Goal: Task Accomplishment & Management: Use online tool/utility

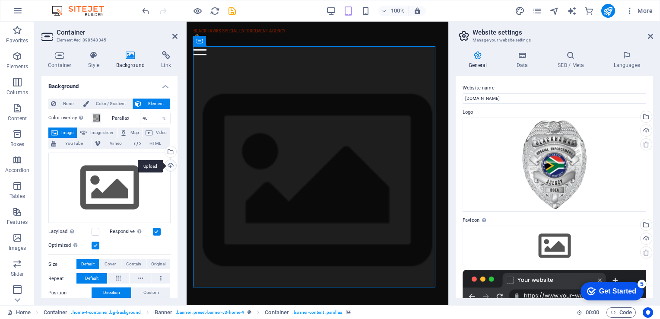
click at [171, 164] on div "Upload" at bounding box center [169, 166] width 13 height 13
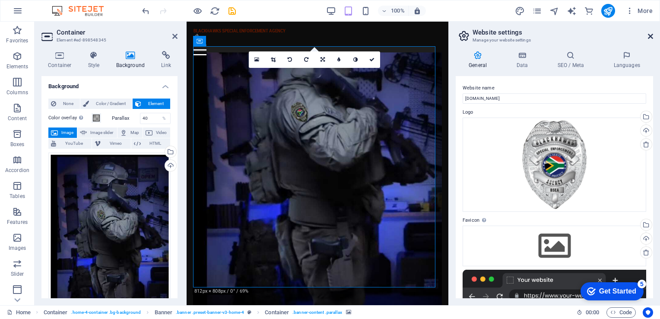
click at [651, 34] on icon at bounding box center [650, 36] width 5 height 7
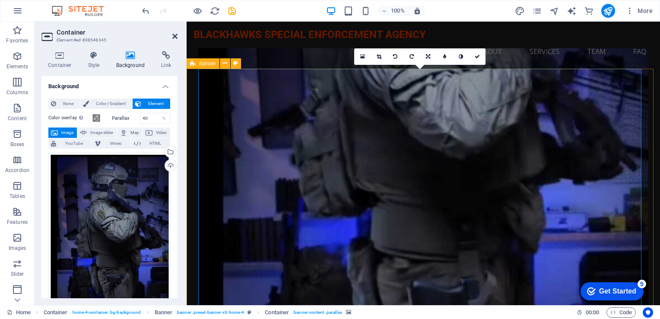
click at [176, 33] on icon at bounding box center [174, 36] width 5 height 7
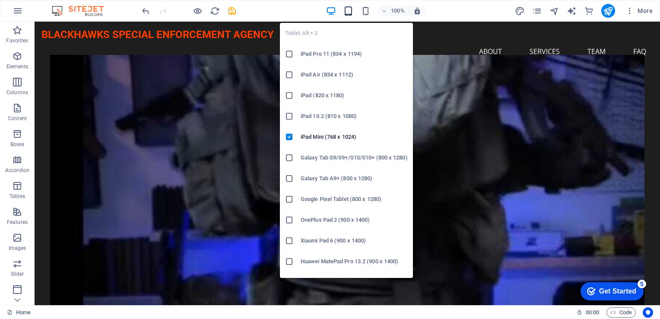
click at [353, 10] on icon "button" at bounding box center [348, 11] width 10 height 10
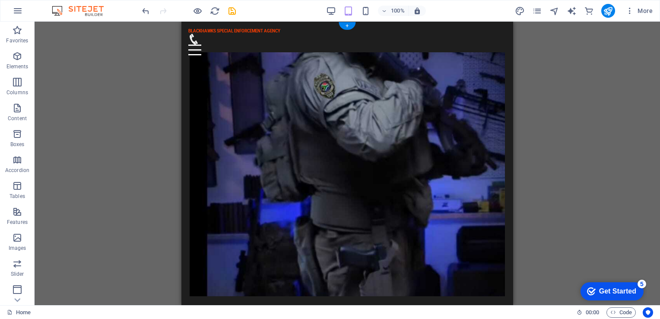
drag, startPoint x: 375, startPoint y: 66, endPoint x: 370, endPoint y: 67, distance: 4.8
click at [372, 67] on figure at bounding box center [347, 174] width 315 height 244
click at [242, 82] on figure at bounding box center [347, 174] width 315 height 244
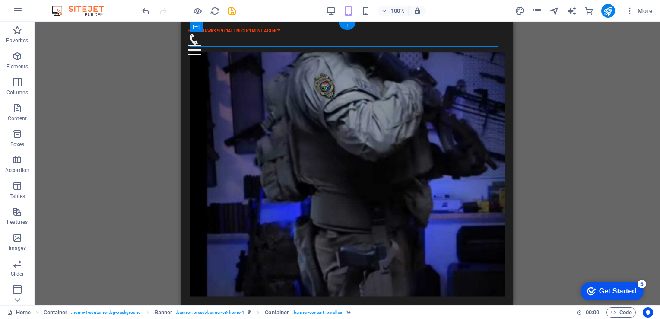
click at [242, 82] on figure at bounding box center [347, 174] width 315 height 244
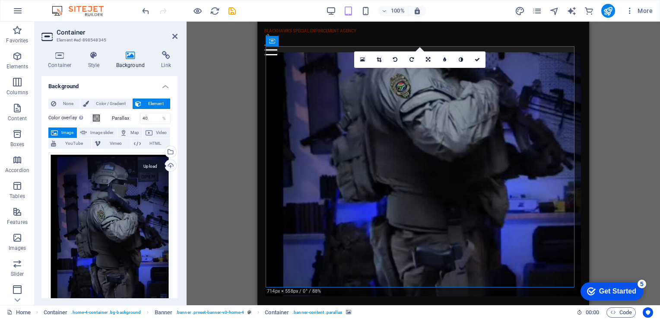
click at [167, 162] on div "Upload" at bounding box center [169, 166] width 13 height 13
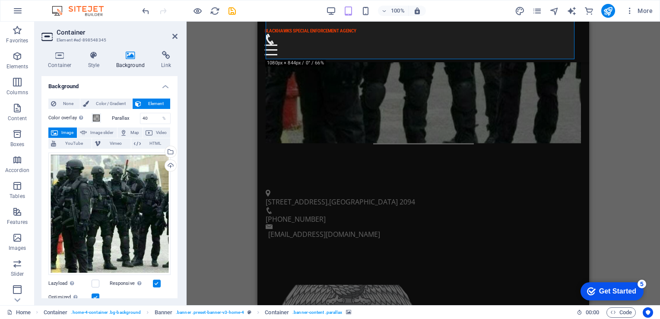
scroll to position [16, 0]
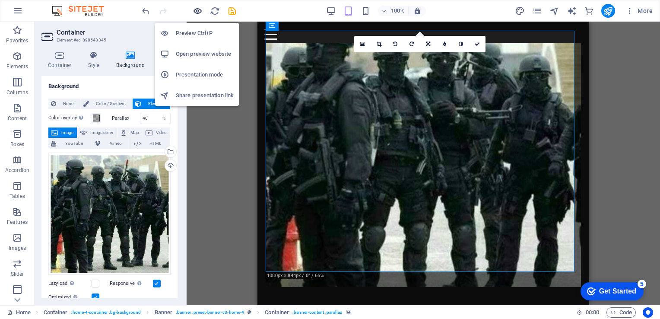
click at [200, 13] on icon "button" at bounding box center [198, 11] width 10 height 10
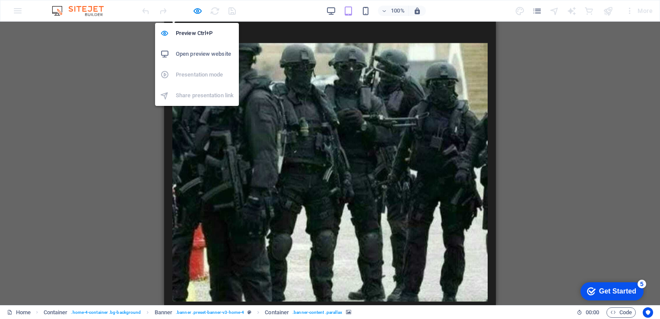
click at [202, 52] on h6 "Open preview website" at bounding box center [205, 54] width 58 height 10
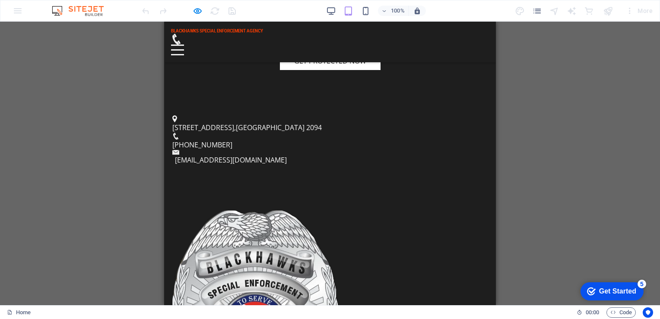
scroll to position [259, 0]
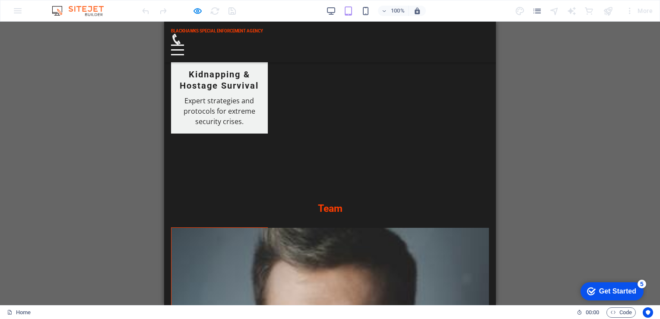
scroll to position [1523, 0]
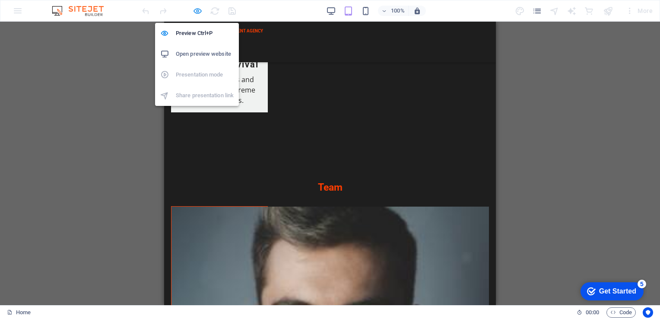
click at [196, 9] on icon "button" at bounding box center [198, 11] width 10 height 10
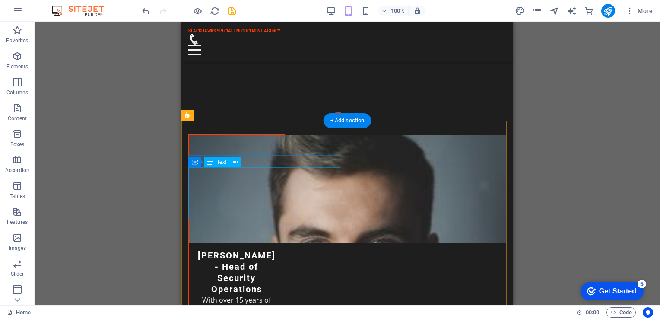
scroll to position [1653, 0]
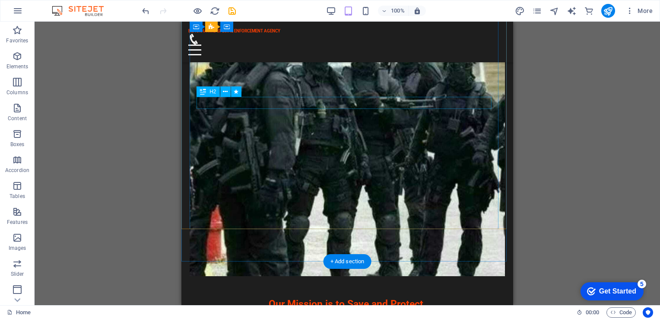
scroll to position [0, 0]
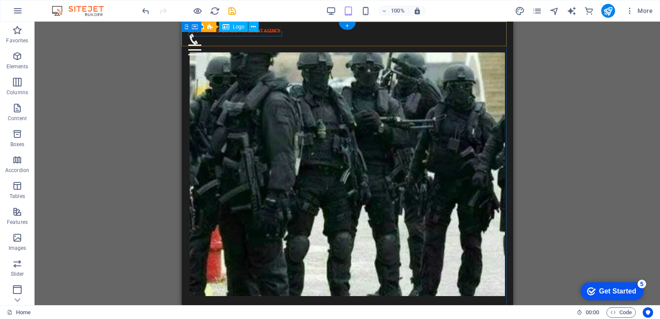
click at [266, 34] on div "BLACKHAWKS SPECIAL ENFORCEMENT AGENCY" at bounding box center [347, 31] width 318 height 5
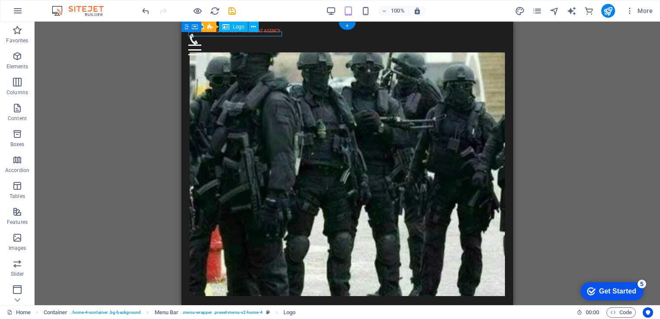
click at [266, 34] on div "BLACKHAWKS SPECIAL ENFORCEMENT AGENCY" at bounding box center [347, 31] width 318 height 5
click at [190, 34] on div "BLACKHAWKS SPECIAL ENFORCEMENT AGENCY" at bounding box center [347, 31] width 318 height 5
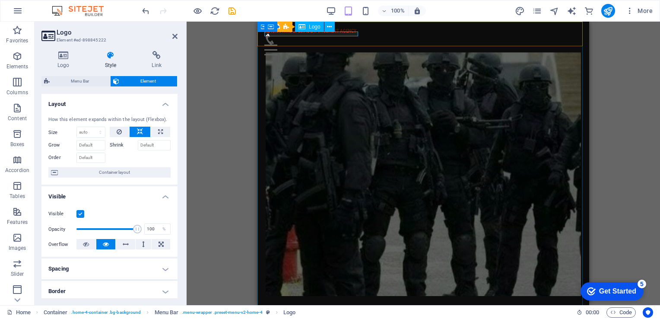
click at [344, 33] on div "BLACKHAWKS SPECIAL ENFORCEMENT AGENCY" at bounding box center [423, 31] width 318 height 5
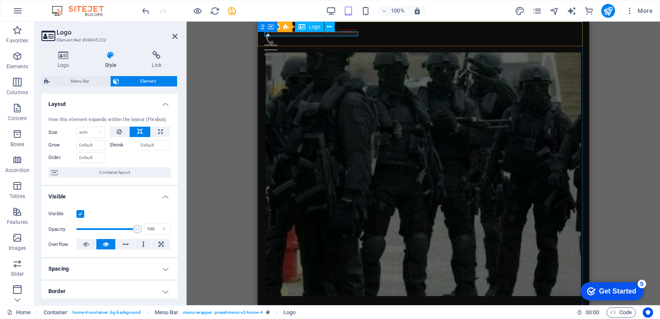
click at [344, 33] on div "BLACKHAWKS SPECIAL ENFORCEMENT AGENCY" at bounding box center [423, 31] width 318 height 5
click at [67, 54] on icon at bounding box center [63, 55] width 44 height 9
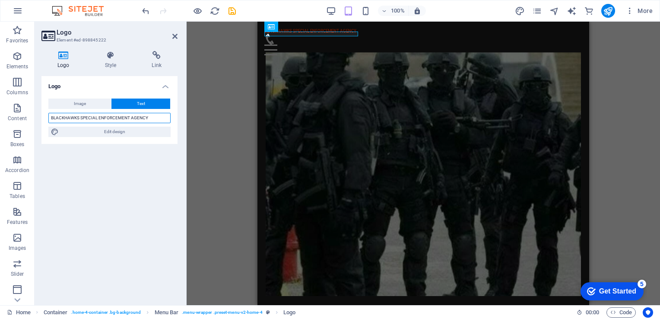
click at [149, 120] on input "BLACKHAWKS SPECIAL ENFORCEMENT AGENCY" at bounding box center [109, 118] width 122 height 10
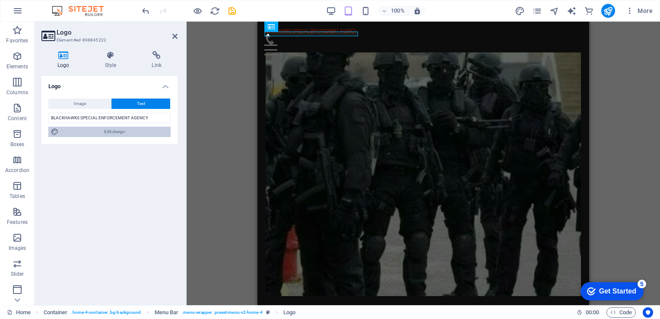
click at [127, 130] on span "Edit design" at bounding box center [114, 132] width 107 height 10
select select "px"
select select "200"
select select "px"
select select "rem"
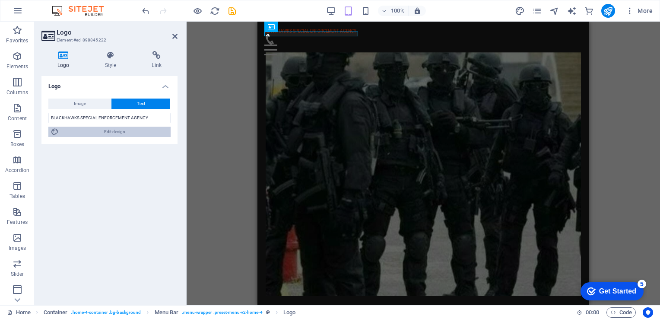
select select "700"
select select "px"
select select "rem"
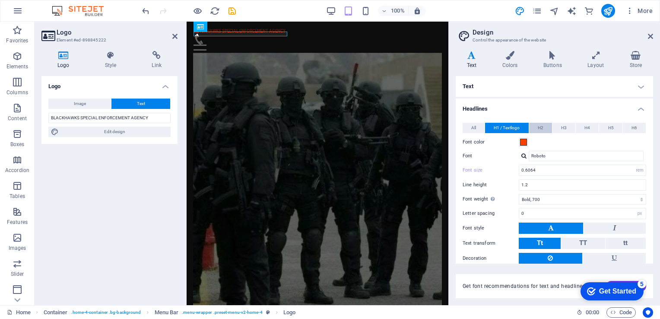
click at [539, 129] on span "H2" at bounding box center [541, 128] width 6 height 10
click at [566, 130] on button "H3" at bounding box center [563, 128] width 23 height 10
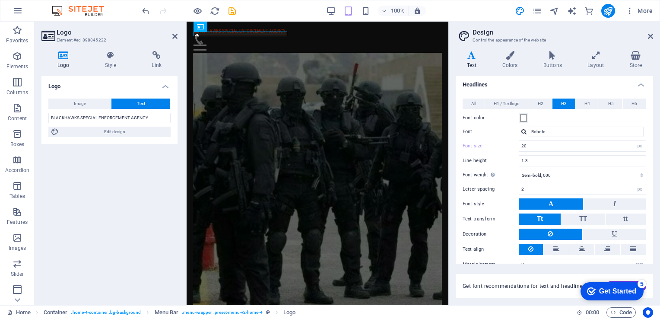
scroll to position [37, 0]
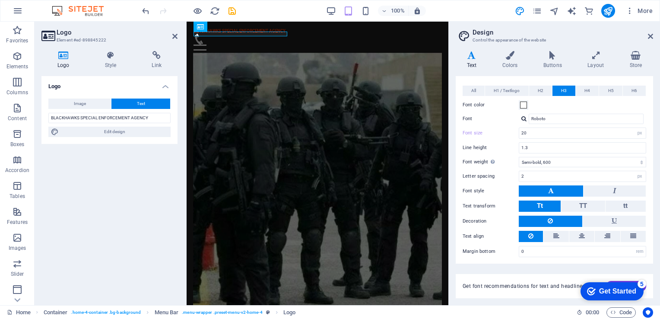
click at [545, 193] on button at bounding box center [551, 190] width 64 height 11
click at [551, 234] on button at bounding box center [555, 236] width 25 height 11
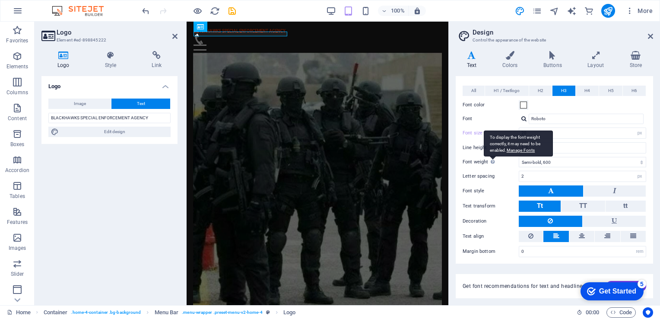
scroll to position [0, 0]
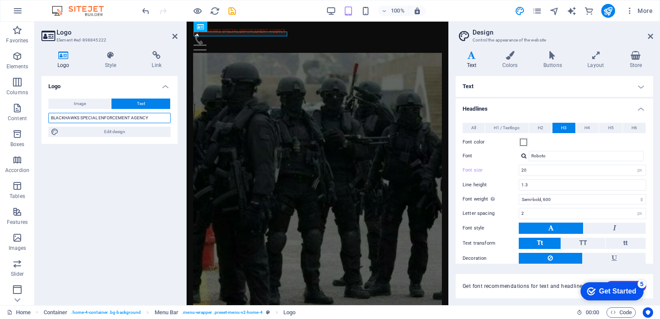
click at [147, 118] on input "BLACKHAWKS SPECIAL ENFORCEMENT AGENCY" at bounding box center [109, 118] width 122 height 10
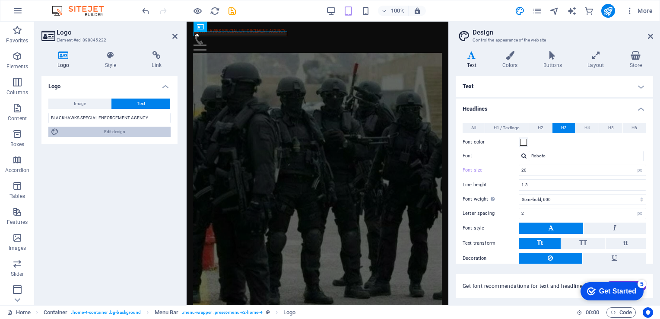
click at [118, 133] on span "Edit design" at bounding box center [114, 132] width 107 height 10
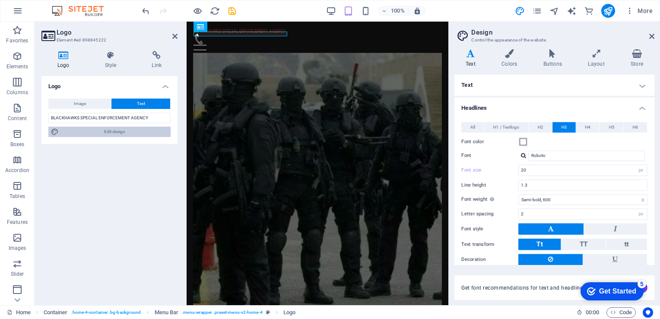
click at [120, 133] on span "Edit design" at bounding box center [114, 132] width 107 height 10
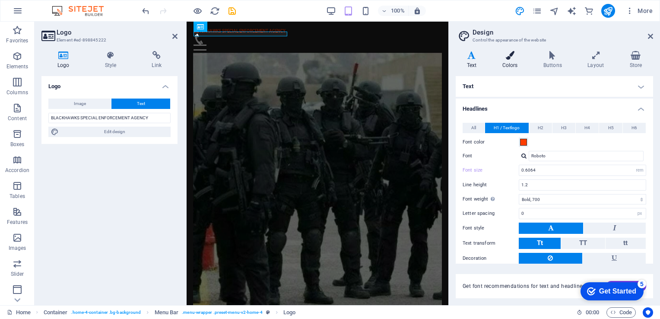
click at [508, 59] on icon at bounding box center [510, 55] width 38 height 9
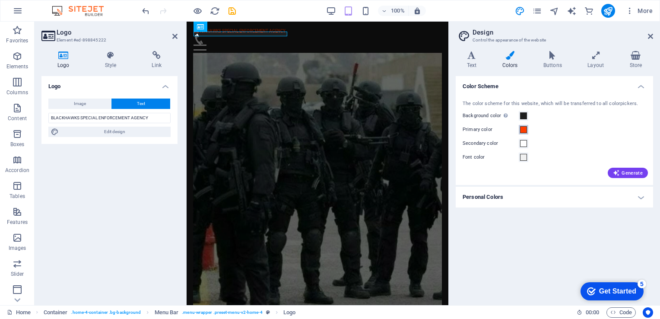
click at [521, 130] on span at bounding box center [523, 129] width 7 height 7
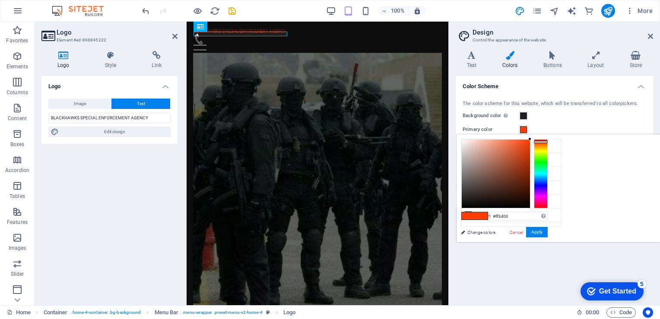
type input "#39ff00"
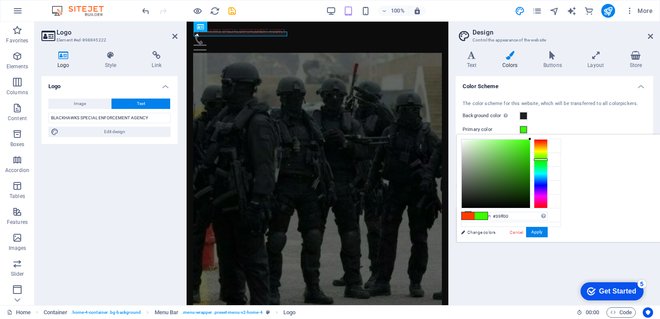
click at [548, 159] on div at bounding box center [541, 173] width 14 height 69
click at [548, 233] on button "Apply" at bounding box center [537, 232] width 22 height 10
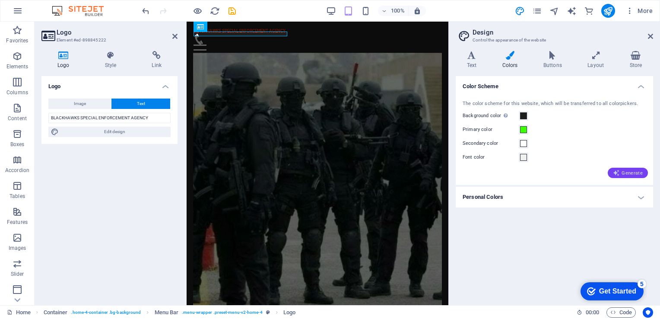
click at [631, 174] on span "Generate" at bounding box center [628, 172] width 30 height 7
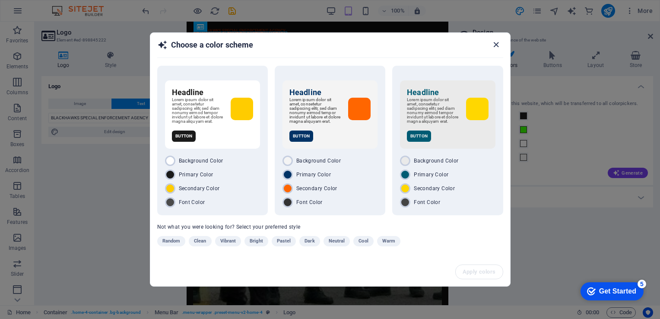
click at [494, 42] on icon "button" at bounding box center [496, 45] width 10 height 10
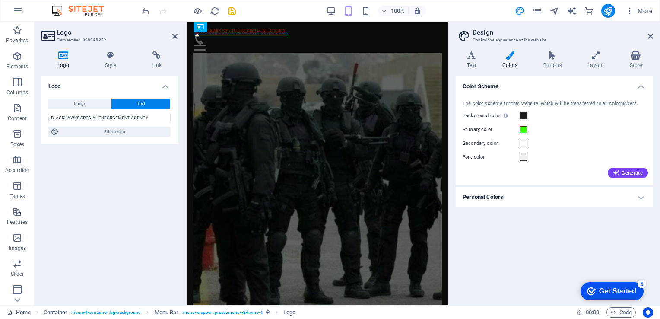
click at [522, 193] on h4 "Personal Colors" at bounding box center [554, 197] width 197 height 21
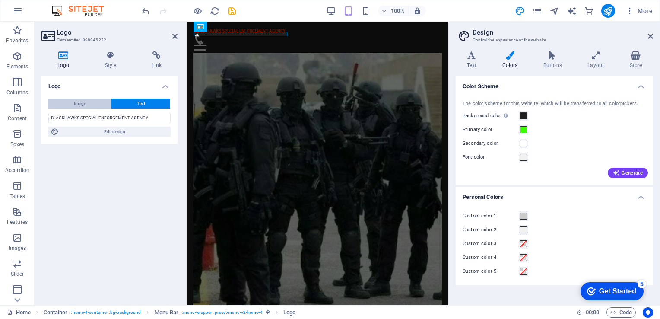
click at [100, 101] on button "Image" at bounding box center [79, 103] width 63 height 10
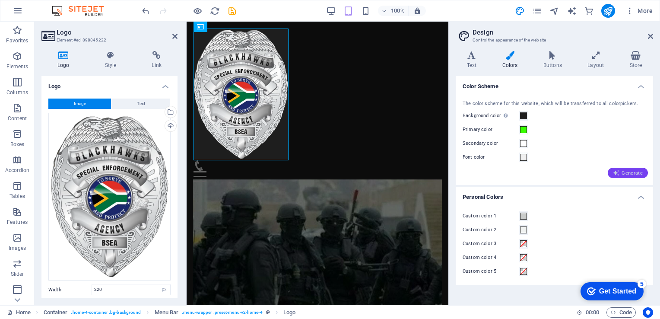
click at [637, 169] on span "Generate" at bounding box center [628, 172] width 30 height 7
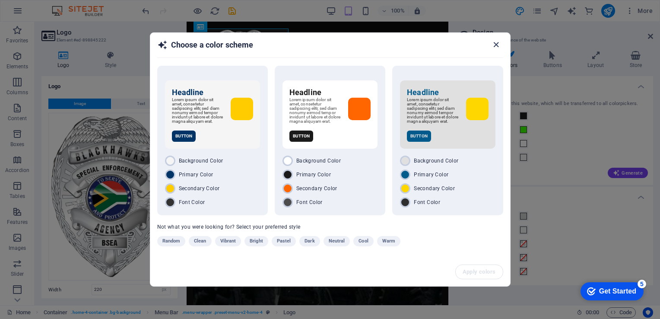
click at [498, 44] on icon "button" at bounding box center [496, 45] width 10 height 10
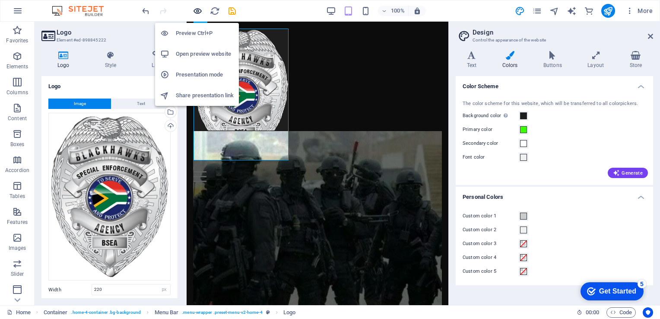
click at [200, 8] on icon "button" at bounding box center [198, 11] width 10 height 10
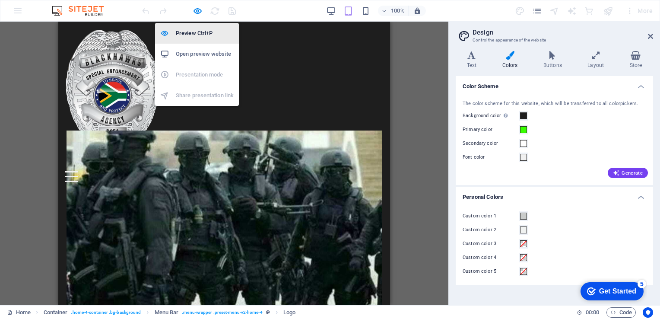
click at [196, 31] on h6 "Preview Ctrl+P" at bounding box center [205, 33] width 58 height 10
select select "px"
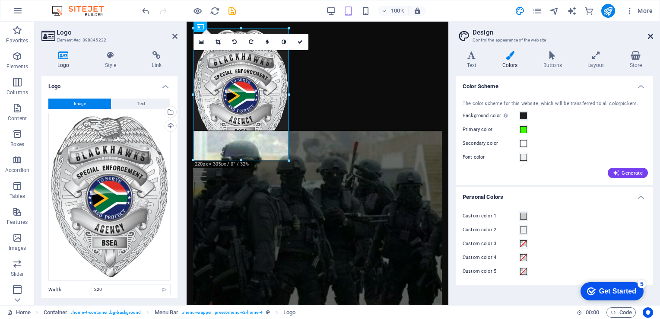
click at [650, 35] on icon at bounding box center [650, 36] width 5 height 7
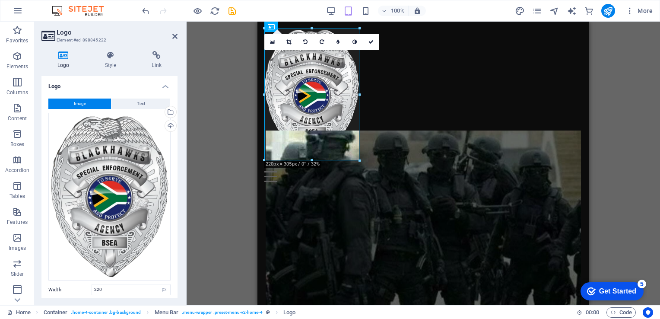
click at [171, 39] on header "Logo Element #ed-898845222" at bounding box center [109, 33] width 136 height 22
click at [174, 36] on icon at bounding box center [174, 36] width 5 height 7
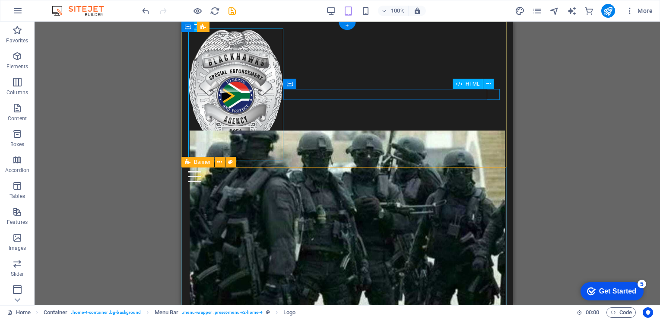
click at [493, 171] on div "Menu" at bounding box center [347, 176] width 318 height 11
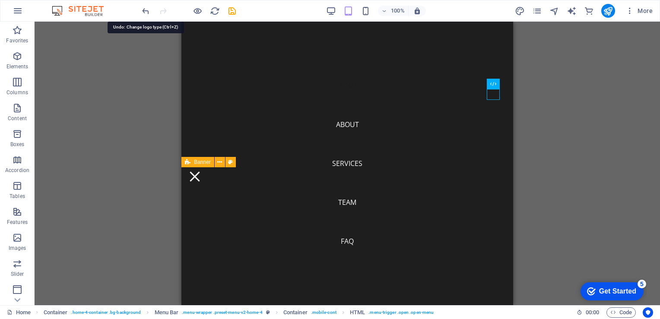
click at [155, 12] on div at bounding box center [188, 11] width 97 height 14
click at [149, 11] on icon "undo" at bounding box center [146, 11] width 10 height 10
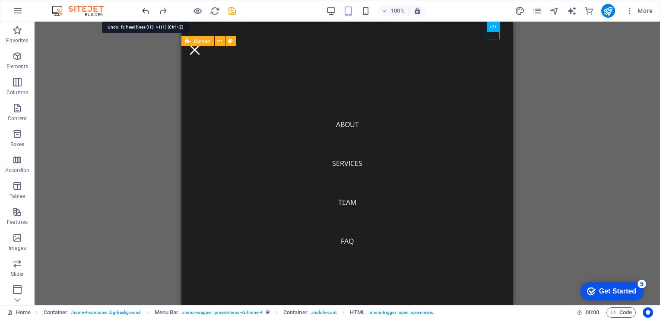
click at [149, 11] on icon "undo" at bounding box center [146, 11] width 10 height 10
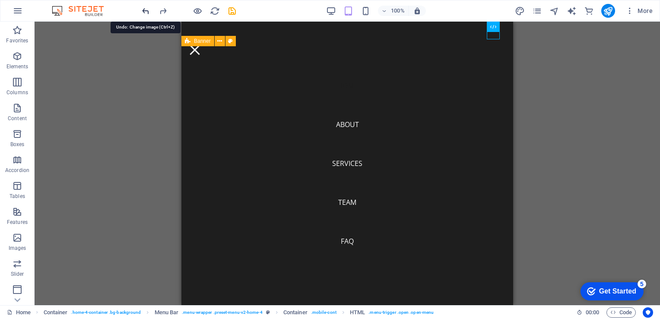
click at [151, 11] on div at bounding box center [188, 11] width 97 height 14
click at [150, 11] on icon "undo" at bounding box center [146, 11] width 10 height 10
click at [151, 12] on div at bounding box center [188, 11] width 97 height 14
click at [152, 12] on div at bounding box center [188, 11] width 97 height 14
click at [146, 10] on icon "undo" at bounding box center [146, 11] width 10 height 10
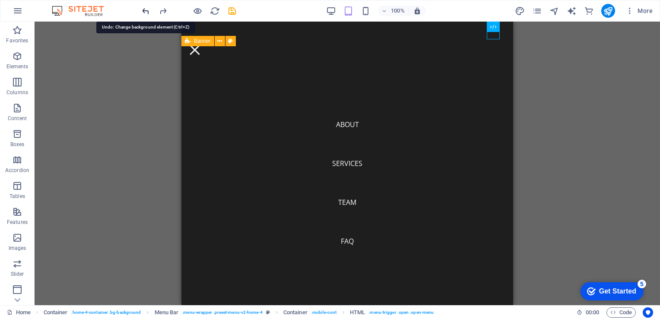
click at [146, 6] on icon "undo" at bounding box center [146, 11] width 10 height 10
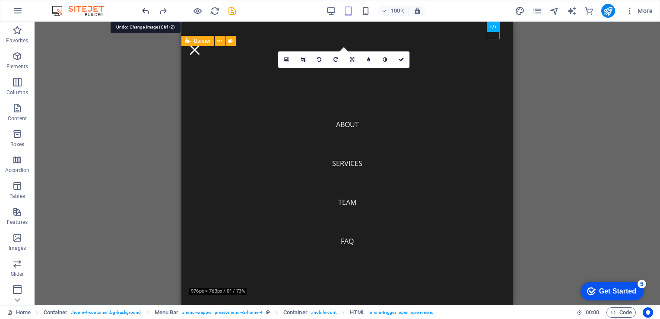
click at [146, 6] on icon "undo" at bounding box center [146, 11] width 10 height 10
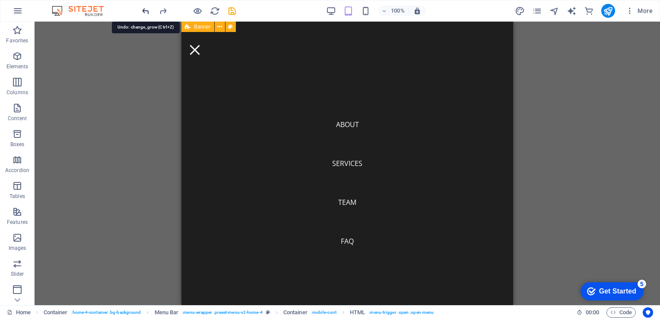
scroll to position [276, 0]
click at [146, 6] on icon "undo" at bounding box center [146, 11] width 10 height 10
click at [146, 6] on div at bounding box center [188, 11] width 97 height 14
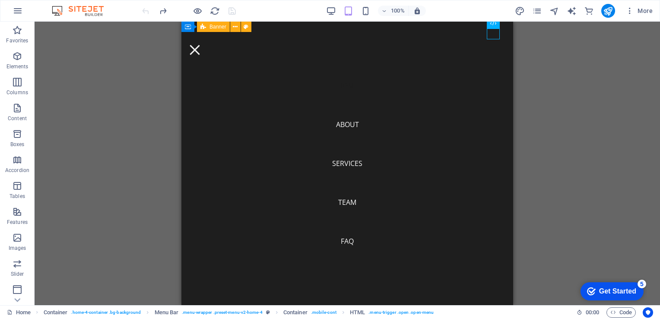
click at [146, 6] on div at bounding box center [188, 11] width 97 height 14
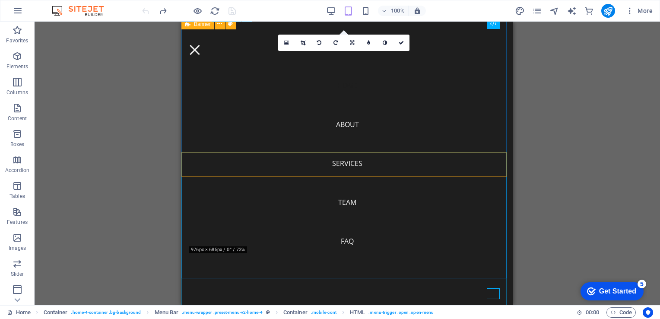
scroll to position [0, 0]
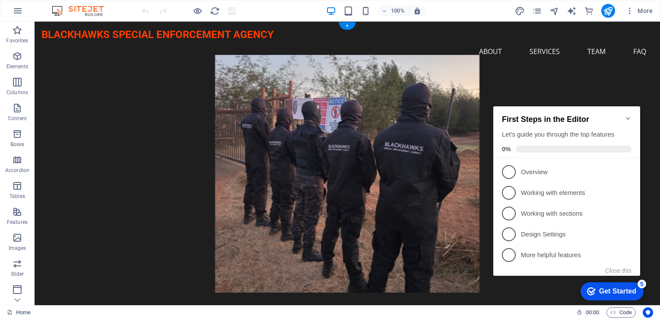
click at [371, 101] on figure at bounding box center [347, 174] width 594 height 238
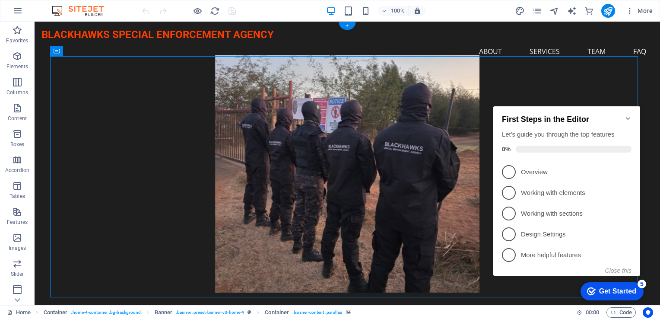
click at [371, 101] on figure at bounding box center [347, 174] width 594 height 238
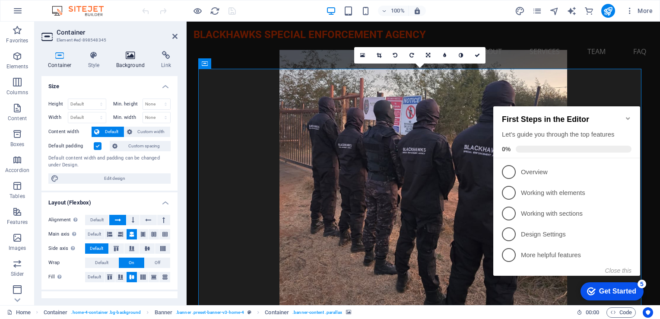
click at [133, 55] on icon at bounding box center [131, 55] width 42 height 9
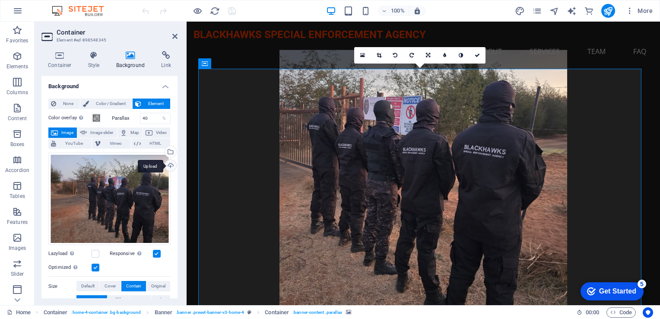
click at [169, 164] on div "Upload" at bounding box center [169, 166] width 13 height 13
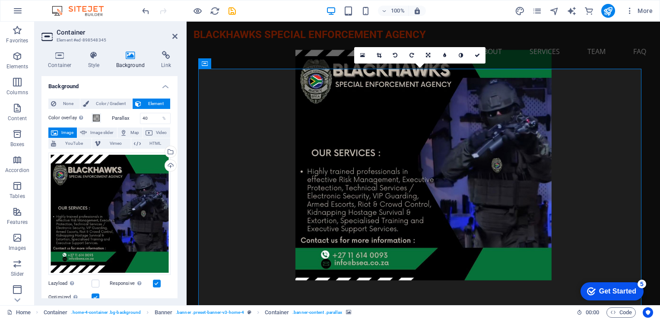
click at [414, 136] on figure at bounding box center [423, 165] width 450 height 230
click at [415, 136] on figure at bounding box center [423, 165] width 450 height 230
click at [269, 101] on figure at bounding box center [423, 165] width 450 height 230
click at [150, 133] on icon at bounding box center [149, 132] width 7 height 10
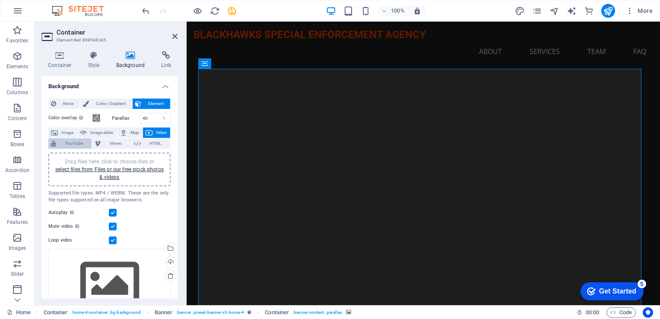
click at [77, 141] on span "YouTube" at bounding box center [74, 143] width 30 height 10
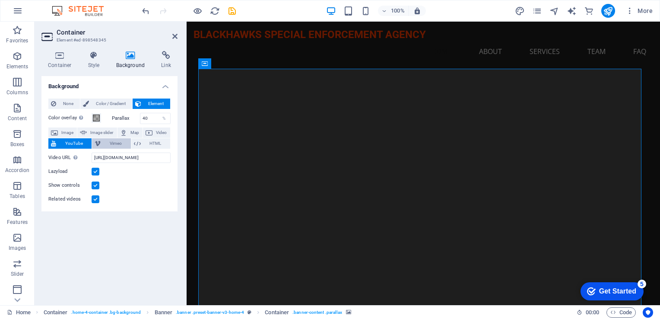
click at [114, 143] on span "Vimeo" at bounding box center [115, 143] width 25 height 10
select select "ar16_9"
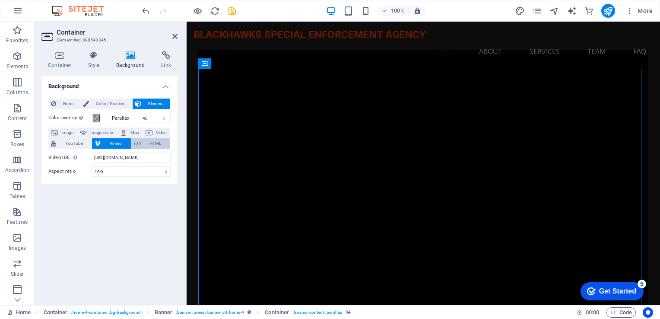
click at [161, 146] on span "HTML" at bounding box center [155, 143] width 24 height 10
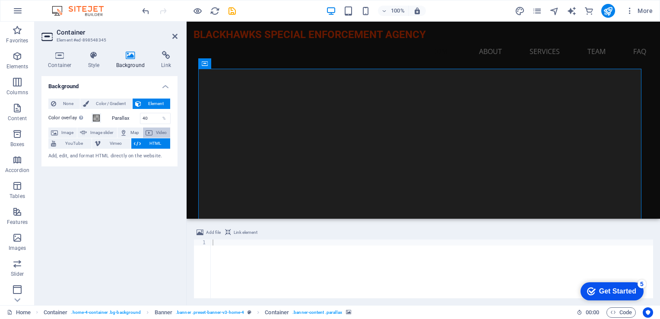
click at [165, 133] on span "Video" at bounding box center [161, 132] width 13 height 10
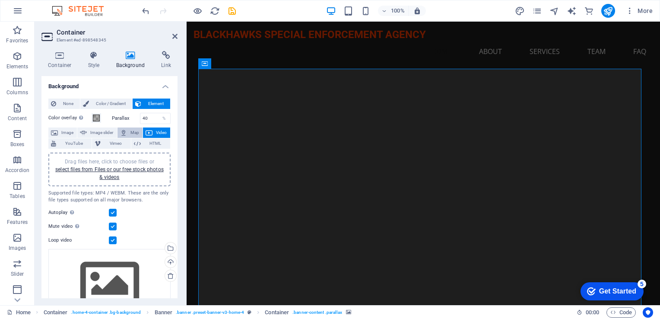
click at [130, 130] on span "Map" at bounding box center [135, 132] width 10 height 10
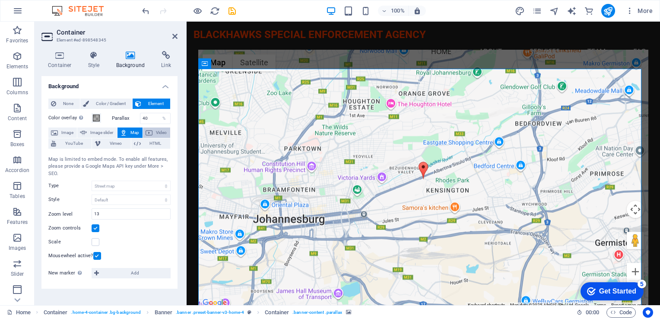
click at [154, 134] on button "Video" at bounding box center [156, 132] width 27 height 10
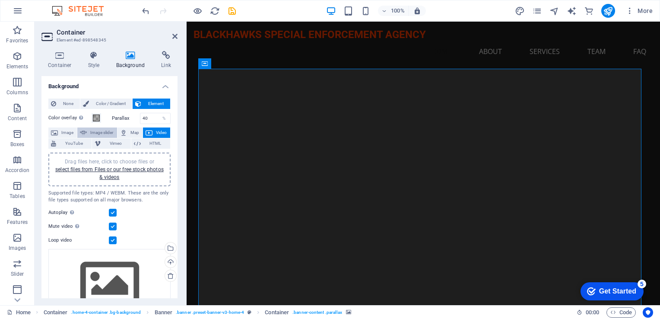
click at [112, 133] on span "Image slider" at bounding box center [101, 132] width 25 height 10
select select "ms"
select select "s"
select select "progressive"
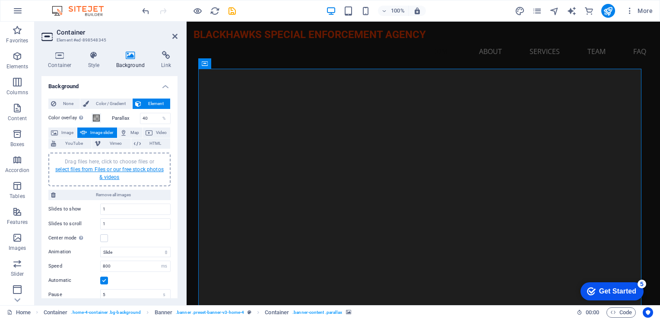
click at [113, 167] on link "select files from Files or our free stock photos & videos" at bounding box center [109, 173] width 108 height 14
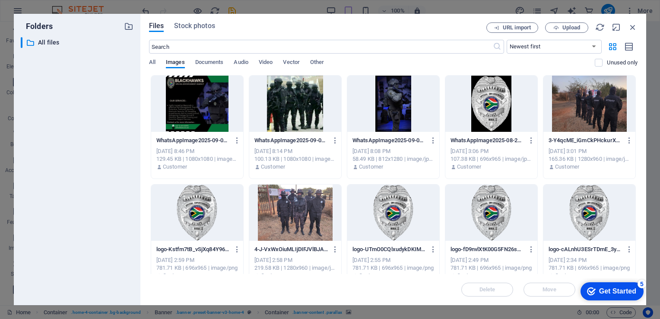
click at [311, 117] on div at bounding box center [295, 104] width 92 height 56
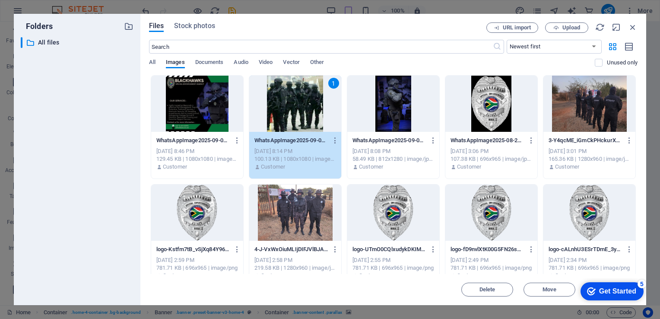
click at [222, 105] on div at bounding box center [197, 104] width 92 height 56
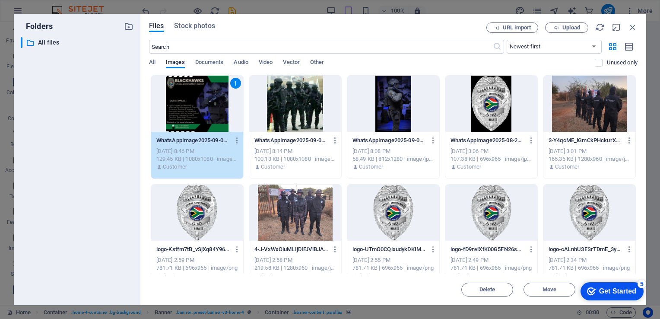
click at [309, 214] on div at bounding box center [295, 212] width 92 height 56
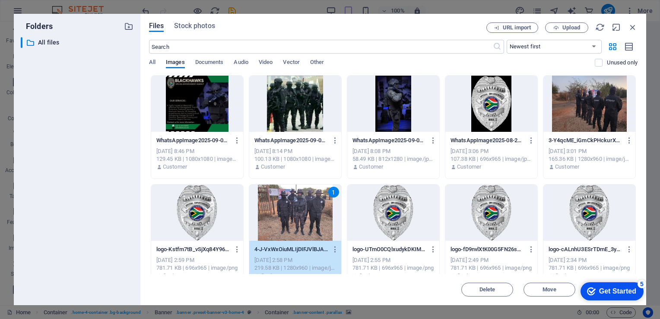
click at [477, 202] on div at bounding box center [491, 212] width 92 height 56
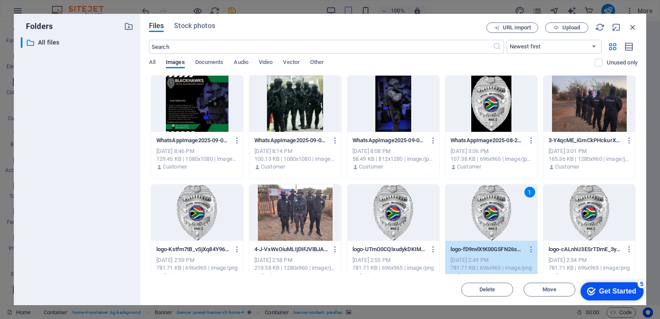
click at [500, 203] on div "1" at bounding box center [491, 212] width 92 height 56
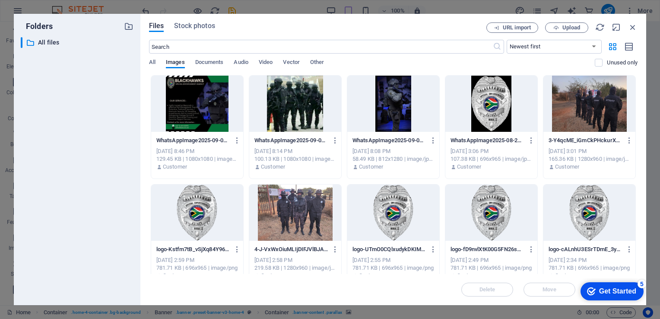
click at [500, 203] on div at bounding box center [491, 212] width 92 height 56
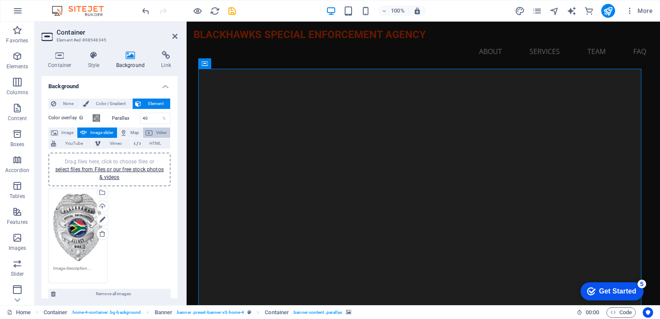
click at [153, 133] on button "Video" at bounding box center [156, 132] width 27 height 10
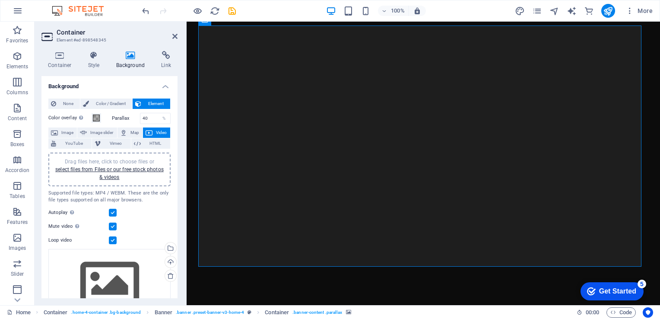
scroll to position [43, 0]
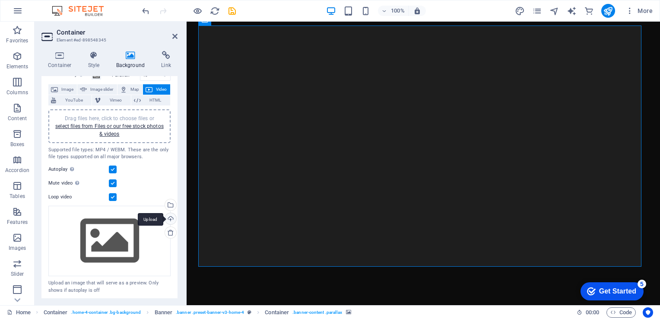
click at [171, 217] on div "Upload" at bounding box center [169, 219] width 13 height 13
click at [171, 216] on div "Upload" at bounding box center [169, 219] width 13 height 13
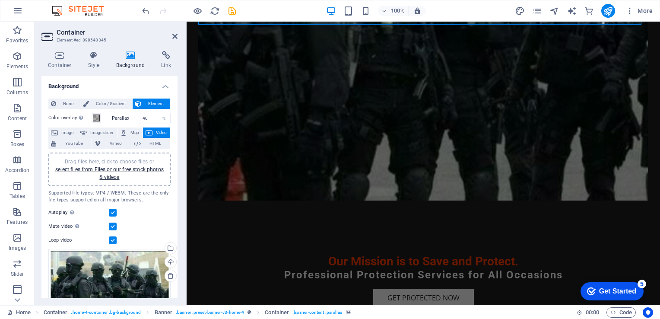
scroll to position [0, 0]
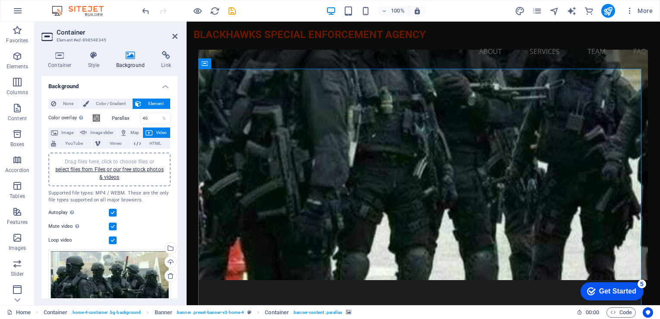
click at [95, 158] on span "Drag files here, click to choose files or select files from Files or our free s…" at bounding box center [109, 169] width 108 height 22
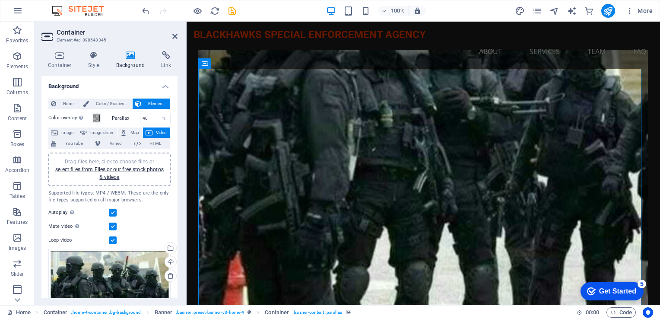
click at [151, 133] on icon at bounding box center [149, 132] width 7 height 10
click at [123, 134] on icon at bounding box center [123, 132] width 7 height 10
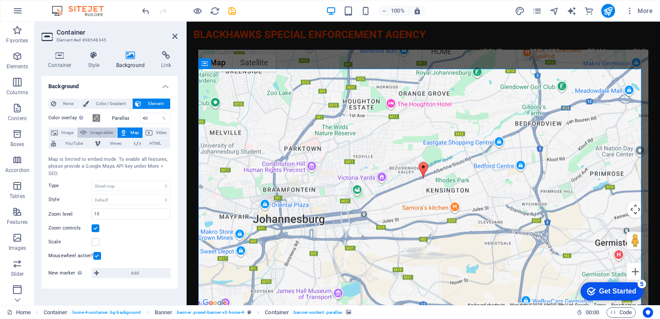
click at [109, 132] on span "Image slider" at bounding box center [101, 132] width 25 height 10
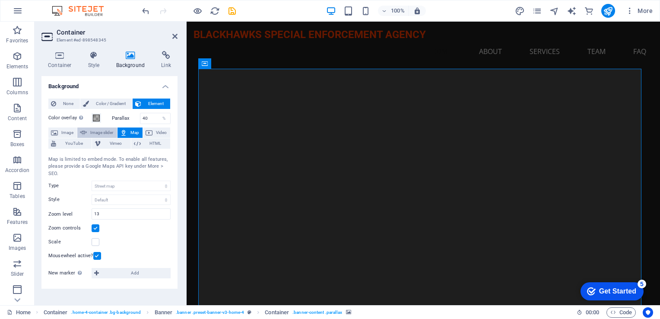
select select "ms"
select select "s"
select select "progressive"
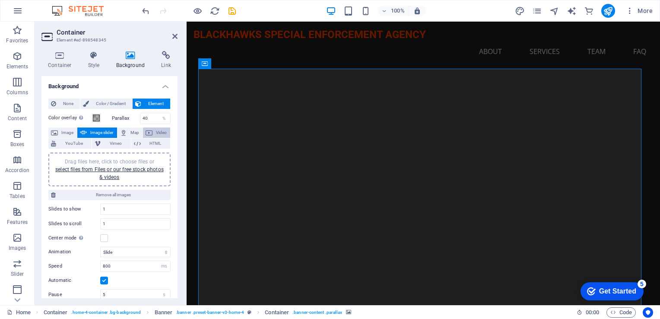
click at [159, 133] on span "Video" at bounding box center [161, 132] width 13 height 10
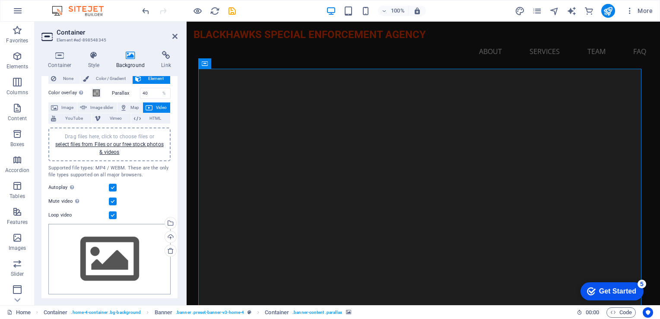
scroll to position [44, 0]
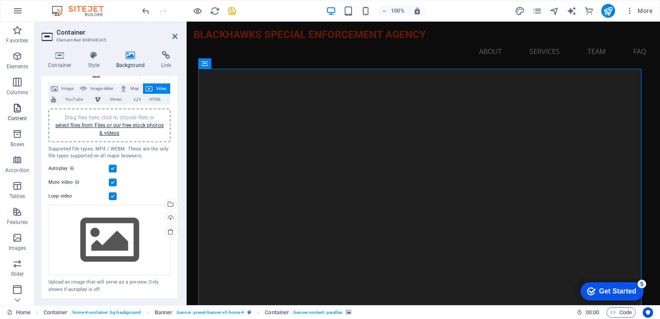
click at [19, 107] on icon "button" at bounding box center [17, 108] width 10 height 10
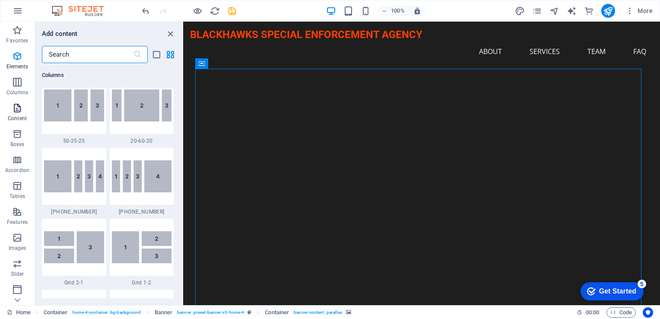
scroll to position [1511, 0]
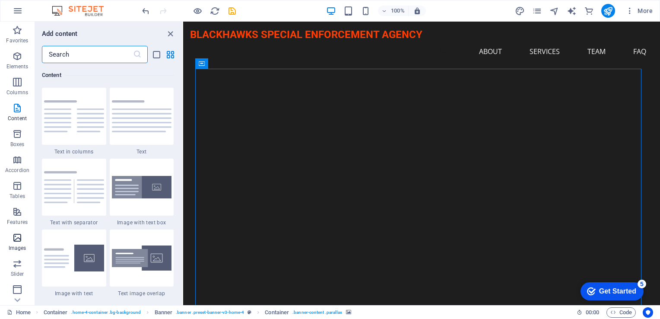
click at [19, 238] on icon "button" at bounding box center [17, 237] width 10 height 10
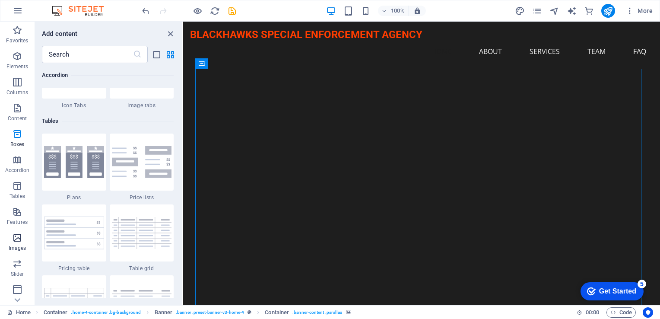
scroll to position [4379, 0]
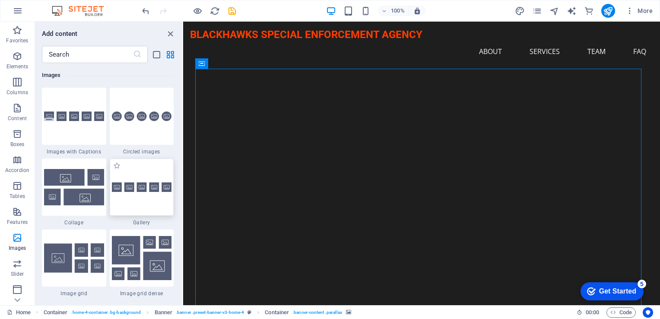
click at [158, 186] on img at bounding box center [142, 187] width 60 height 10
click at [183, 186] on div "Drag here to replace the existing content. Press “Ctrl” if you want to create a…" at bounding box center [421, 163] width 477 height 283
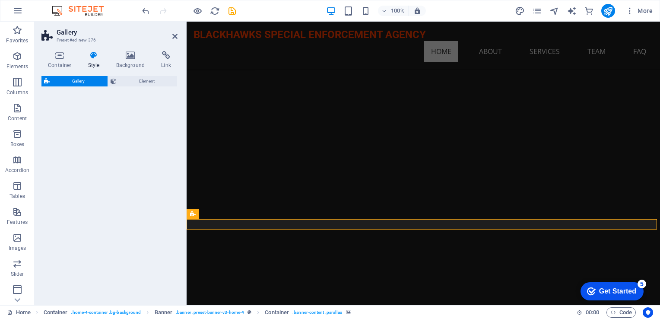
scroll to position [136, 0]
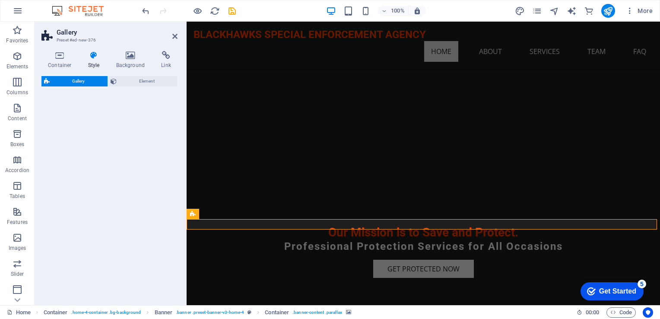
select select "rem"
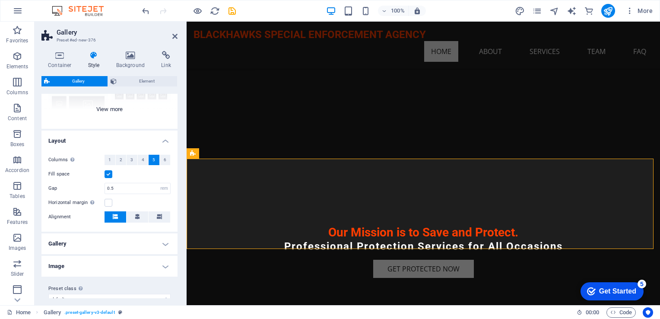
scroll to position [122, 0]
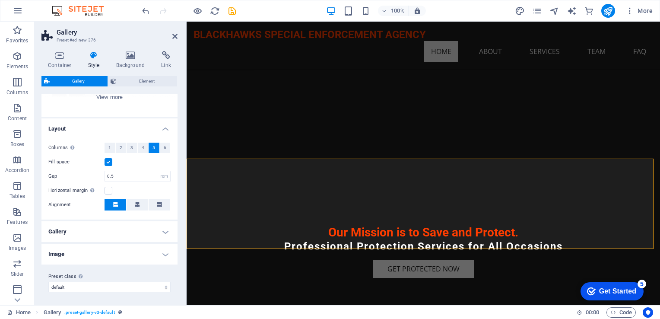
click at [165, 229] on h4 "Gallery" at bounding box center [109, 231] width 136 height 21
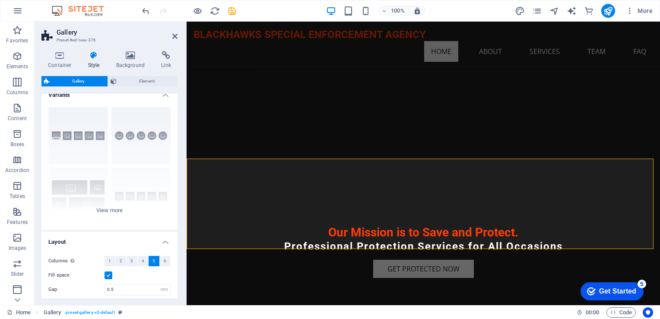
scroll to position [0, 0]
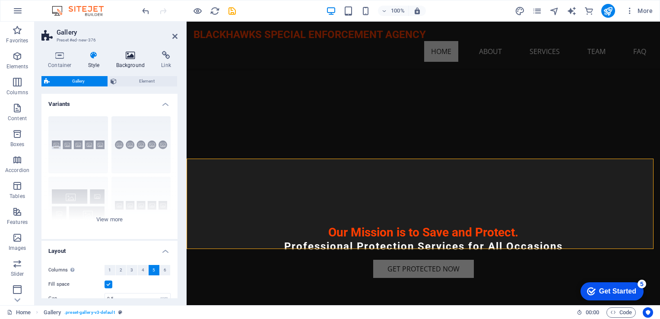
click at [134, 59] on icon at bounding box center [131, 55] width 42 height 9
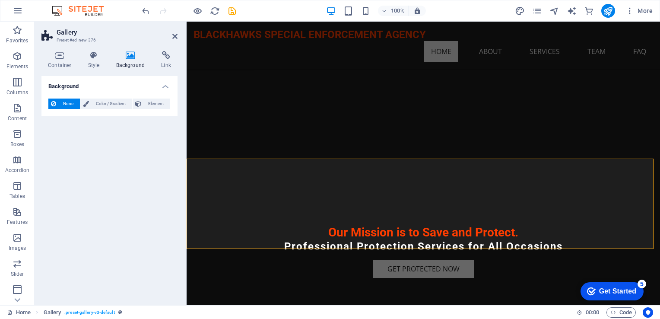
click at [134, 59] on icon at bounding box center [131, 55] width 42 height 9
click at [19, 235] on icon "button" at bounding box center [17, 237] width 10 height 10
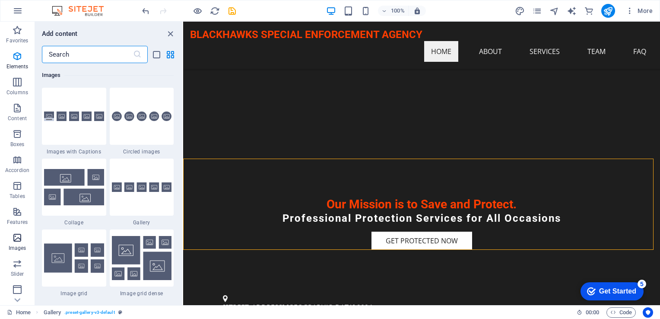
scroll to position [4379, 0]
click at [61, 177] on img at bounding box center [74, 187] width 60 height 36
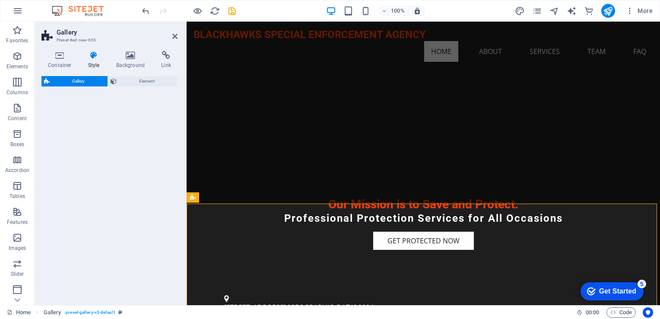
scroll to position [1086, 0]
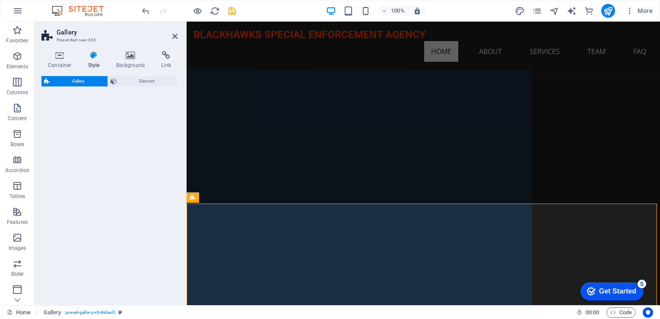
select select "rem"
select select "preset-gallery-v3-collage"
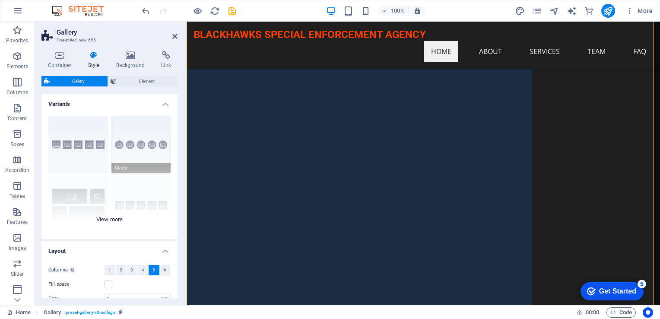
click at [153, 146] on div "Captions Circle Collage Default Grid Grid shifted" at bounding box center [109, 174] width 136 height 130
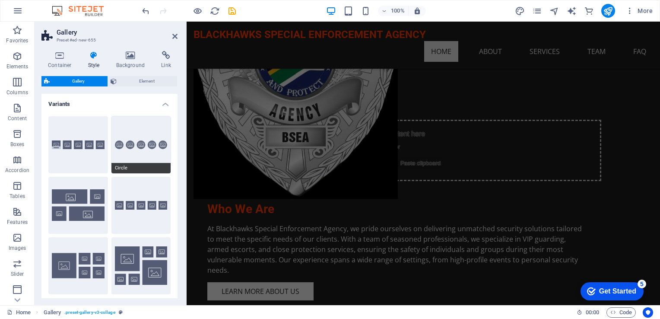
click at [158, 143] on button "Circle" at bounding box center [141, 144] width 60 height 57
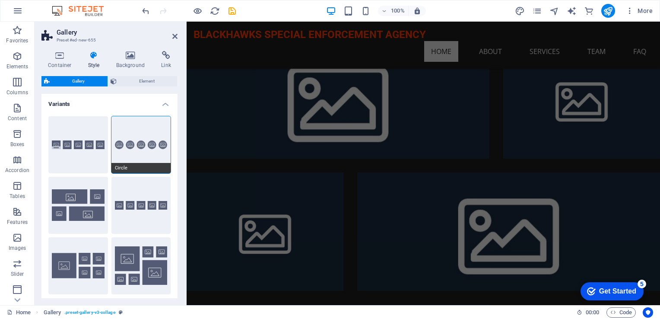
scroll to position [413, 0]
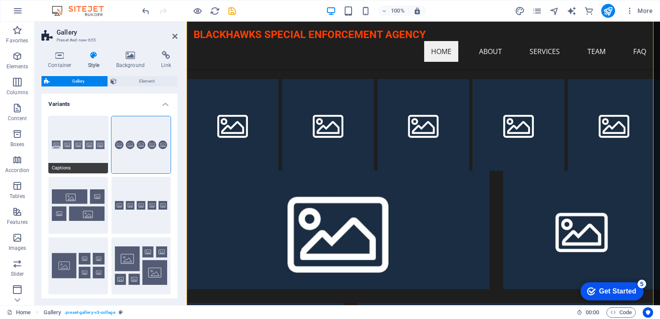
click at [79, 133] on button "Captions" at bounding box center [78, 144] width 60 height 57
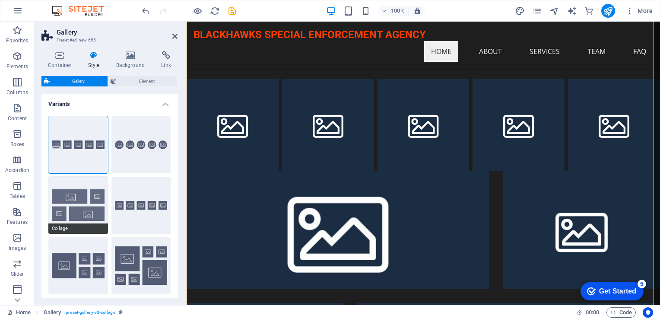
click at [76, 200] on button "Collage" at bounding box center [78, 205] width 60 height 57
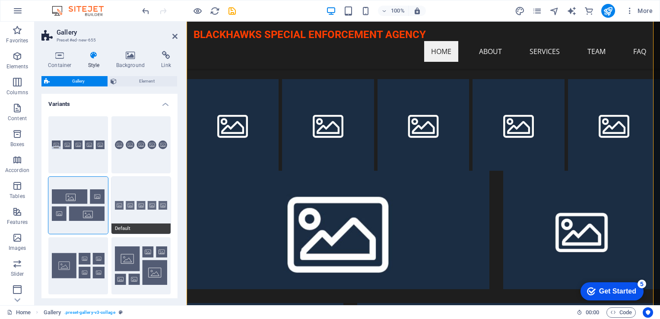
click at [118, 227] on span "Default" at bounding box center [141, 228] width 60 height 10
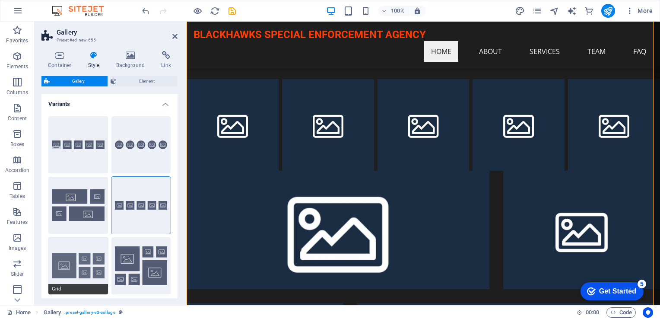
click at [76, 266] on button "Grid" at bounding box center [78, 265] width 60 height 57
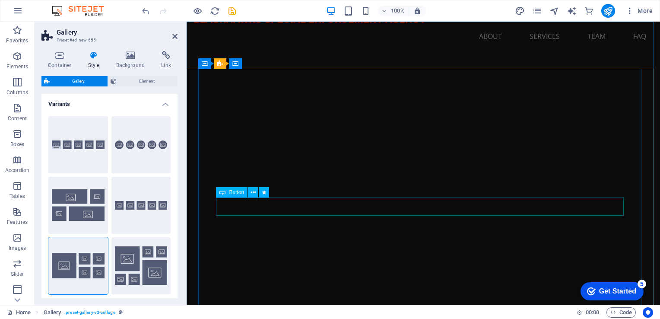
scroll to position [0, 0]
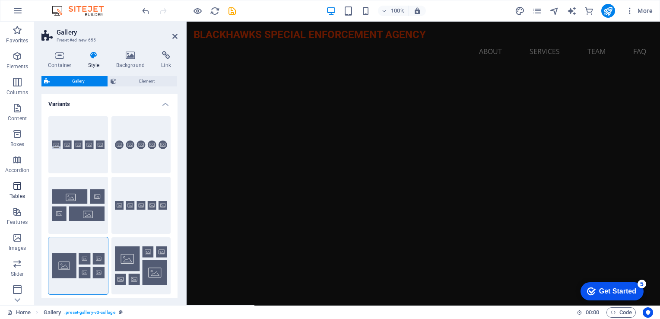
click at [17, 188] on icon "button" at bounding box center [17, 186] width 10 height 10
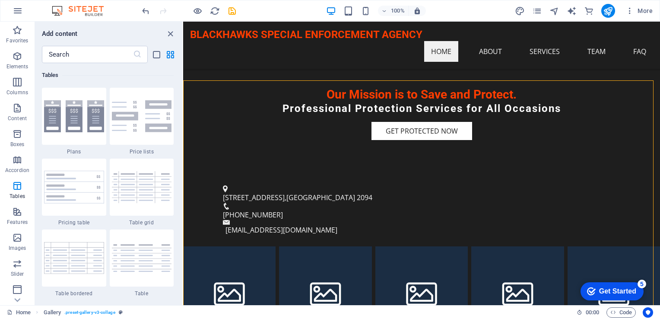
scroll to position [244, 0]
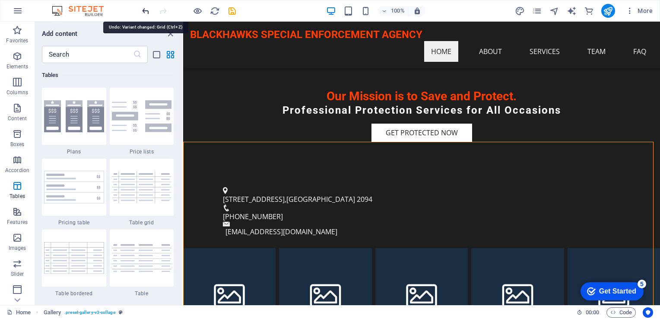
click at [146, 10] on icon "undo" at bounding box center [146, 11] width 10 height 10
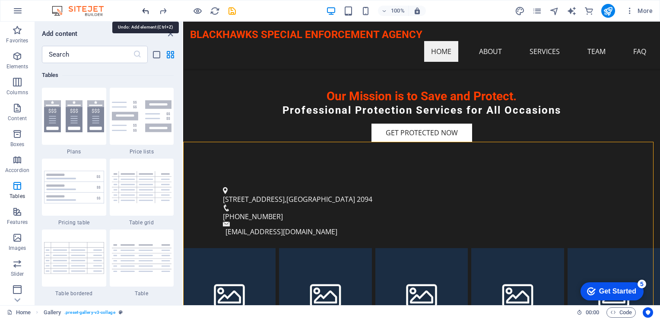
click at [146, 10] on icon "undo" at bounding box center [146, 11] width 10 height 10
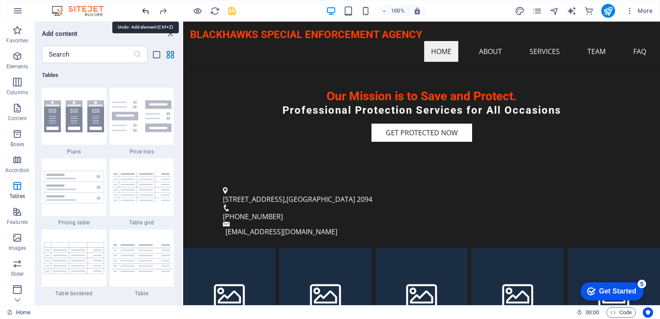
click at [145, 10] on icon "undo" at bounding box center [146, 11] width 10 height 10
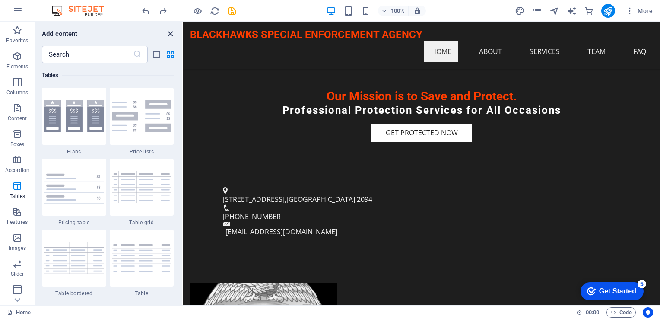
click at [173, 36] on icon "close panel" at bounding box center [170, 34] width 10 height 10
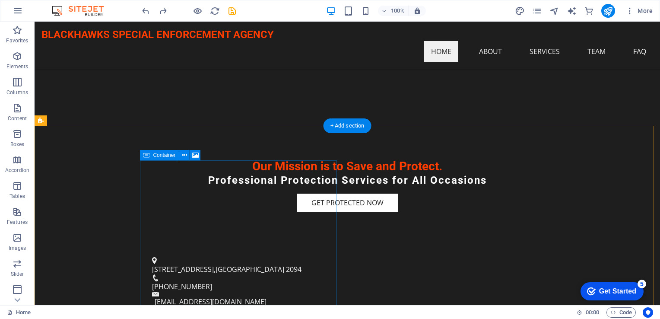
scroll to position [216, 0]
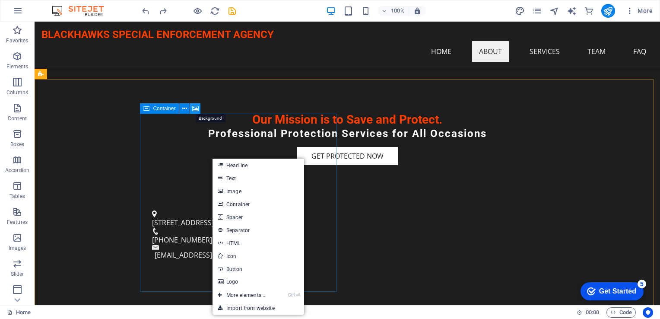
click at [195, 110] on icon at bounding box center [195, 108] width 6 height 9
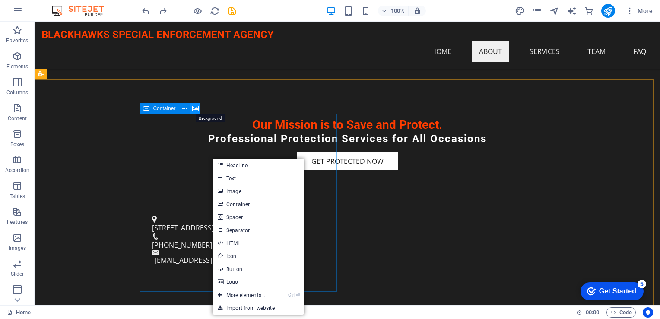
select select "%"
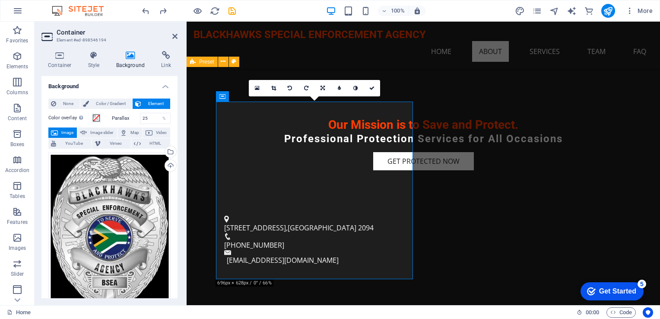
scroll to position [228, 0]
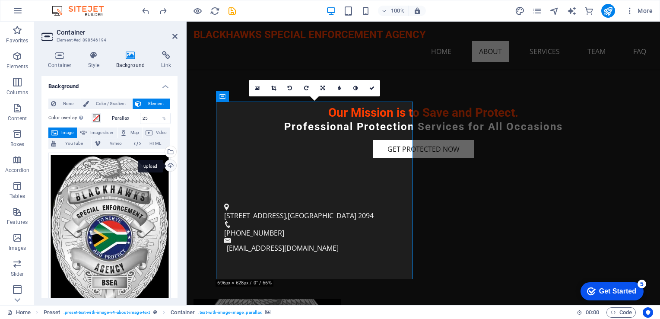
click at [169, 162] on div "Upload" at bounding box center [169, 166] width 13 height 13
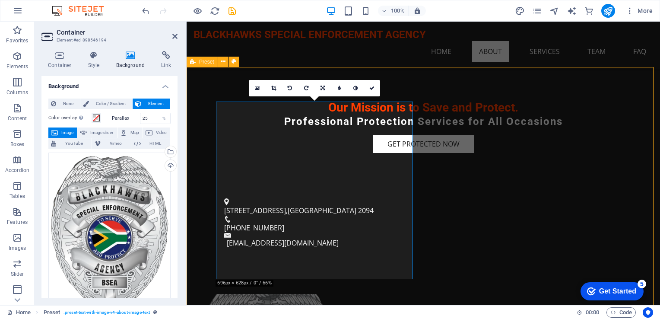
scroll to position [216, 0]
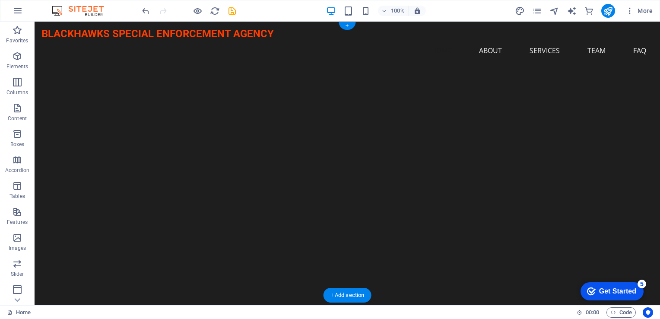
scroll to position [0, 0]
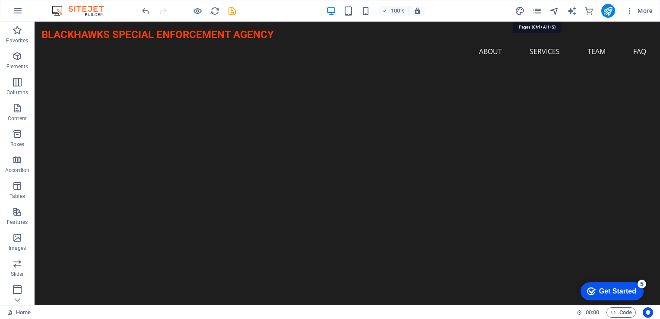
click at [536, 10] on icon "pages" at bounding box center [537, 11] width 10 height 10
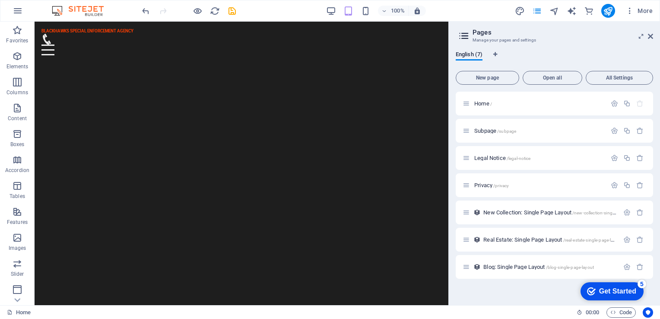
click at [496, 6] on div "100% More" at bounding box center [398, 11] width 516 height 14
click at [649, 39] on icon at bounding box center [650, 36] width 5 height 7
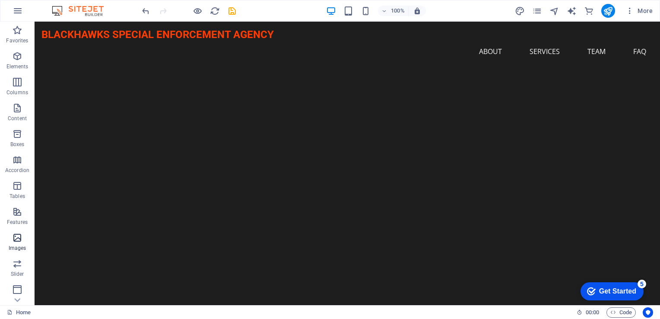
click at [20, 238] on icon "button" at bounding box center [17, 237] width 10 height 10
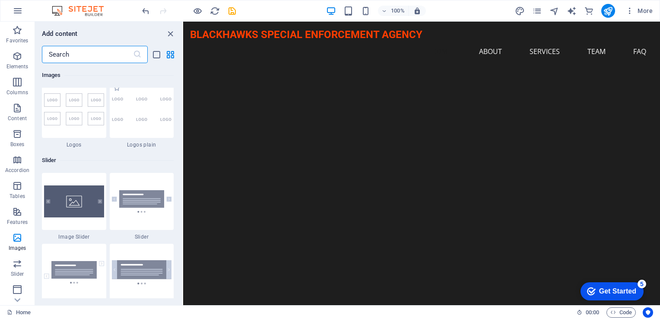
scroll to position [4724, 0]
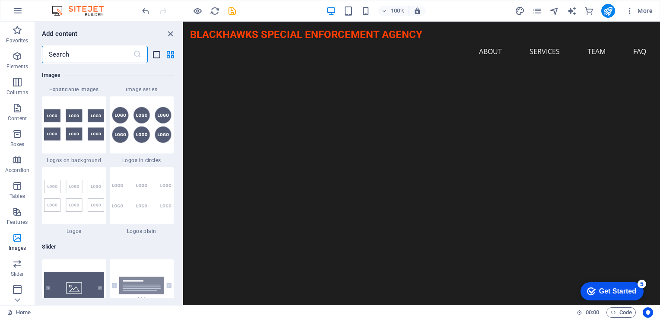
click at [157, 51] on icon "list-view" at bounding box center [157, 55] width 10 height 10
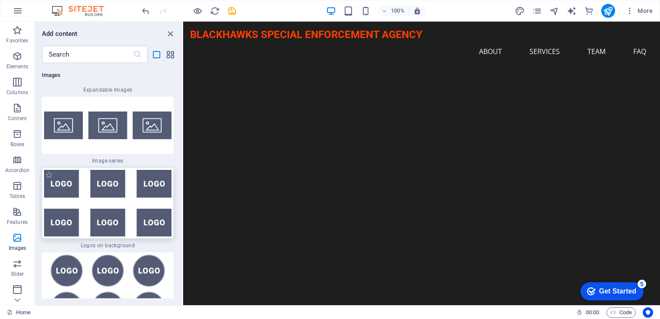
scroll to position [11126, 0]
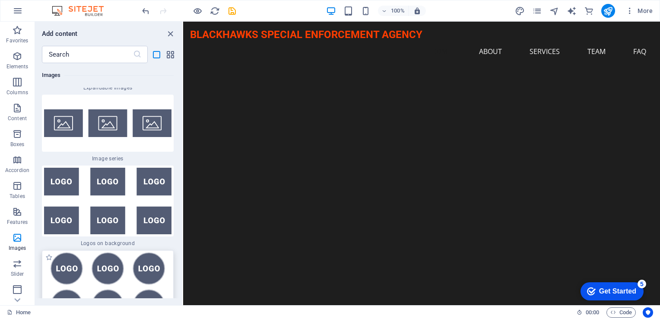
click at [73, 252] on img at bounding box center [107, 286] width 127 height 69
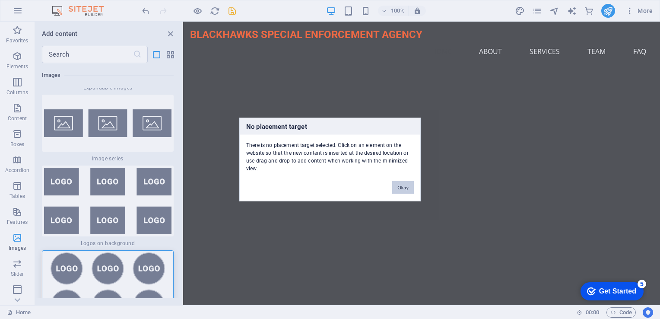
click at [405, 189] on button "Okay" at bounding box center [403, 187] width 22 height 13
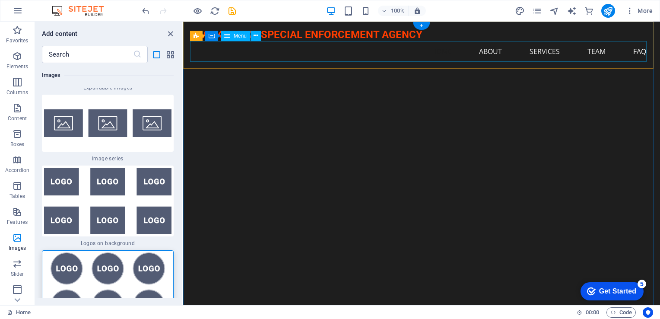
click at [291, 53] on nav "Home About Services Team FAQ" at bounding box center [421, 51] width 463 height 21
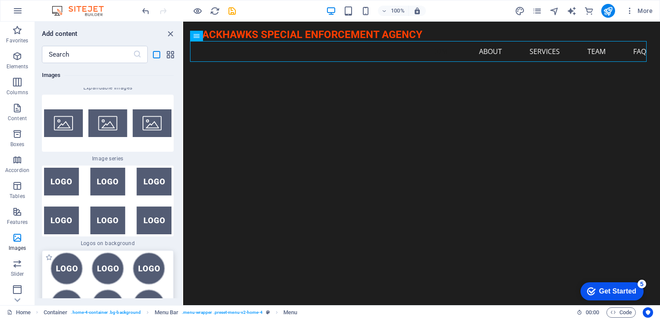
click at [71, 252] on img at bounding box center [107, 286] width 127 height 69
click at [183, 183] on div "Drag here to replace the existing content. Press “Ctrl” if you want to create a…" at bounding box center [421, 163] width 477 height 283
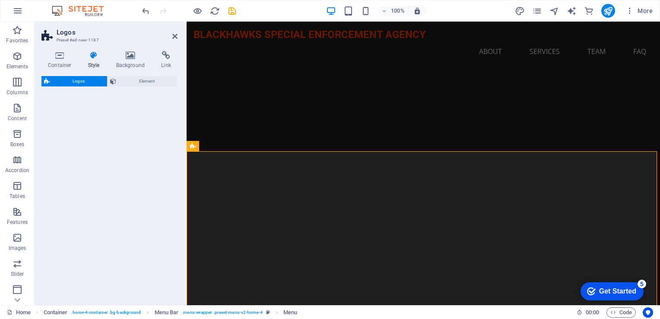
scroll to position [301, 0]
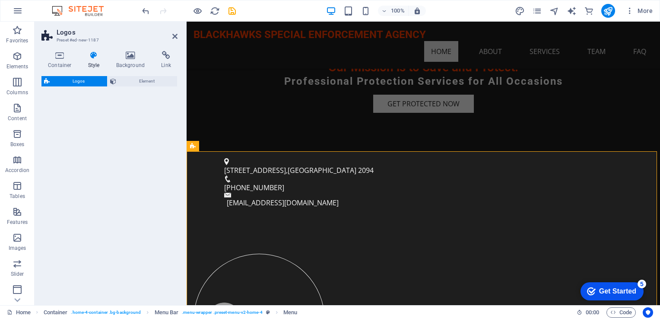
select select "rem"
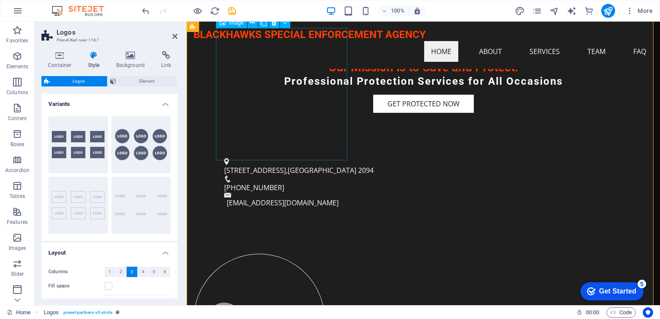
click at [314, 253] on figure at bounding box center [258, 319] width 131 height 132
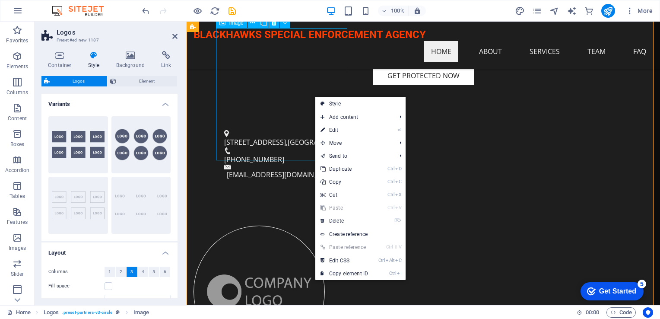
click at [262, 225] on figure at bounding box center [258, 291] width 131 height 132
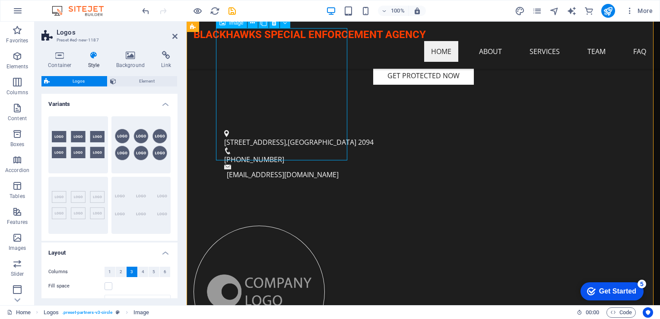
click at [262, 225] on figure at bounding box center [258, 291] width 131 height 132
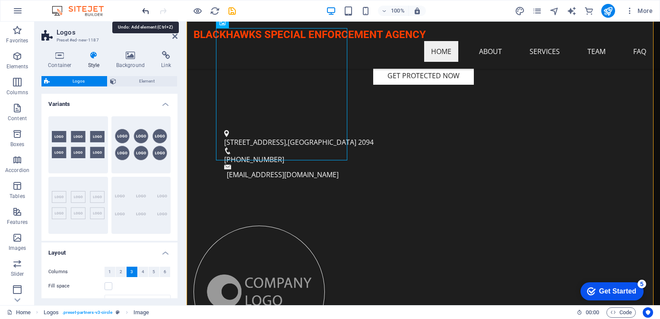
click at [149, 10] on icon "undo" at bounding box center [146, 11] width 10 height 10
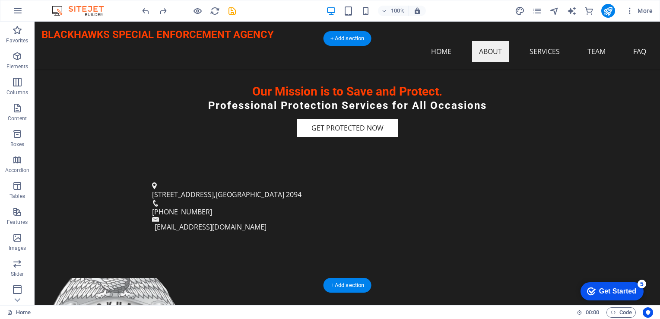
scroll to position [258, 0]
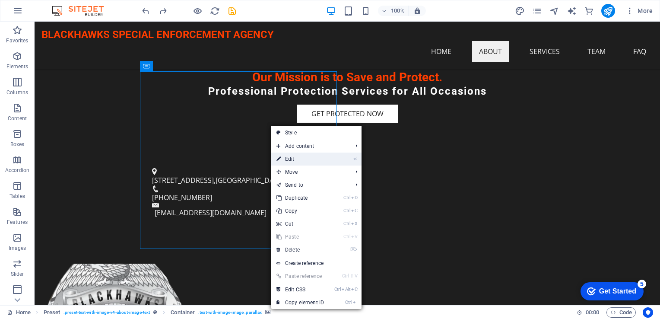
click at [281, 155] on icon at bounding box center [278, 158] width 4 height 13
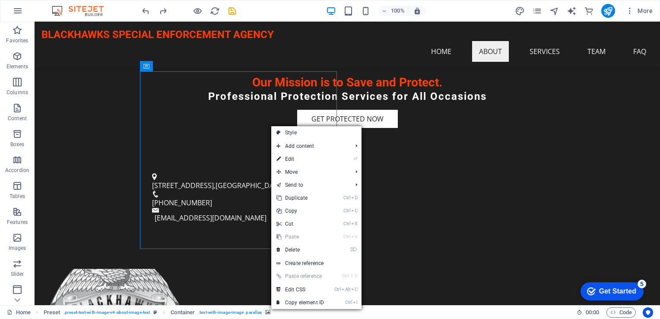
select select "%"
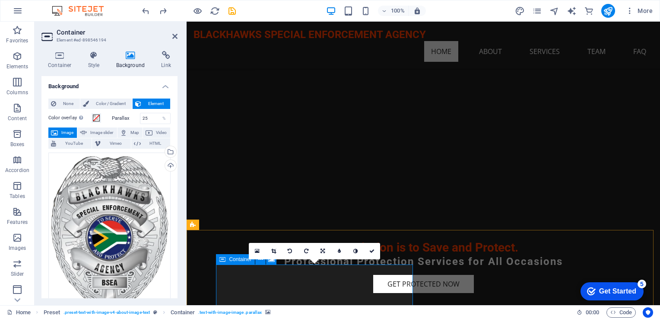
scroll to position [108, 0]
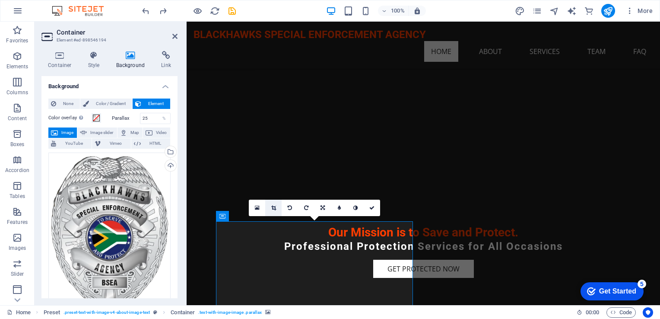
click at [273, 208] on icon at bounding box center [273, 207] width 5 height 5
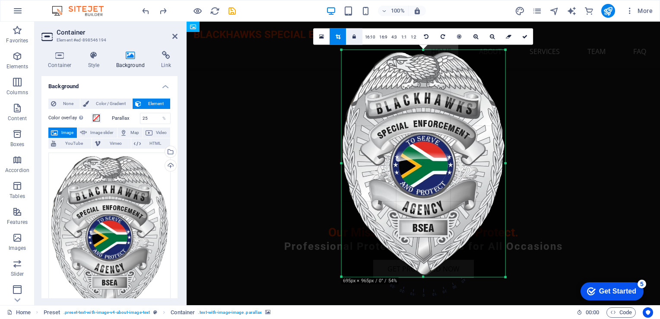
click at [353, 37] on icon at bounding box center [353, 36] width 3 height 5
click at [354, 34] on icon at bounding box center [353, 36] width 3 height 5
click at [352, 35] on link at bounding box center [354, 37] width 16 height 16
click at [490, 35] on icon at bounding box center [492, 36] width 5 height 5
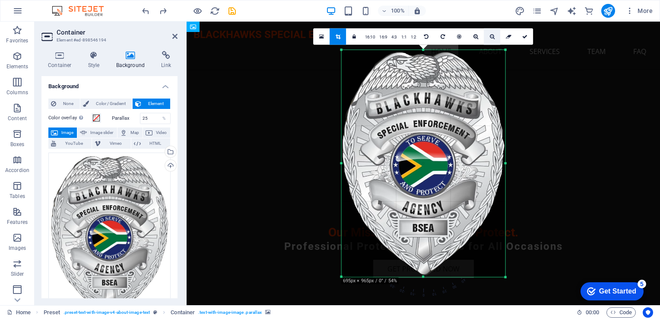
click at [490, 35] on icon at bounding box center [492, 36] width 5 height 5
click at [419, 229] on div at bounding box center [423, 163] width 164 height 227
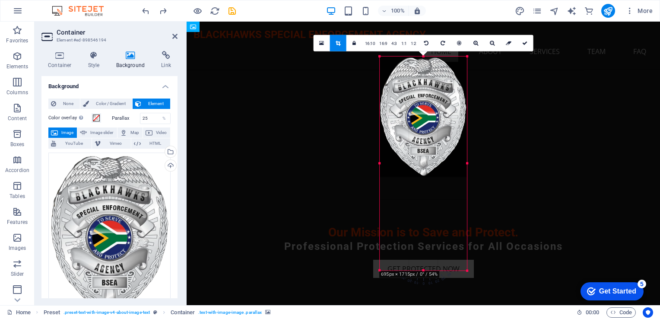
drag, startPoint x: 503, startPoint y: 165, endPoint x: 426, endPoint y: 193, distance: 81.7
click at [426, 193] on div "180 170 160 150 140 130 120 110 100 90 80 70 60 50 40 30 20 10 0 -10 -20 -30 -4…" at bounding box center [423, 164] width 87 height 214
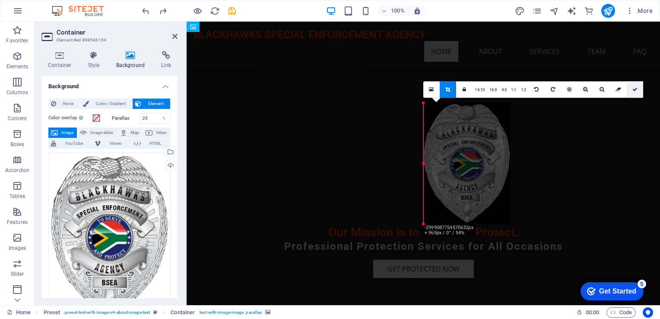
click at [635, 89] on icon at bounding box center [634, 89] width 5 height 5
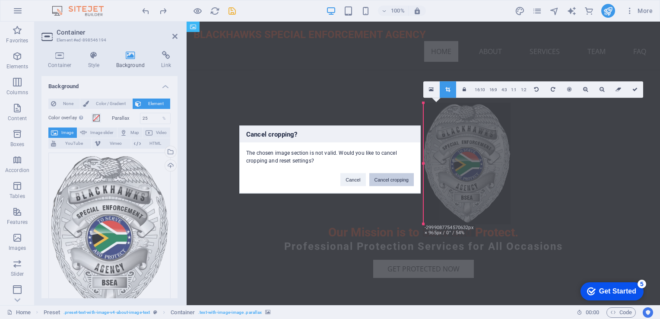
click at [375, 179] on button "Cancel cropping" at bounding box center [391, 179] width 45 height 13
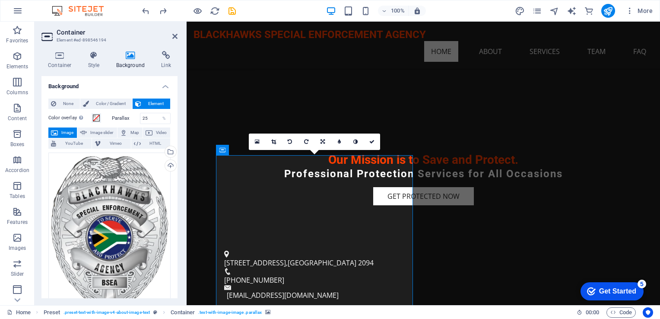
scroll to position [195, 0]
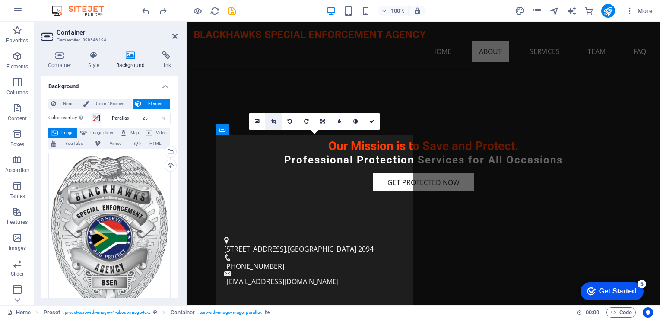
click at [269, 120] on link at bounding box center [273, 121] width 16 height 16
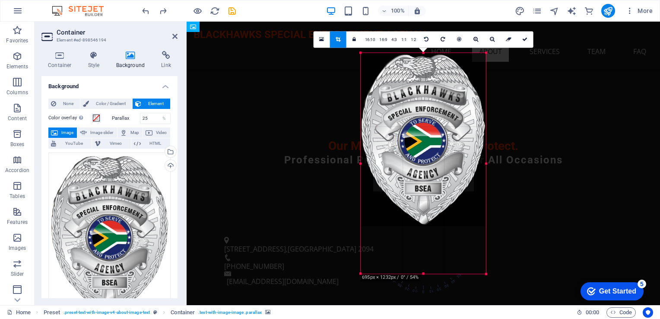
drag, startPoint x: 504, startPoint y: 275, endPoint x: 466, endPoint y: 269, distance: 39.3
click at [466, 269] on div "180 170 160 150 140 130 120 110 100 90 80 70 60 50 40 30 20 10 0 -10 -20 -30 -4…" at bounding box center [423, 163] width 125 height 221
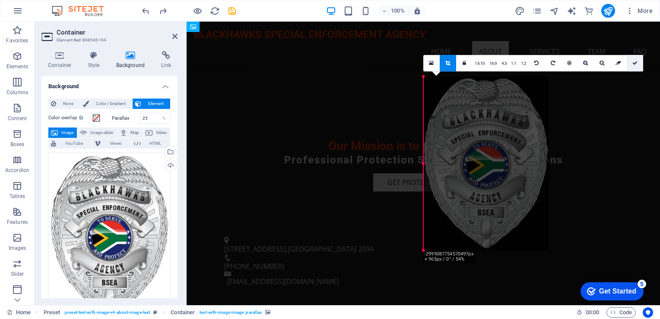
click at [634, 63] on icon at bounding box center [634, 62] width 5 height 5
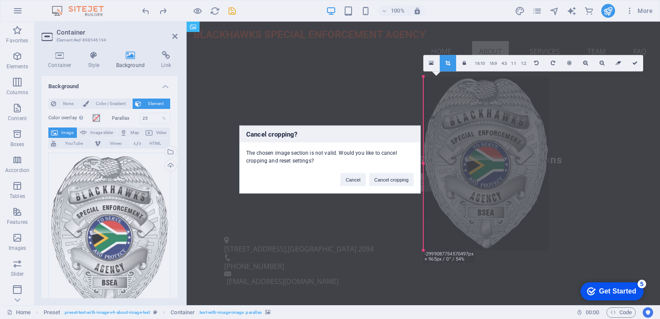
click at [634, 63] on div "Cancel cropping? The chosen image section is not valid. Would you like to cance…" at bounding box center [330, 159] width 660 height 319
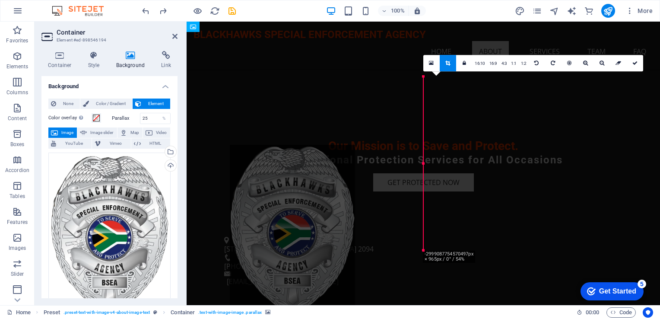
drag, startPoint x: 463, startPoint y: 137, endPoint x: 270, endPoint y: 206, distance: 205.1
click at [270, 206] on div at bounding box center [292, 232] width 125 height 174
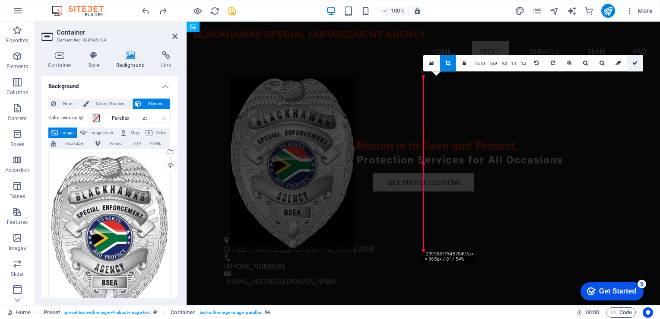
click at [637, 65] on link at bounding box center [635, 63] width 16 height 16
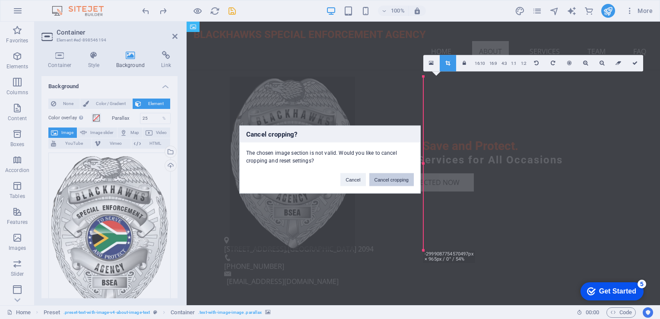
click at [385, 175] on button "Cancel cropping" at bounding box center [391, 179] width 45 height 13
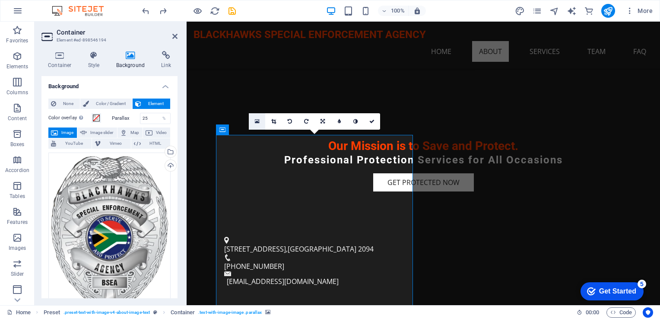
drag, startPoint x: 74, startPoint y: 97, endPoint x: 260, endPoint y: 120, distance: 187.1
click at [260, 120] on link at bounding box center [257, 121] width 16 height 16
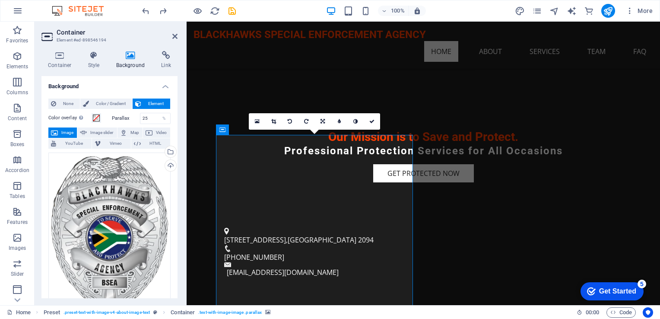
scroll to position [172, 0]
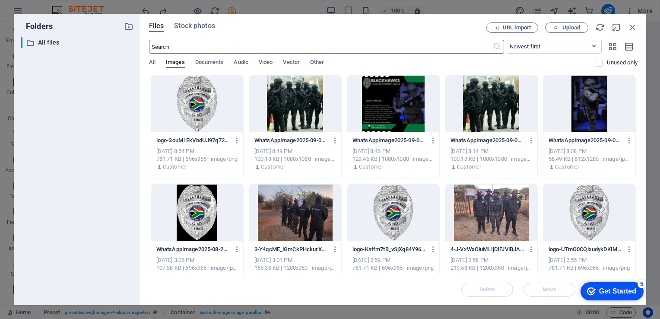
click at [197, 111] on div at bounding box center [197, 104] width 92 height 56
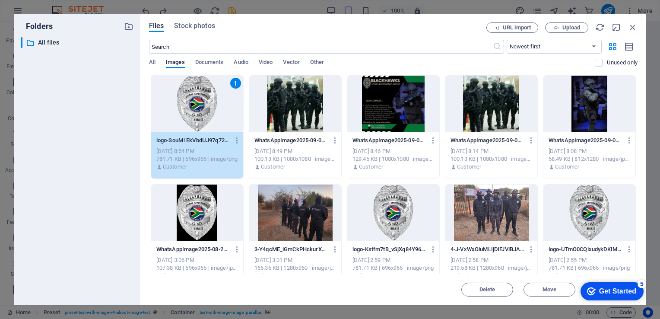
click at [197, 111] on div "1" at bounding box center [197, 104] width 92 height 56
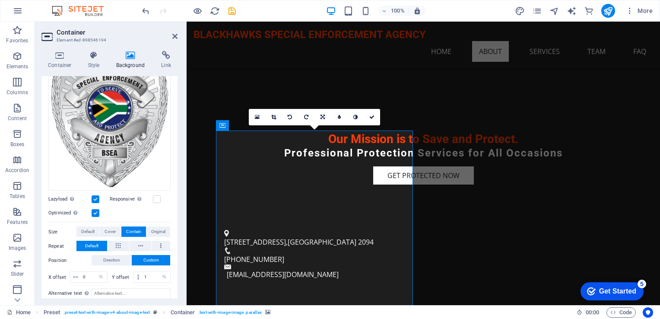
scroll to position [173, 0]
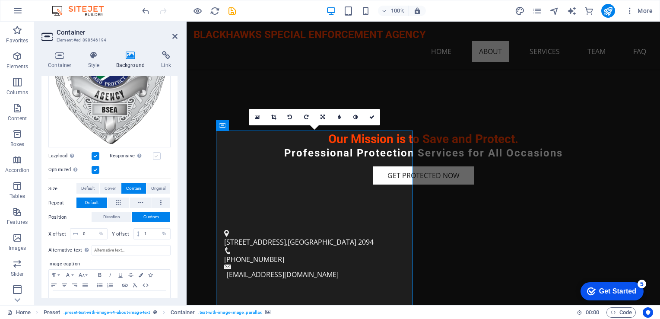
click at [159, 155] on label at bounding box center [157, 156] width 8 height 8
click at [0, 0] on input "Responsive Automatically load retina image and smartphone optimized sizes." at bounding box center [0, 0] width 0 height 0
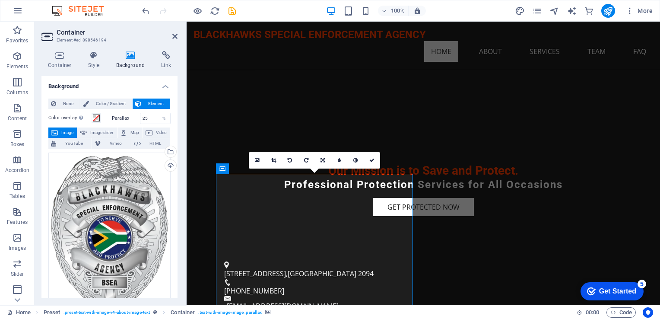
scroll to position [156, 0]
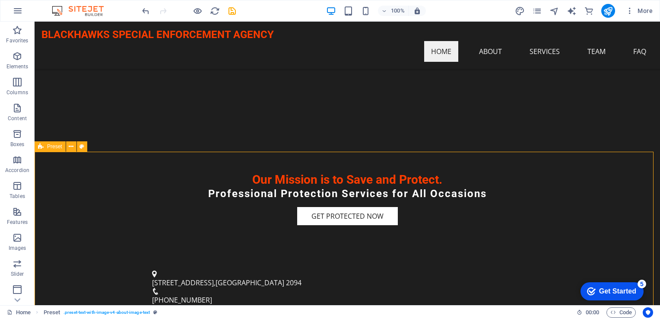
scroll to position [143, 0]
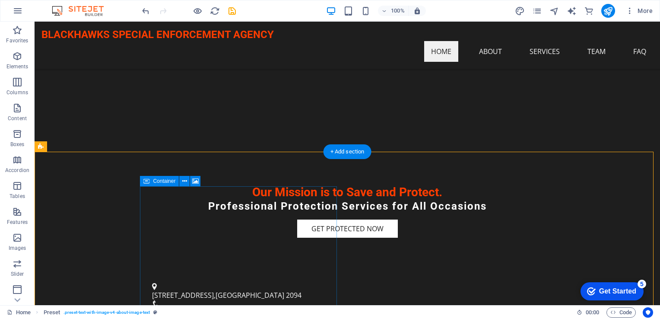
drag, startPoint x: 297, startPoint y: 204, endPoint x: 301, endPoint y: 206, distance: 4.5
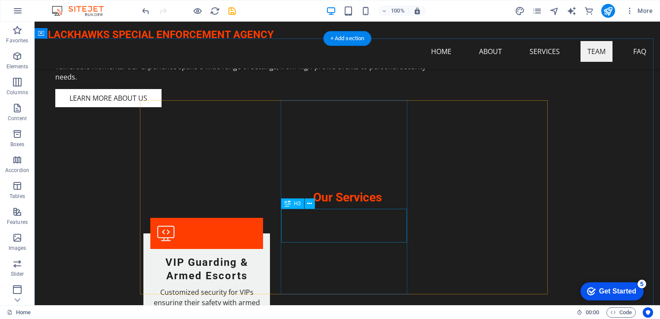
scroll to position [820, 0]
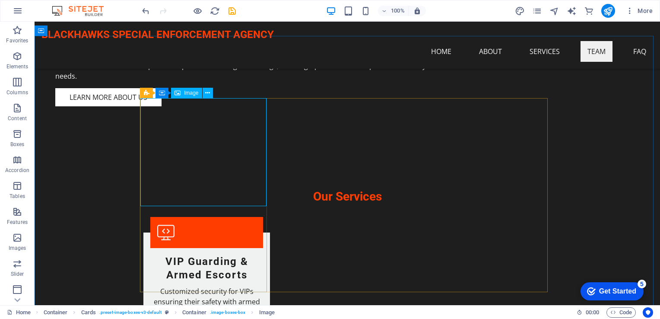
click at [189, 95] on span "Image" at bounding box center [191, 92] width 14 height 5
drag, startPoint x: 190, startPoint y: 110, endPoint x: 179, endPoint y: 153, distance: 44.5
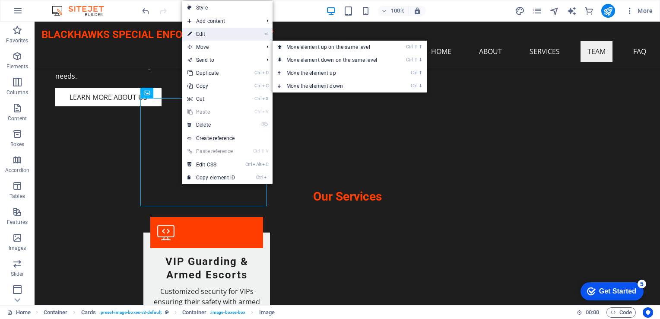
click at [216, 37] on link "⏎ Edit" at bounding box center [211, 34] width 58 height 13
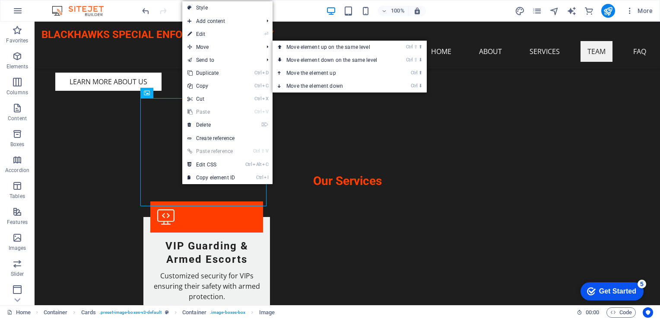
select select "vw"
select select "px"
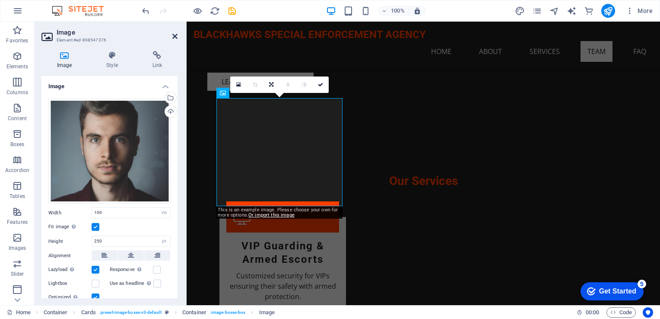
drag, startPoint x: 141, startPoint y: 16, endPoint x: 175, endPoint y: 38, distance: 40.7
click at [175, 38] on icon at bounding box center [174, 36] width 5 height 7
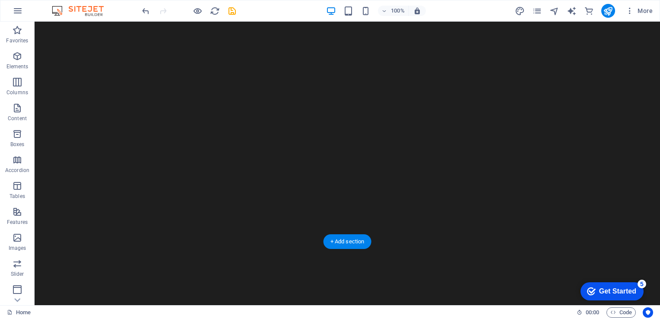
scroll to position [0, 0]
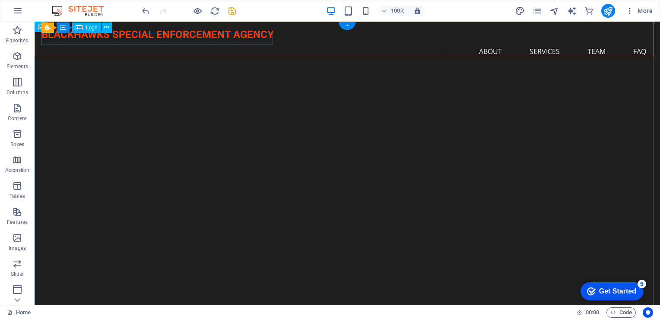
click at [161, 39] on div "BLACKHAWKS SPECIAL ENFORCEMENT AGENCY" at bounding box center [346, 35] width 611 height 13
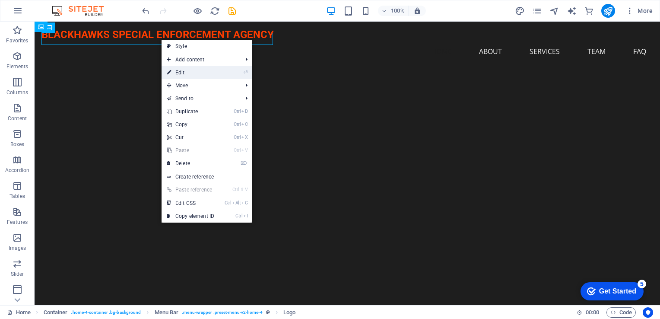
click at [178, 77] on link "⏎ Edit" at bounding box center [191, 72] width 58 height 13
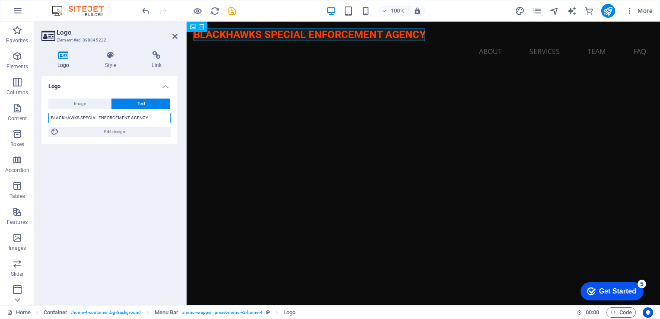
click at [141, 118] on input "BLACKHAWKS SPECIAL ENFORCEMENT AGENCY" at bounding box center [109, 118] width 122 height 10
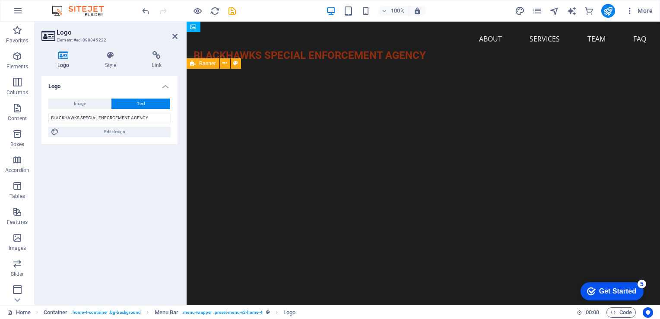
drag, startPoint x: 203, startPoint y: 36, endPoint x: 269, endPoint y: 43, distance: 65.6
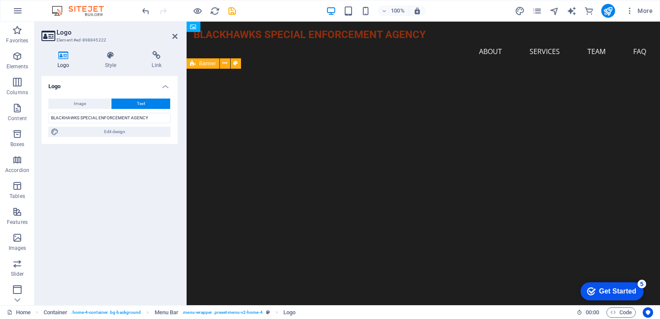
drag, startPoint x: 319, startPoint y: 51, endPoint x: 319, endPoint y: 36, distance: 15.5
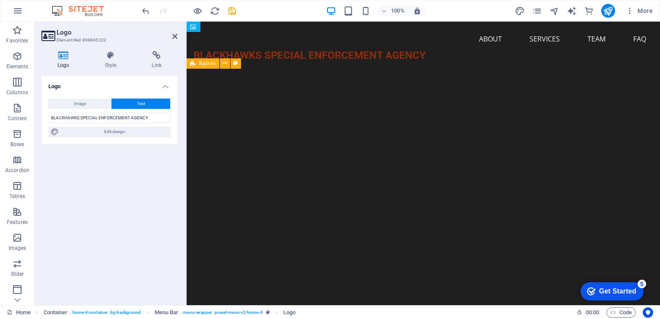
drag, startPoint x: 299, startPoint y: 34, endPoint x: 297, endPoint y: 45, distance: 11.0
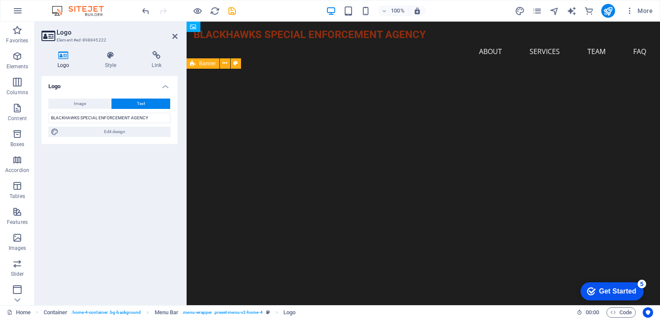
drag, startPoint x: 297, startPoint y: 51, endPoint x: 295, endPoint y: 38, distance: 12.6
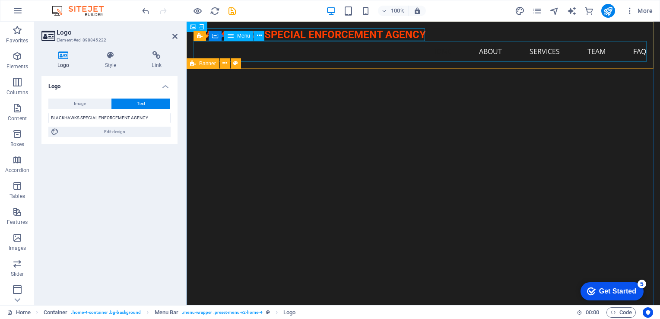
click at [293, 53] on nav "Home About Services Team FAQ" at bounding box center [422, 51] width 459 height 21
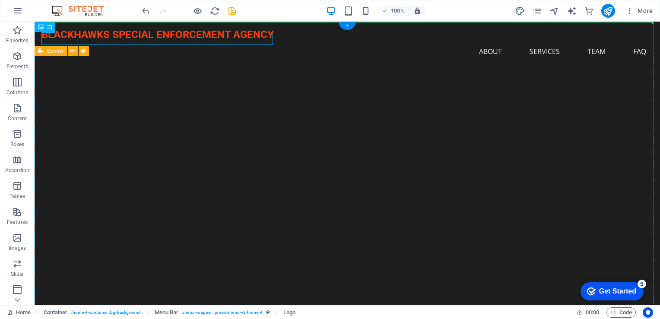
drag, startPoint x: 181, startPoint y: 39, endPoint x: 193, endPoint y: 29, distance: 15.9
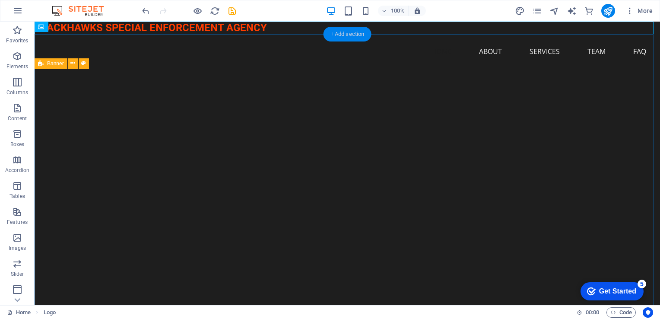
click at [349, 32] on div "+ Add section" at bounding box center [347, 34] width 48 height 15
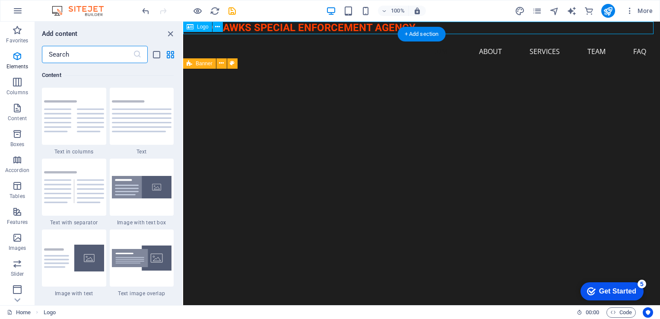
scroll to position [1511, 0]
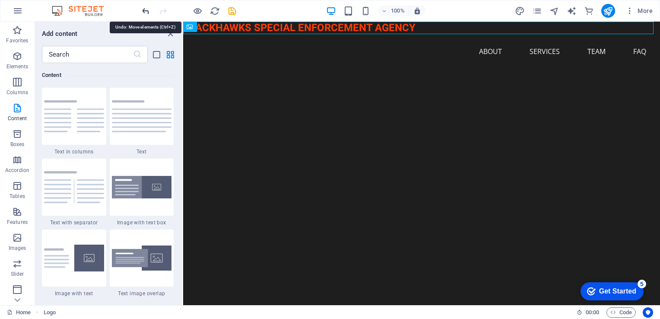
click at [149, 6] on icon "undo" at bounding box center [146, 11] width 10 height 10
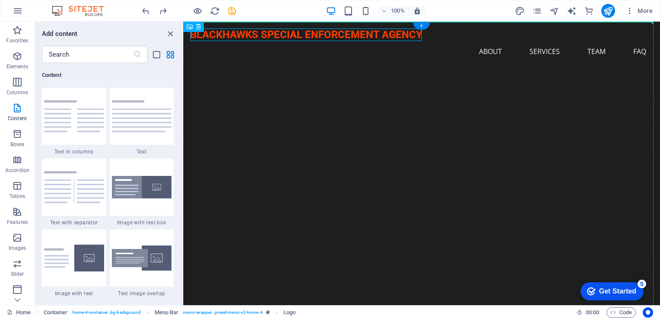
drag, startPoint x: 423, startPoint y: 50, endPoint x: 239, endPoint y: 23, distance: 185.5
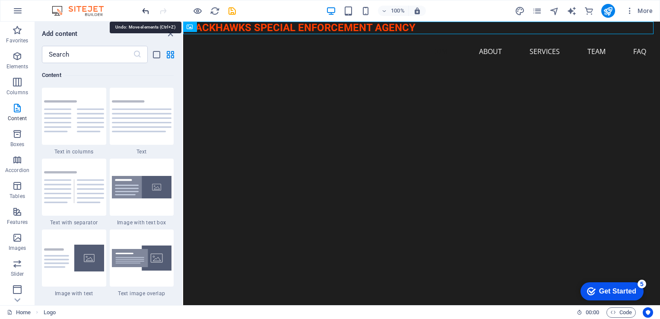
click at [147, 7] on icon "undo" at bounding box center [146, 11] width 10 height 10
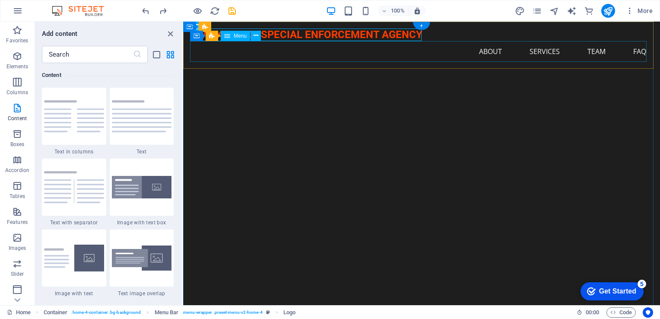
click at [459, 50] on nav "Home About Services Team FAQ" at bounding box center [421, 51] width 463 height 21
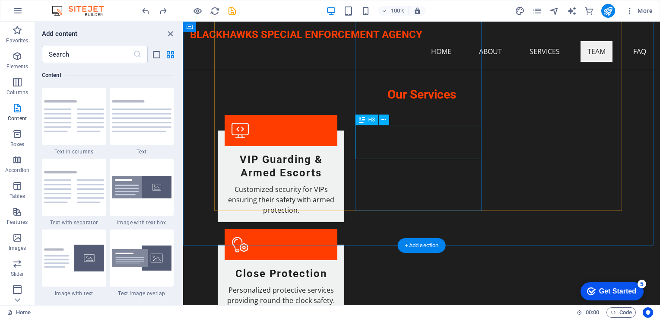
scroll to position [950, 0]
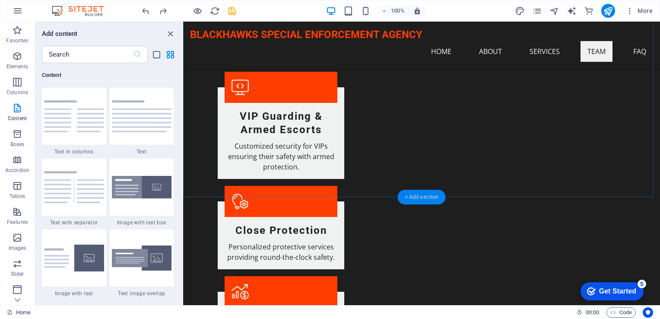
click at [433, 193] on div "+ Add section" at bounding box center [422, 197] width 48 height 15
click at [432, 193] on div "+ Add section" at bounding box center [422, 197] width 48 height 15
click at [97, 193] on img at bounding box center [74, 187] width 60 height 32
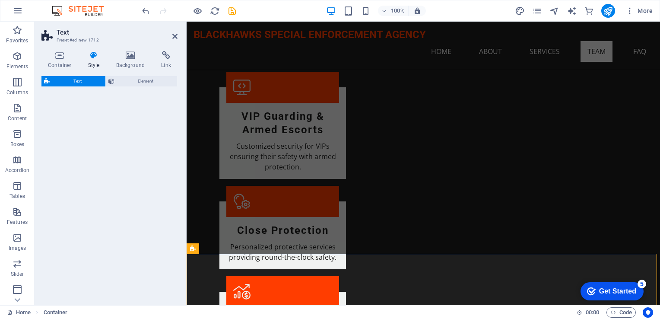
scroll to position [893, 0]
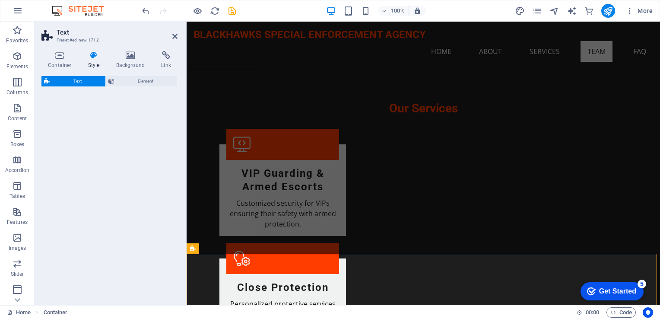
select select "rem"
select select "px"
select select "preset-text-v2-separator"
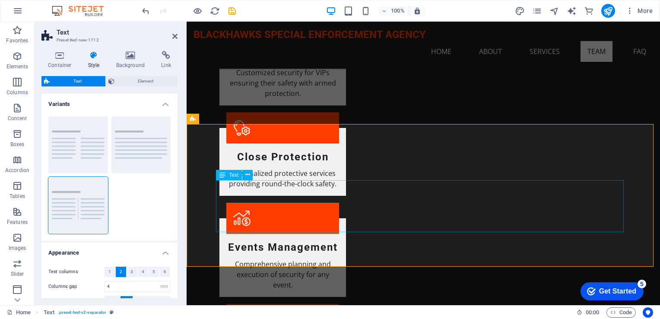
scroll to position [1023, 0]
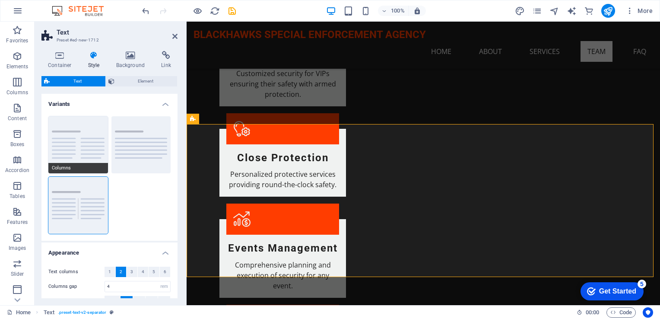
click at [86, 132] on button "Columns" at bounding box center [78, 144] width 60 height 57
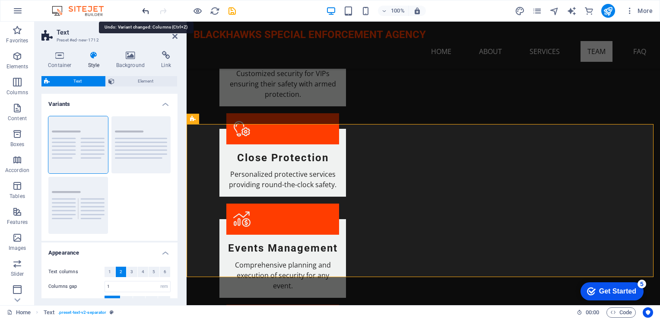
click at [148, 9] on icon "undo" at bounding box center [146, 11] width 10 height 10
type input "4"
click at [147, 10] on icon "undo" at bounding box center [146, 11] width 10 height 10
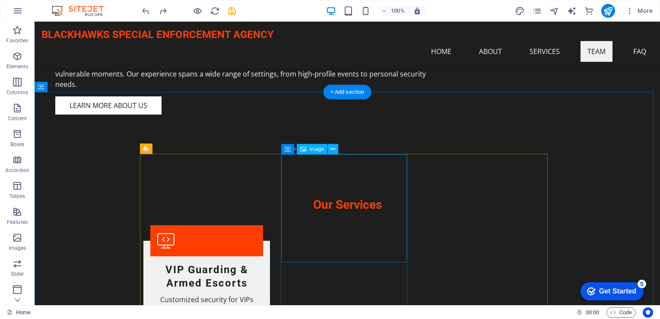
scroll to position [807, 0]
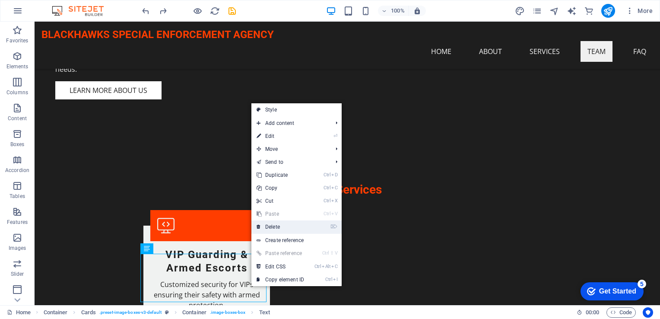
click at [285, 228] on link "⌦ Delete" at bounding box center [280, 226] width 58 height 13
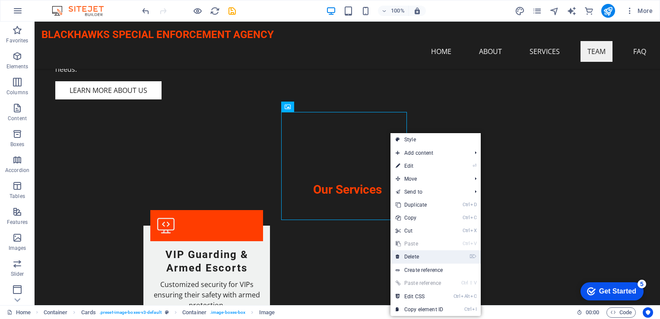
drag, startPoint x: 421, startPoint y: 257, endPoint x: 385, endPoint y: 234, distance: 41.9
click at [421, 257] on link "⌦ Delete" at bounding box center [419, 256] width 58 height 13
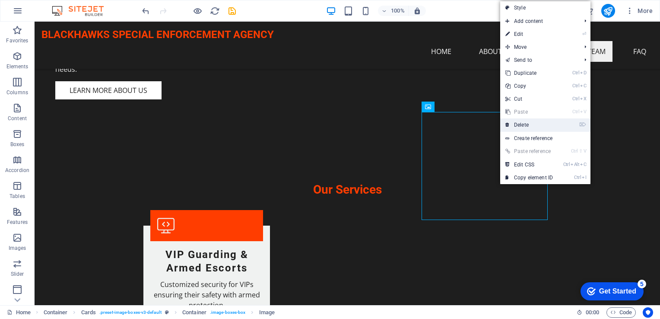
click at [530, 122] on link "⌦ Delete" at bounding box center [529, 124] width 58 height 13
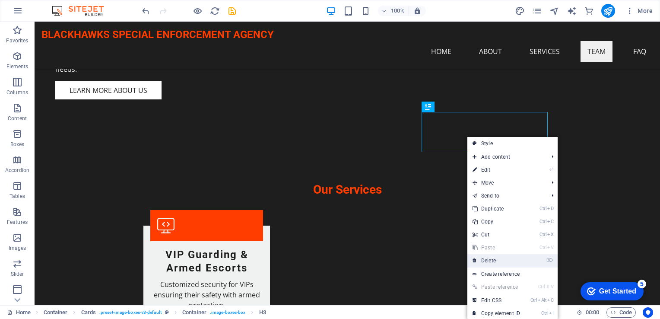
click at [497, 259] on link "⌦ Delete" at bounding box center [496, 260] width 58 height 13
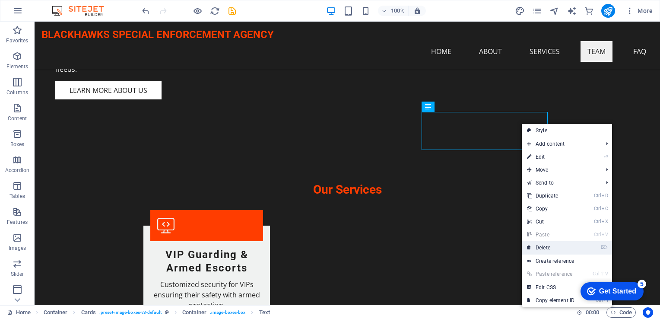
drag, startPoint x: 548, startPoint y: 243, endPoint x: 513, endPoint y: 222, distance: 40.4
click at [548, 243] on link "⌦ Delete" at bounding box center [551, 247] width 58 height 13
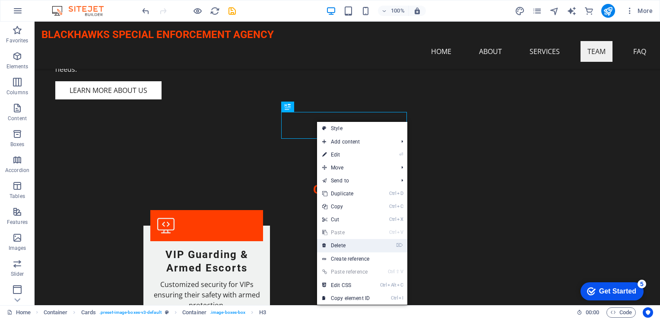
drag, startPoint x: 307, startPoint y: 224, endPoint x: 342, endPoint y: 246, distance: 40.7
click at [342, 246] on link "⌦ Delete" at bounding box center [346, 245] width 58 height 13
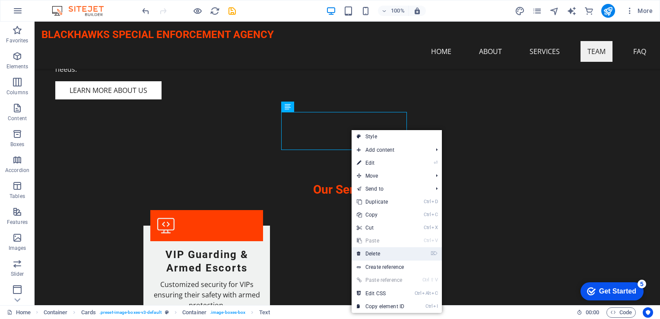
drag, startPoint x: 372, startPoint y: 256, endPoint x: 334, endPoint y: 232, distance: 45.2
click at [372, 256] on link "⌦ Delete" at bounding box center [381, 253] width 58 height 13
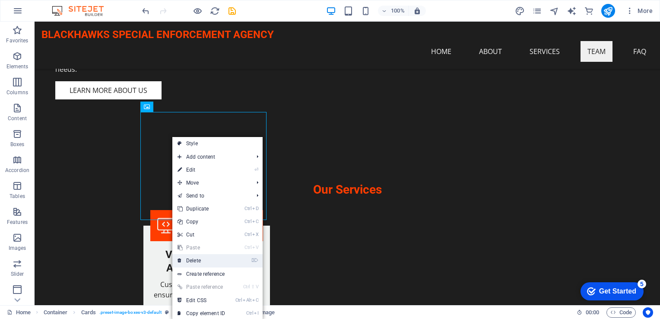
click at [199, 259] on link "⌦ Delete" at bounding box center [201, 260] width 58 height 13
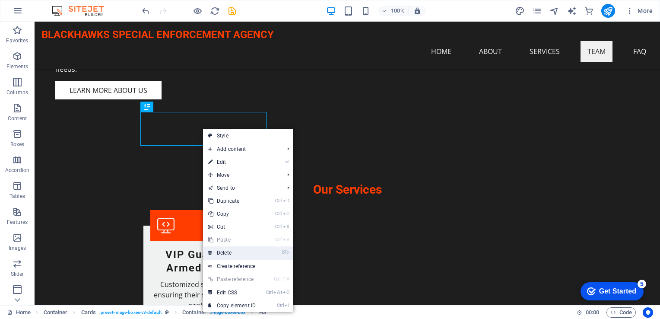
click at [226, 248] on link "⌦ Delete" at bounding box center [232, 252] width 58 height 13
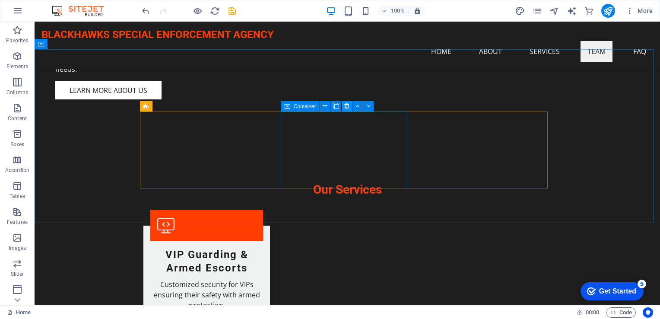
click at [347, 108] on icon at bounding box center [346, 105] width 5 height 9
click at [345, 106] on icon at bounding box center [346, 105] width 5 height 9
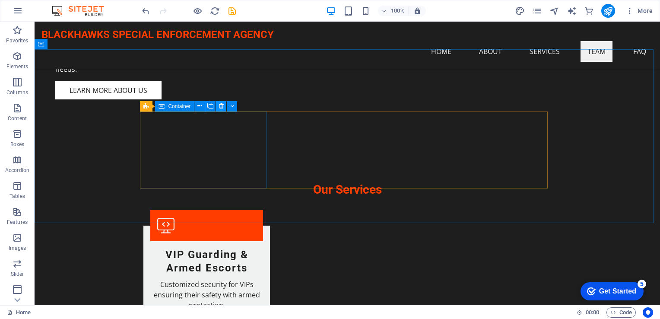
click at [221, 105] on icon at bounding box center [221, 105] width 5 height 9
click at [222, 108] on icon at bounding box center [221, 105] width 5 height 9
click at [222, 104] on icon at bounding box center [221, 105] width 5 height 9
click at [222, 105] on icon at bounding box center [221, 105] width 5 height 9
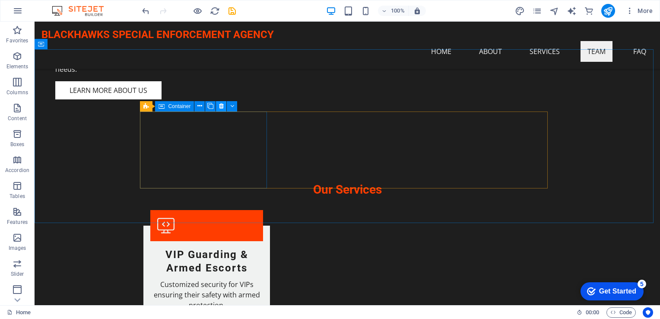
click at [222, 105] on icon at bounding box center [221, 105] width 5 height 9
click at [223, 105] on icon at bounding box center [221, 105] width 5 height 9
click at [225, 105] on button at bounding box center [221, 106] width 10 height 10
click at [225, 106] on button at bounding box center [221, 106] width 10 height 10
click at [222, 106] on icon at bounding box center [221, 105] width 5 height 9
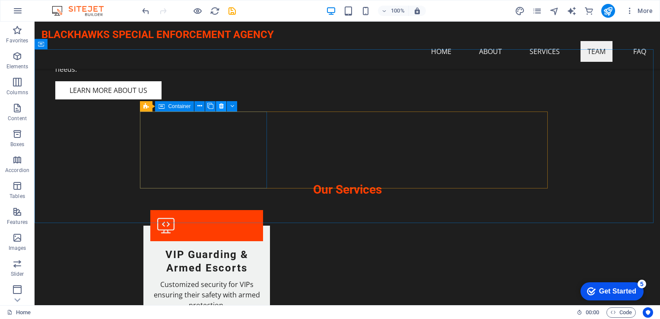
click at [222, 106] on icon at bounding box center [221, 105] width 5 height 9
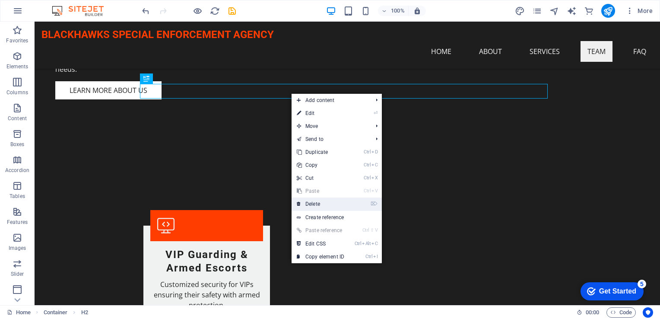
click at [325, 203] on link "⌦ Delete" at bounding box center [320, 203] width 58 height 13
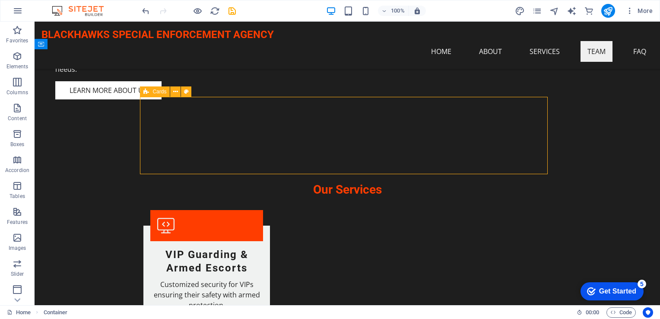
drag, startPoint x: 386, startPoint y: 225, endPoint x: 313, endPoint y: 164, distance: 95.7
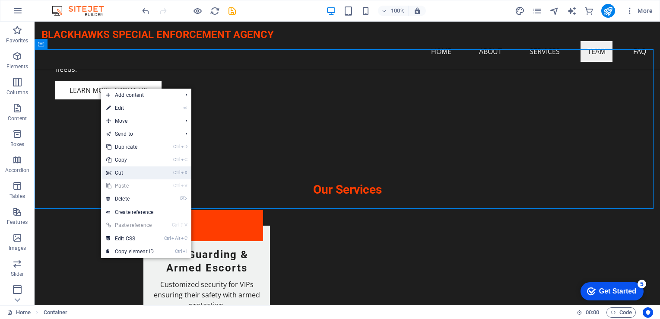
click at [144, 174] on link "Ctrl X Cut" at bounding box center [130, 172] width 58 height 13
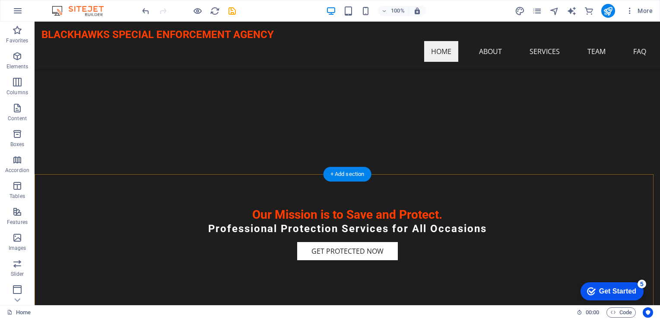
scroll to position [120, 0]
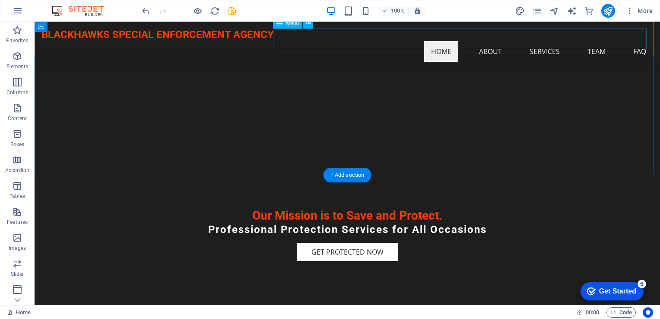
click at [485, 41] on nav "Home About Services Team FAQ" at bounding box center [346, 51] width 611 height 21
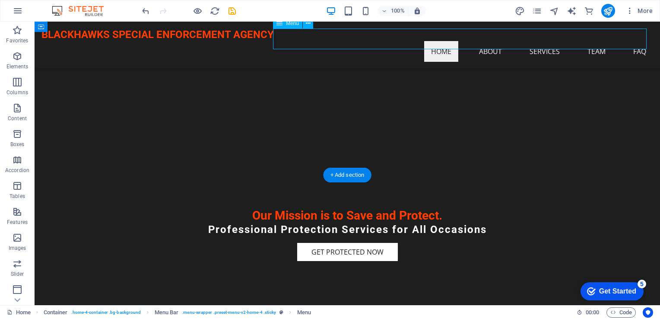
click at [491, 41] on nav "Home About Services Team FAQ" at bounding box center [346, 51] width 611 height 21
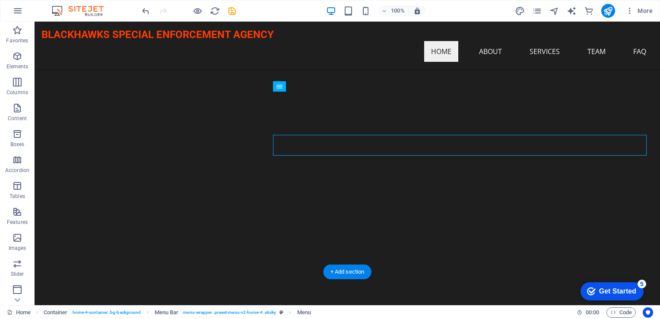
scroll to position [0, 0]
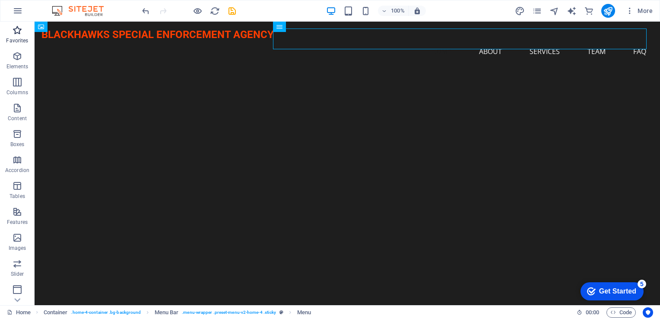
click at [17, 32] on icon "button" at bounding box center [17, 30] width 10 height 10
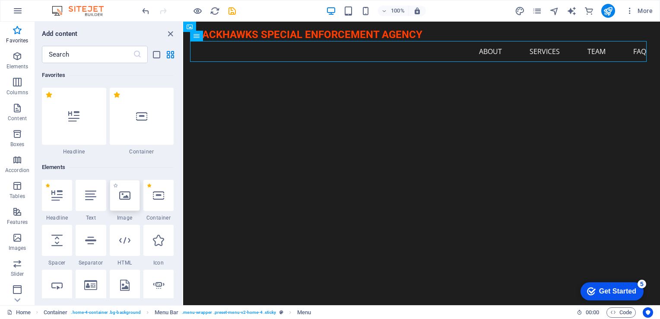
click at [124, 195] on icon at bounding box center [124, 195] width 11 height 11
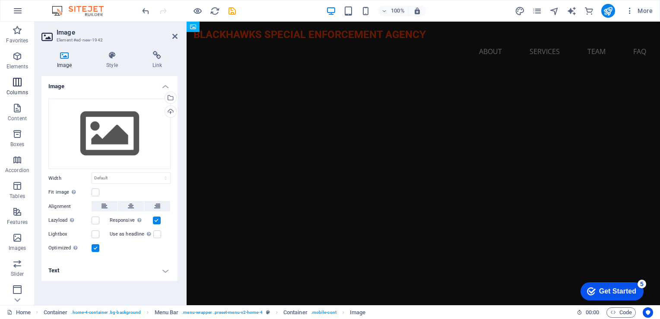
click at [18, 91] on p "Columns" at bounding box center [17, 92] width 22 height 7
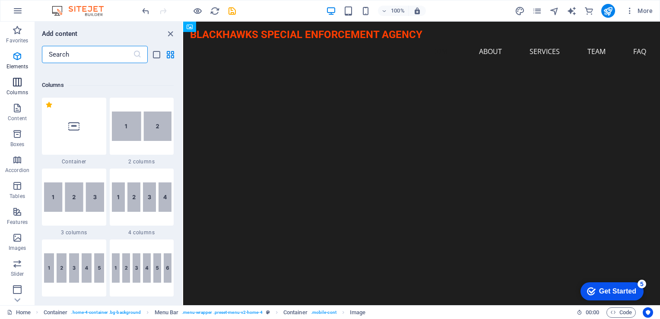
scroll to position [428, 0]
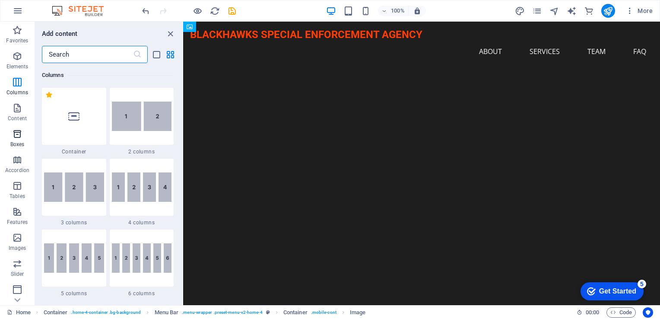
click at [17, 139] on icon "button" at bounding box center [17, 134] width 10 height 10
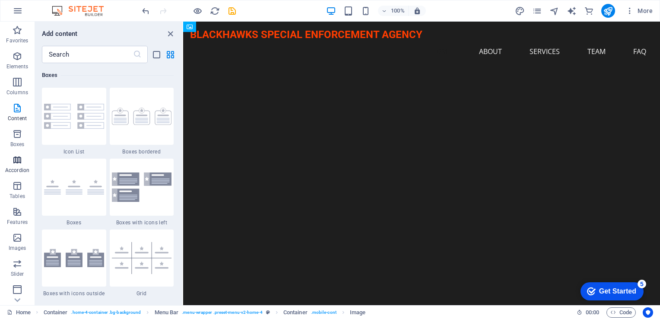
click at [13, 161] on icon "button" at bounding box center [17, 160] width 10 height 10
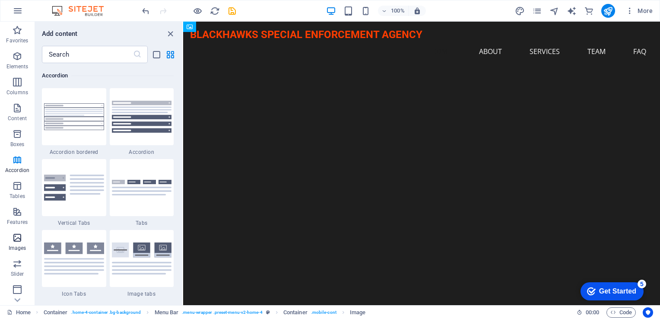
scroll to position [131, 0]
drag, startPoint x: 168, startPoint y: 29, endPoint x: 133, endPoint y: 8, distance: 40.4
click at [168, 29] on icon "close panel" at bounding box center [170, 34] width 10 height 10
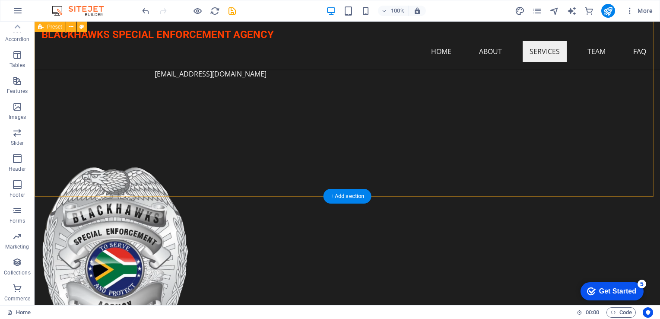
scroll to position [475, 0]
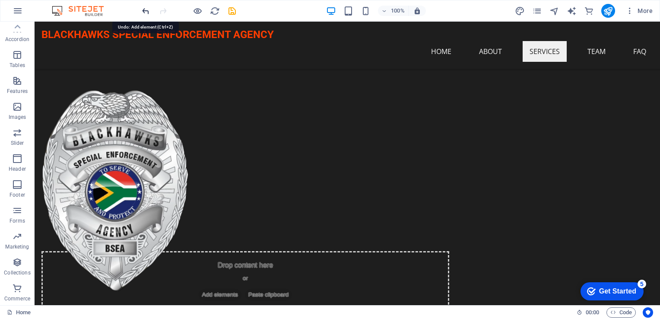
click at [146, 10] on icon "undo" at bounding box center [146, 11] width 10 height 10
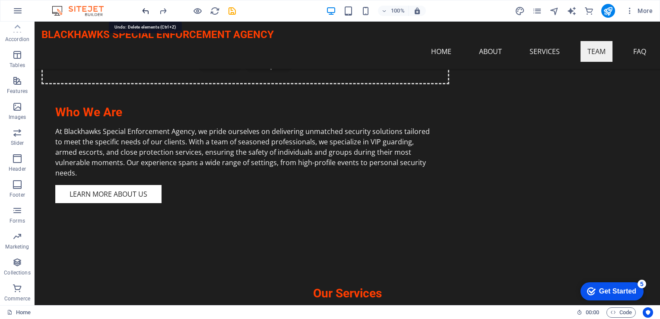
scroll to position [772, 0]
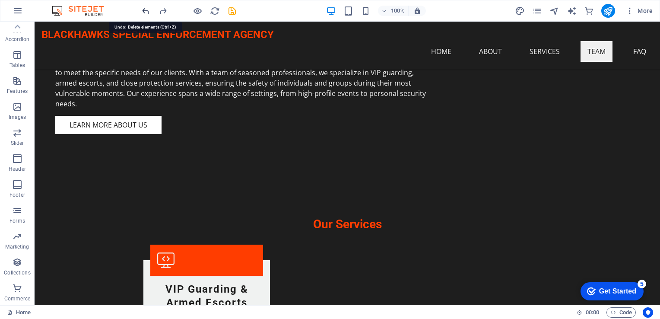
click at [146, 10] on icon "undo" at bounding box center [146, 11] width 10 height 10
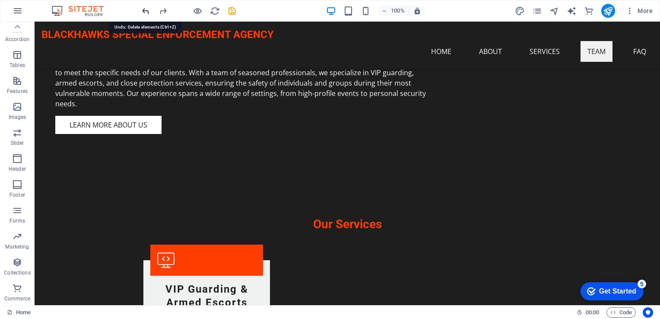
click at [146, 10] on icon "undo" at bounding box center [146, 11] width 10 height 10
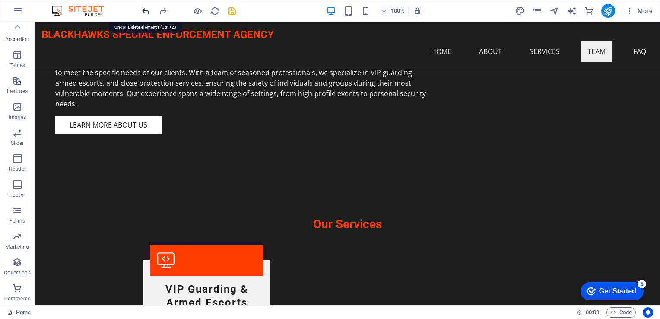
click at [146, 10] on icon "undo" at bounding box center [146, 11] width 10 height 10
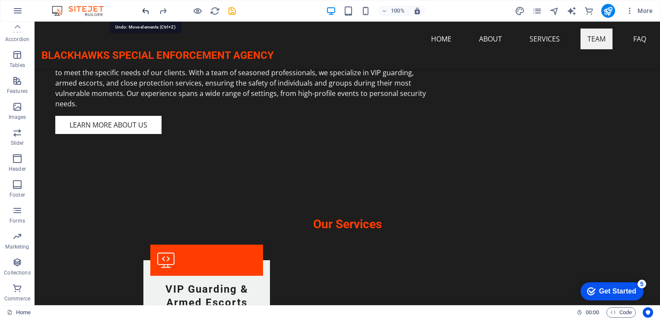
click at [146, 10] on icon "undo" at bounding box center [146, 11] width 10 height 10
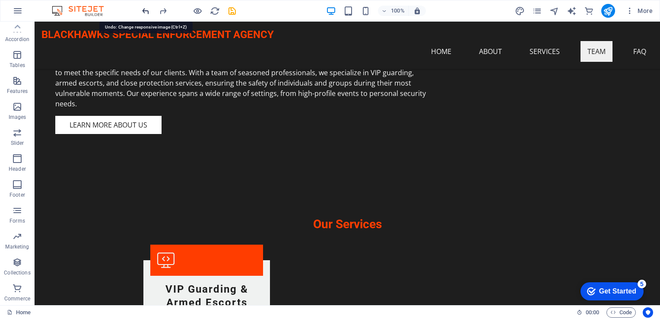
click at [146, 10] on icon "undo" at bounding box center [146, 11] width 10 height 10
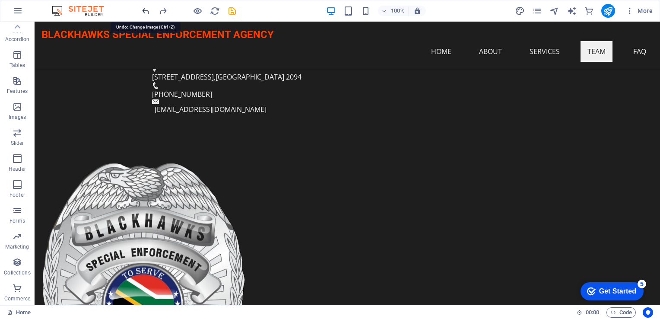
click at [146, 10] on icon "undo" at bounding box center [146, 11] width 10 height 10
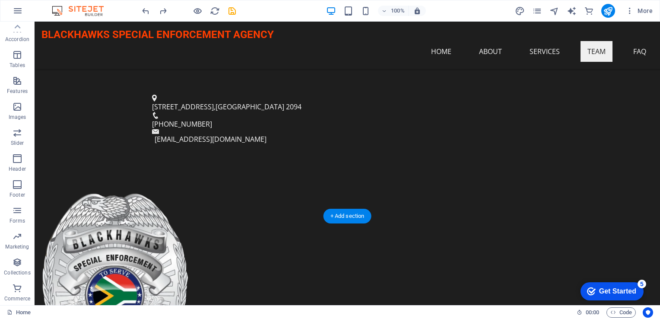
scroll to position [345, 0]
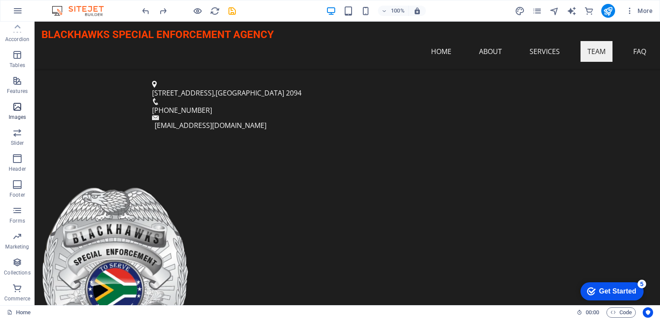
click at [22, 108] on span "Images" at bounding box center [17, 111] width 35 height 21
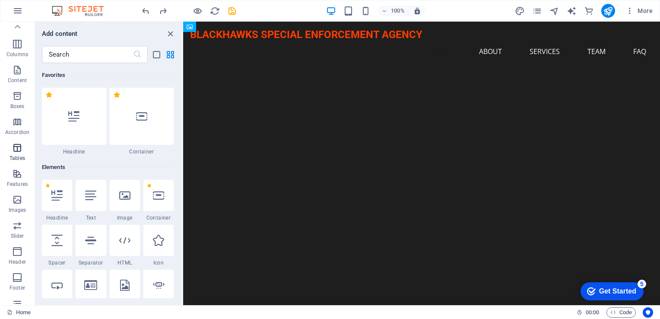
scroll to position [0, 0]
click at [173, 35] on icon "close panel" at bounding box center [170, 34] width 10 height 10
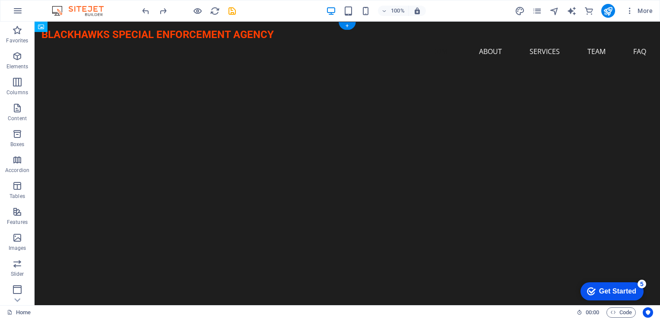
click at [310, 87] on figure at bounding box center [347, 184] width 594 height 258
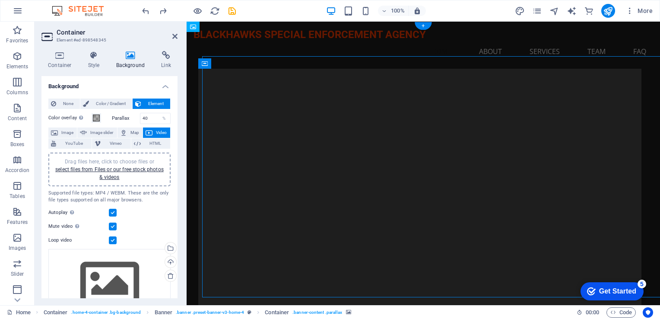
click at [310, 87] on figure at bounding box center [423, 184] width 450 height 258
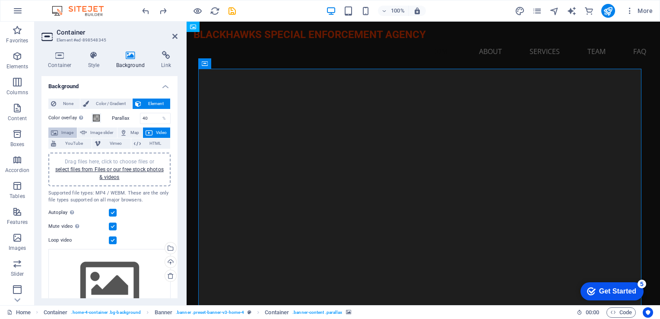
click at [67, 132] on span "Image" at bounding box center [67, 132] width 14 height 10
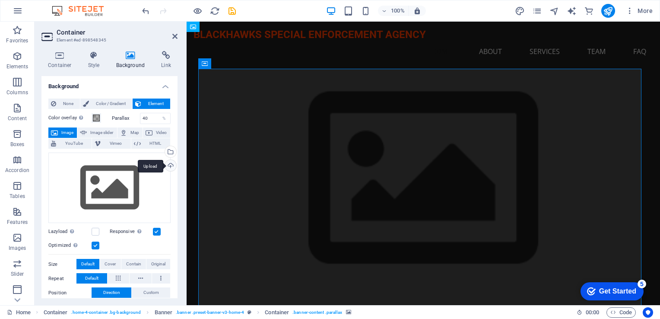
click at [167, 165] on div "Upload" at bounding box center [169, 166] width 13 height 13
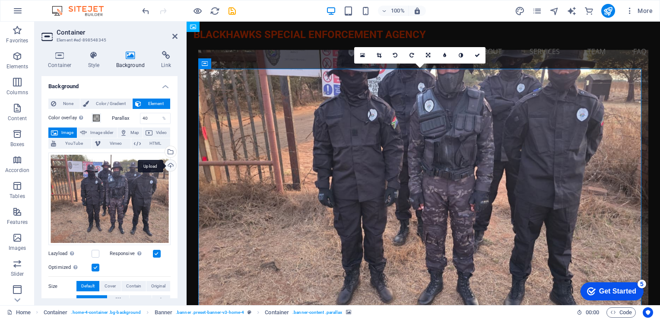
click at [168, 165] on div "Upload" at bounding box center [169, 166] width 13 height 13
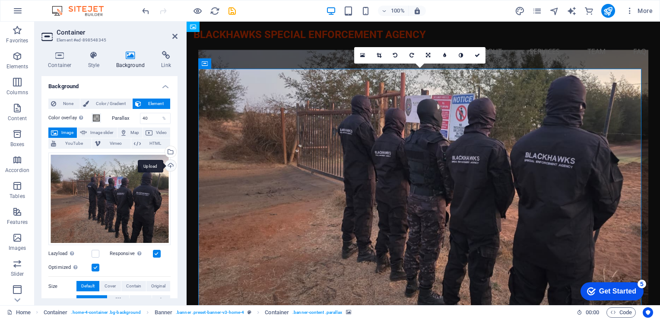
click at [168, 164] on div "Upload" at bounding box center [169, 166] width 13 height 13
click at [171, 165] on div "Upload" at bounding box center [169, 166] width 13 height 13
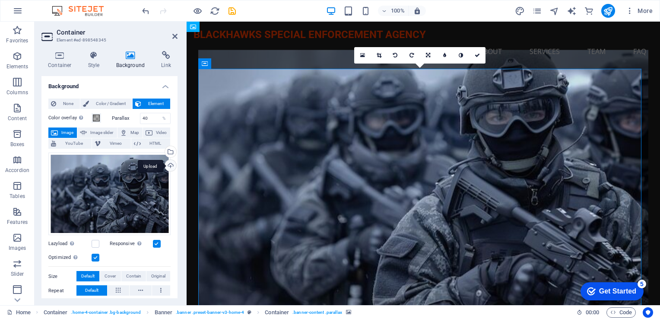
click at [171, 164] on div "Upload" at bounding box center [169, 166] width 13 height 13
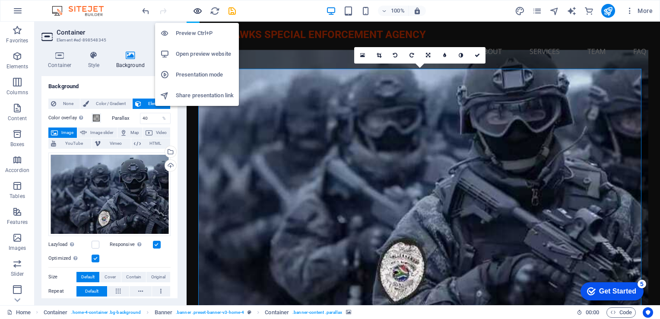
click at [195, 10] on icon "button" at bounding box center [198, 11] width 10 height 10
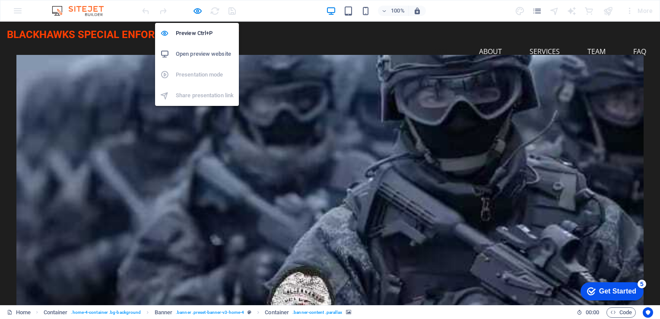
click at [203, 51] on h6 "Open preview website" at bounding box center [205, 54] width 58 height 10
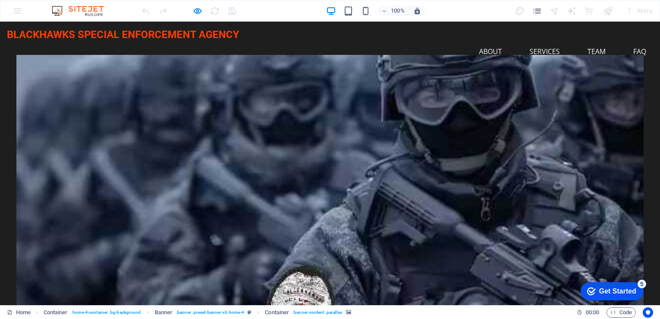
click at [418, 103] on div at bounding box center [329, 184] width 627 height 258
drag, startPoint x: 657, startPoint y: 73, endPoint x: 659, endPoint y: 28, distance: 44.6
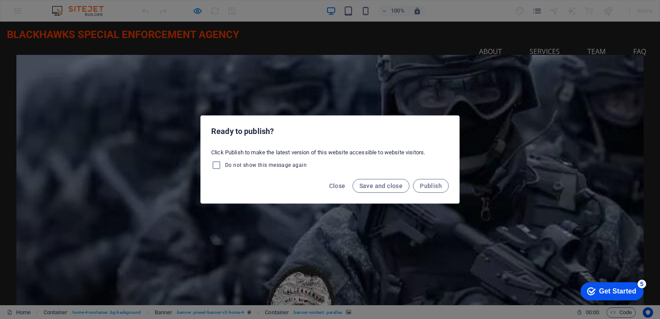
click at [436, 80] on div "Ready to publish? Click Publish to make the latest version of this website acce…" at bounding box center [330, 159] width 660 height 319
click at [375, 67] on div "Ready to publish? Click Publish to make the latest version of this website acce…" at bounding box center [330, 159] width 660 height 319
click at [385, 73] on div "Ready to publish? Click Publish to make the latest version of this website acce…" at bounding box center [330, 159] width 660 height 319
click at [387, 75] on div "Ready to publish? Click Publish to make the latest version of this website acce…" at bounding box center [330, 159] width 660 height 319
click at [381, 190] on button "Save and close" at bounding box center [380, 186] width 57 height 14
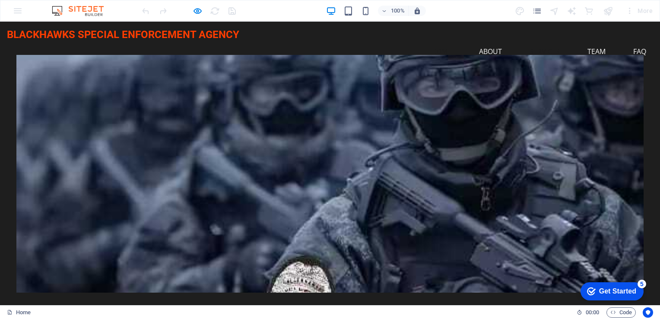
click at [547, 41] on link "Services" at bounding box center [545, 51] width 44 height 21
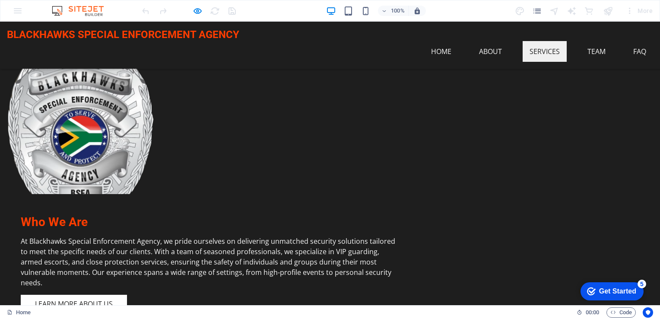
scroll to position [485, 0]
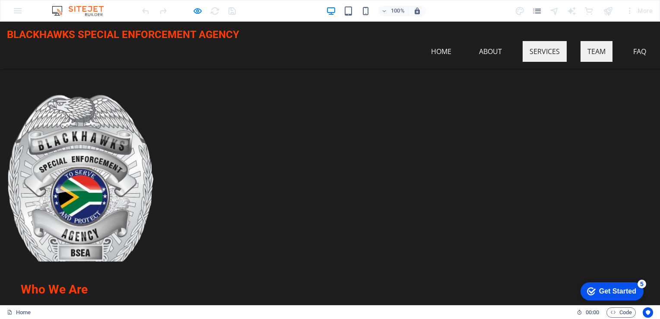
click at [588, 41] on link "Team" at bounding box center [596, 51] width 32 height 21
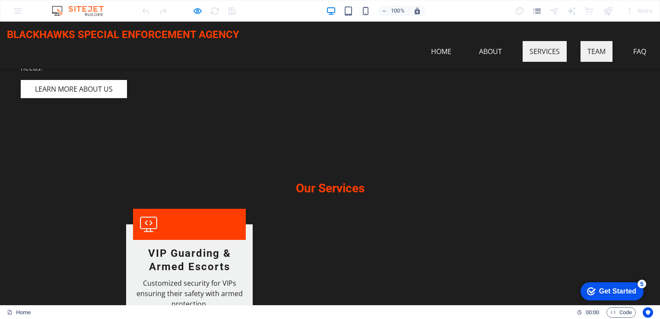
scroll to position [800, 0]
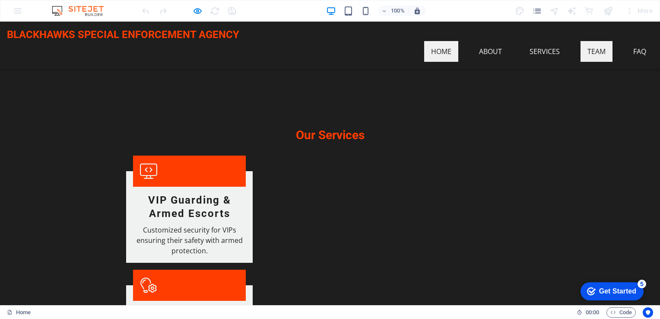
click at [439, 41] on link "Home" at bounding box center [441, 51] width 34 height 21
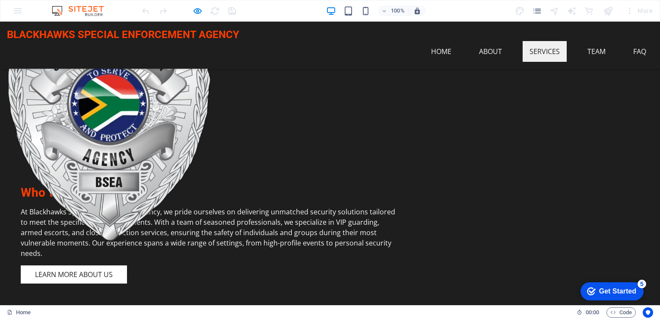
scroll to position [518, 0]
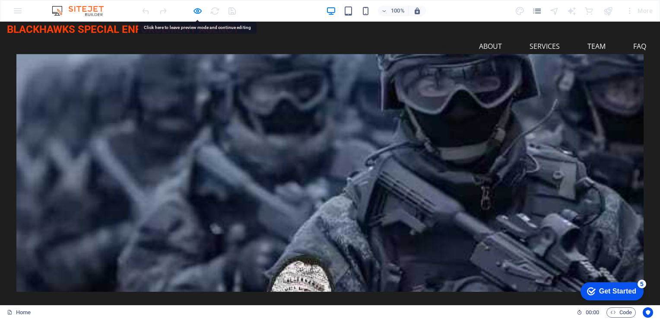
scroll to position [0, 0]
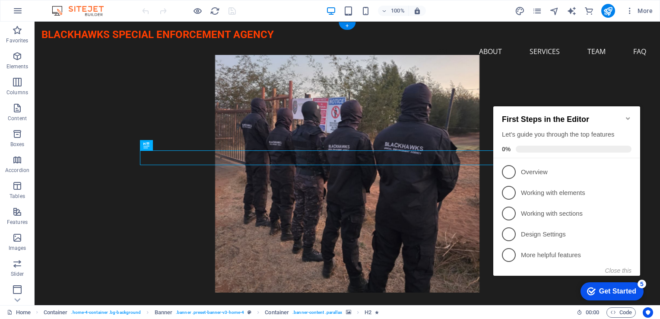
click at [264, 109] on figure at bounding box center [347, 174] width 594 height 238
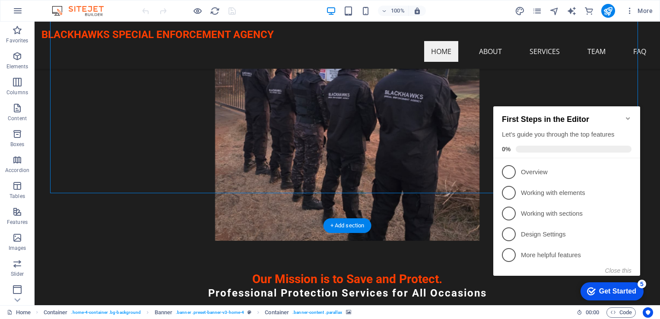
scroll to position [43, 0]
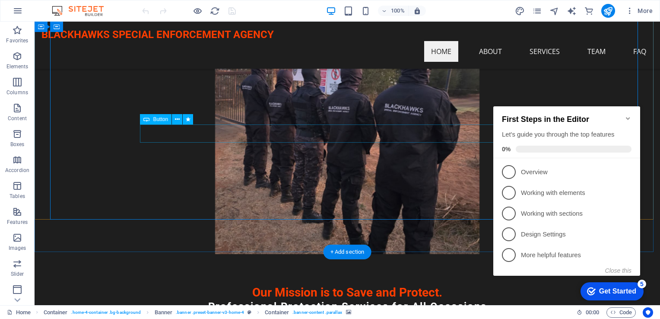
click at [247, 300] on div "Professional Protection Services for All Occasions" at bounding box center [347, 306] width 408 height 13
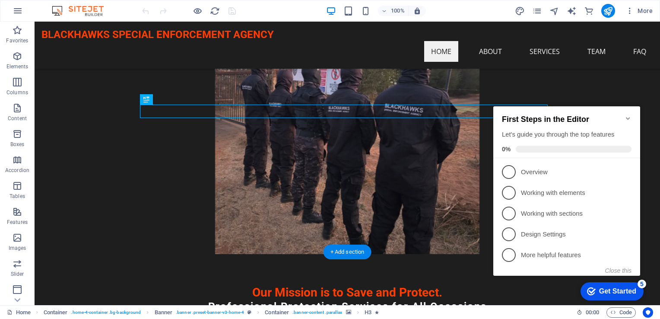
click at [247, 77] on figure at bounding box center [347, 135] width 594 height 238
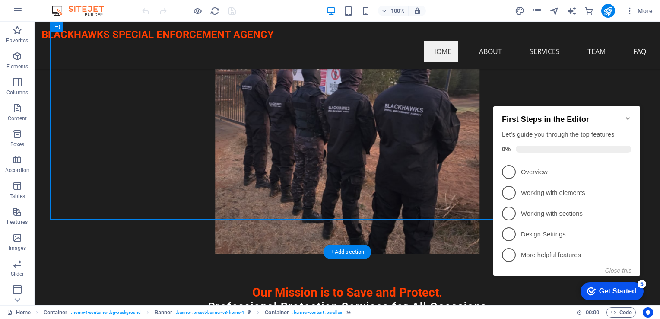
click at [247, 77] on figure at bounding box center [347, 135] width 594 height 238
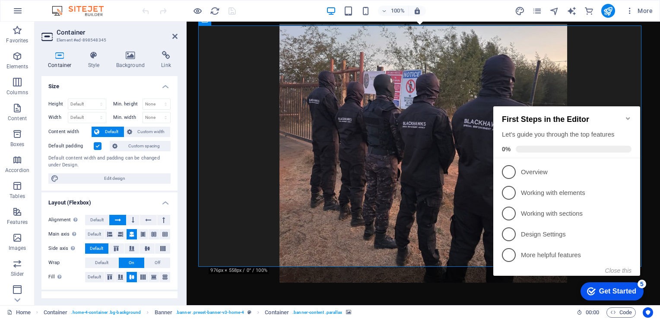
click at [354, 92] on figure at bounding box center [423, 153] width 450 height 258
click at [142, 61] on h4 "Background" at bounding box center [132, 60] width 45 height 18
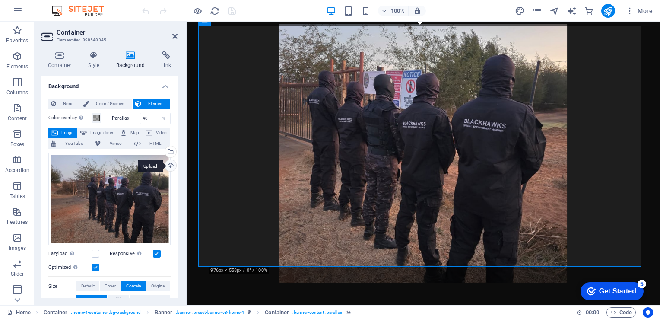
click at [170, 162] on div "Upload" at bounding box center [169, 166] width 13 height 13
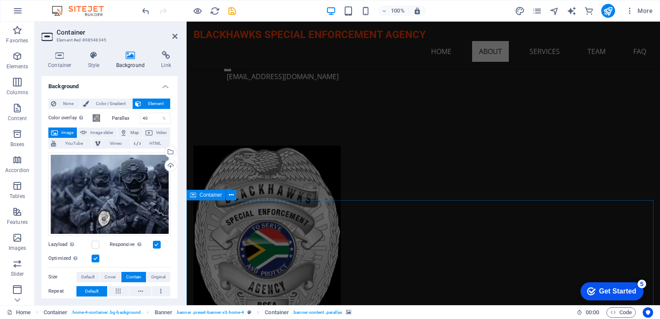
scroll to position [432, 0]
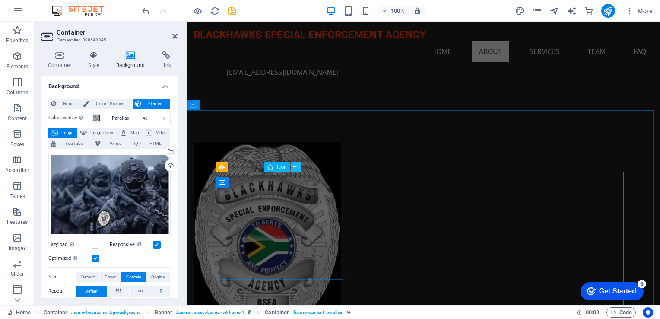
click at [299, 167] on button at bounding box center [296, 167] width 10 height 10
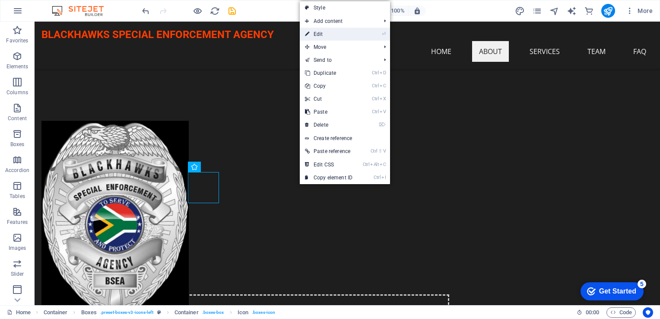
click at [326, 32] on link "⏎ Edit" at bounding box center [329, 34] width 58 height 13
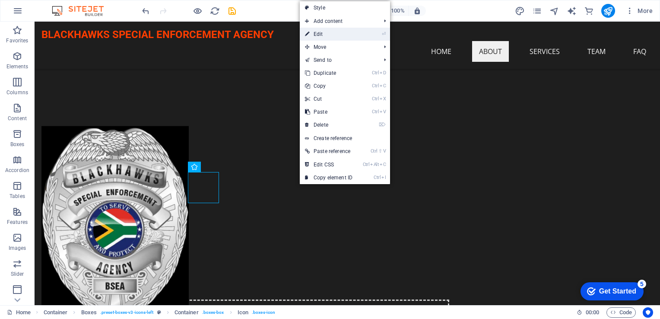
select select "xMidYMid"
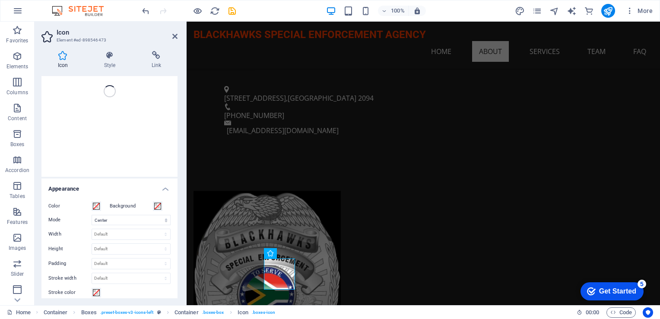
scroll to position [86, 0]
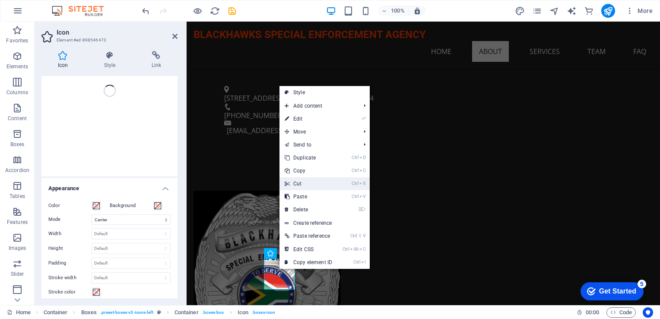
click at [295, 186] on link "Ctrl X Cut" at bounding box center [308, 183] width 58 height 13
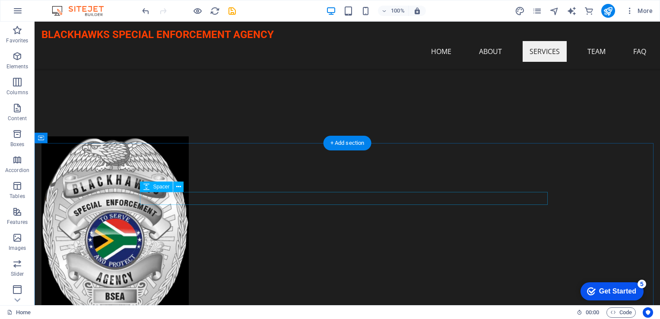
scroll to position [432, 0]
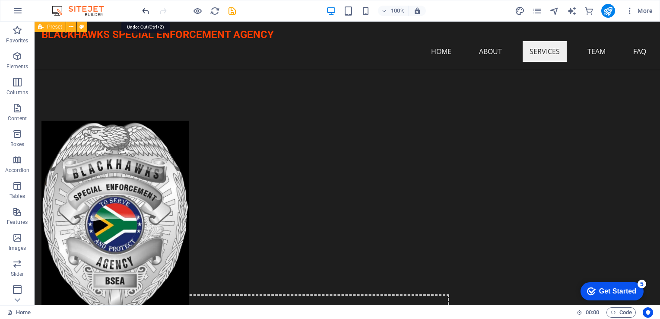
click at [149, 8] on icon "undo" at bounding box center [146, 11] width 10 height 10
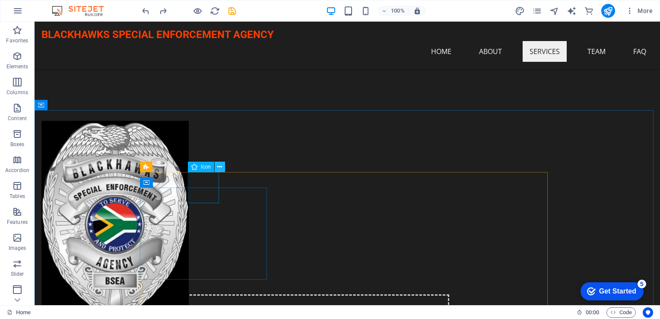
click at [219, 168] on icon at bounding box center [219, 166] width 5 height 9
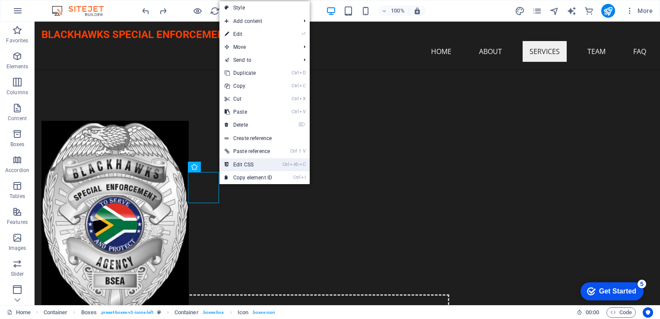
click at [247, 162] on link "Ctrl Alt C Edit CSS" at bounding box center [248, 164] width 58 height 13
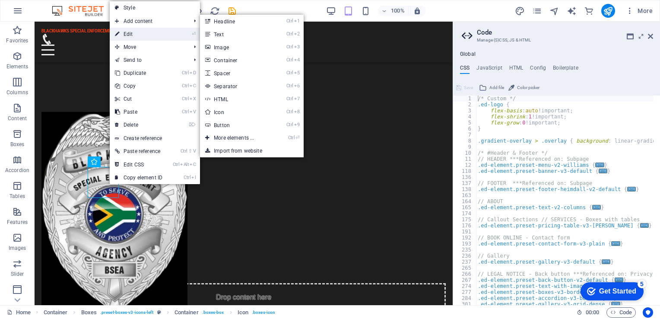
click at [140, 36] on link "⏎ Edit" at bounding box center [139, 34] width 58 height 13
select select "xMidYMid"
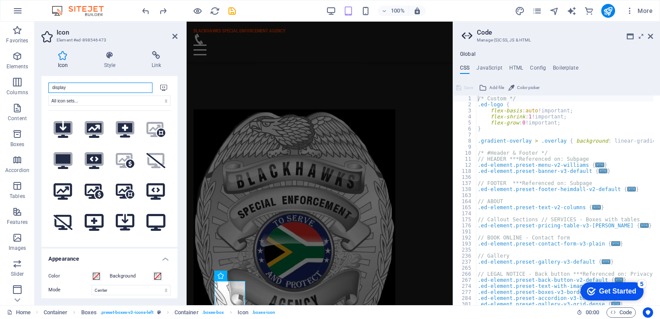
scroll to position [0, 0]
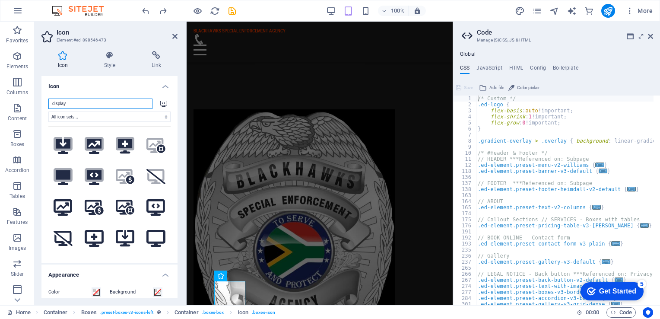
click at [90, 103] on input "display" at bounding box center [100, 103] width 104 height 10
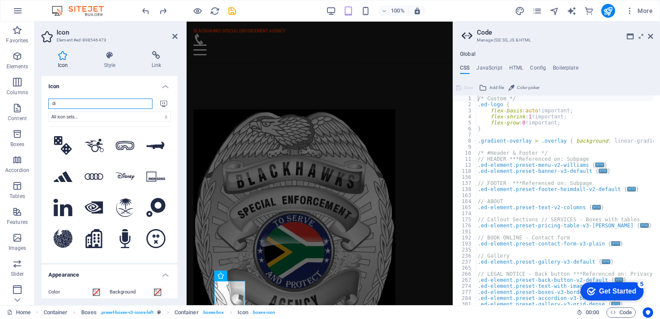
type input "d"
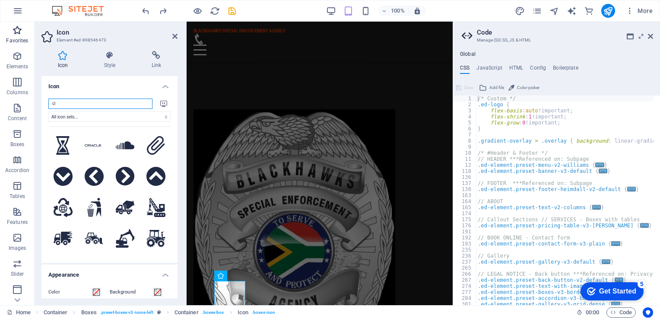
type input "c"
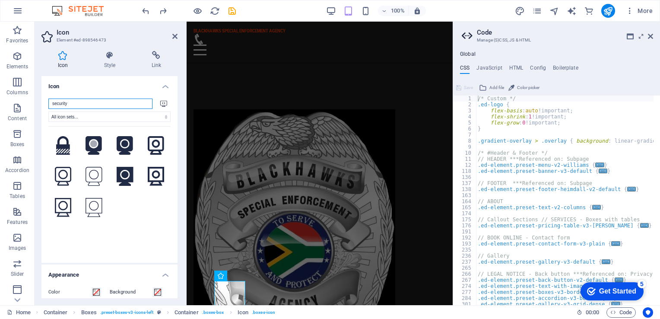
click at [90, 101] on input "security" at bounding box center [100, 103] width 104 height 10
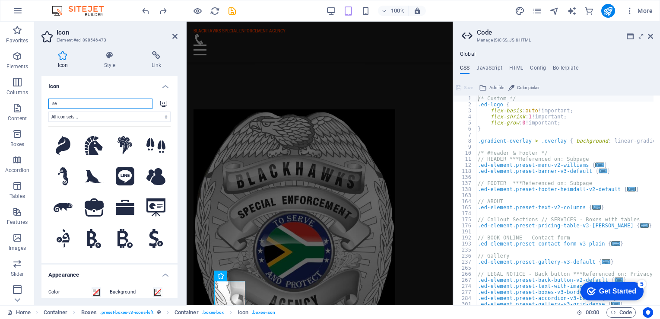
type input "s"
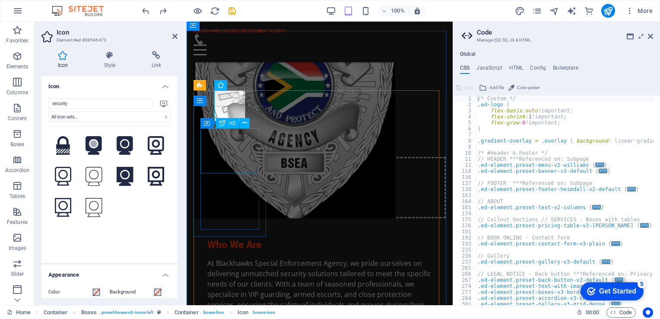
scroll to position [648, 0]
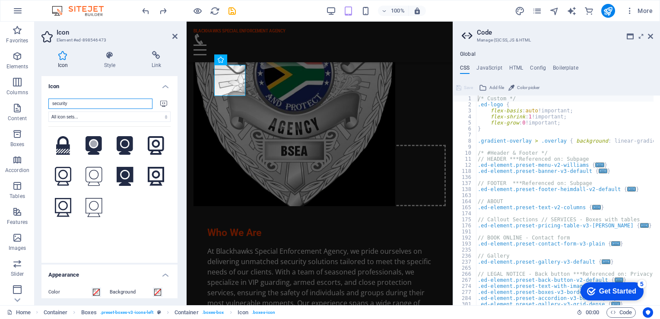
click at [89, 101] on input "security" at bounding box center [100, 103] width 104 height 10
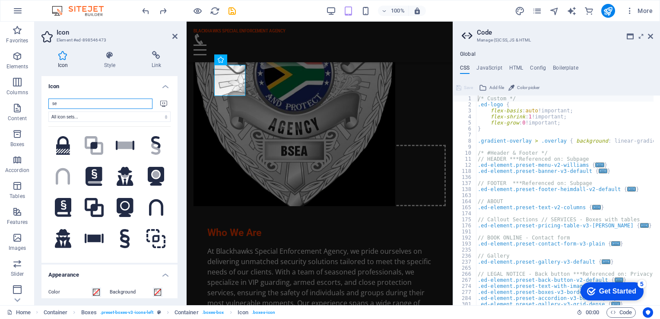
type input "s"
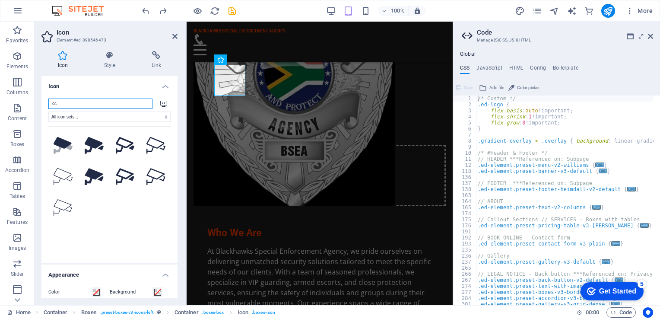
type input "c"
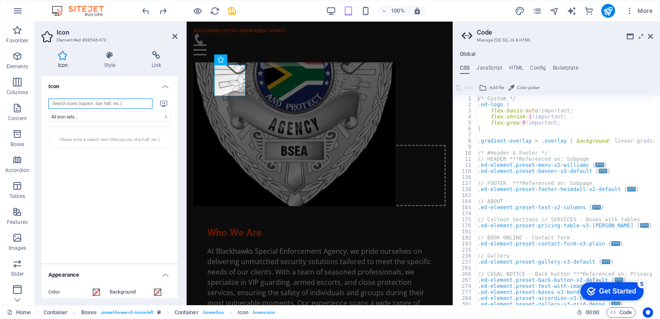
type input "r"
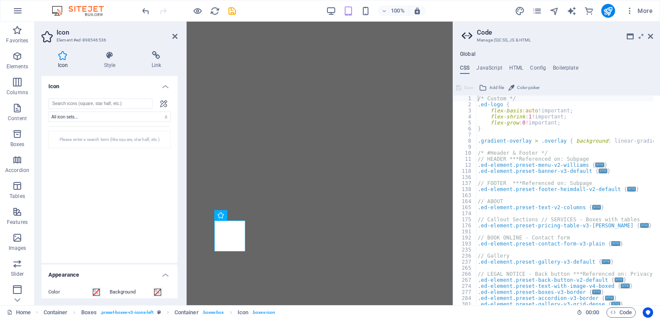
select select "xMidYMid"
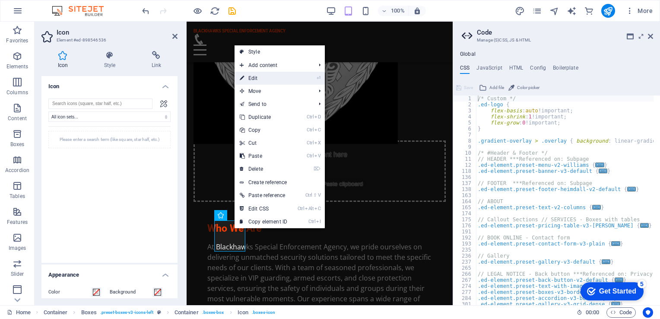
click at [258, 74] on link "⏎ Edit" at bounding box center [263, 78] width 58 height 13
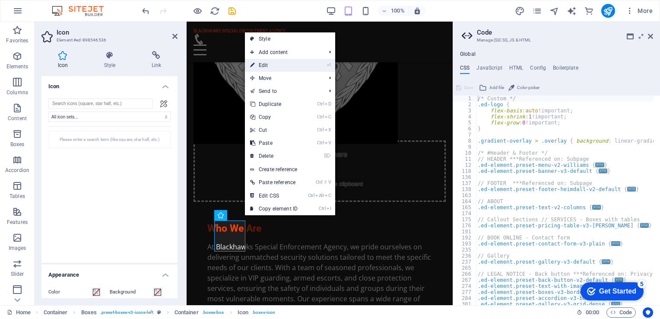
click at [251, 68] on icon at bounding box center [252, 65] width 4 height 13
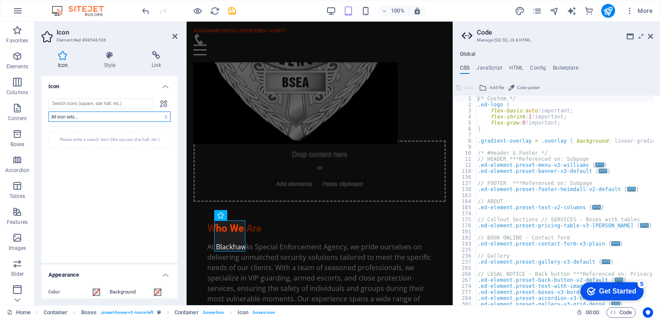
click at [80, 115] on select "All icon sets... IcoFont Ionicons FontAwesome Brands FontAwesome Duotone FontAw…" at bounding box center [109, 116] width 122 height 10
click at [81, 110] on div "All icon sets... IcoFont Ionicons FontAwesome Brands FontAwesome Duotone FontAw…" at bounding box center [109, 176] width 122 height 157
click at [124, 101] on input "search" at bounding box center [100, 103] width 104 height 10
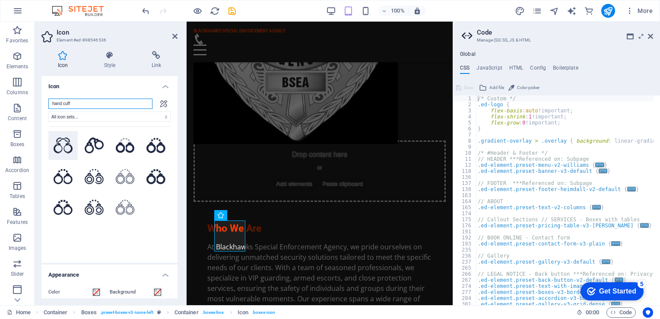
type input "hand cuff"
click at [70, 142] on icon at bounding box center [63, 145] width 19 height 16
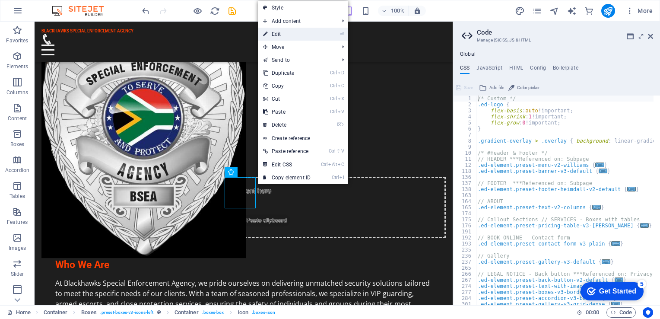
click at [288, 29] on link "⏎ Edit" at bounding box center [287, 34] width 58 height 13
select select "xMidYMid"
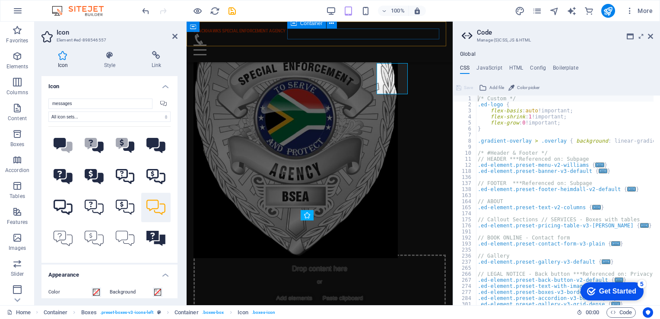
scroll to position [652, 0]
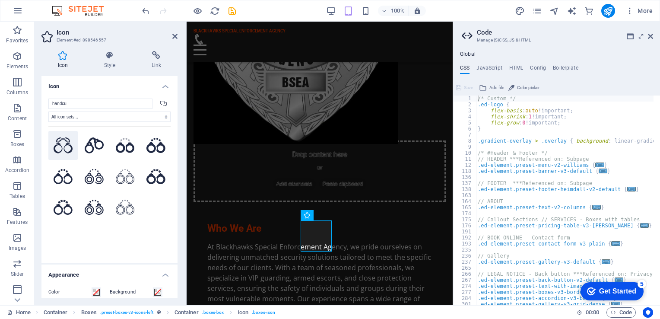
type input "handcu"
click at [63, 141] on icon at bounding box center [63, 145] width 19 height 16
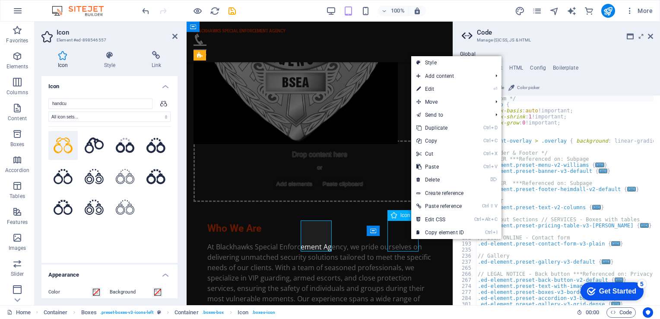
scroll to position [538, 0]
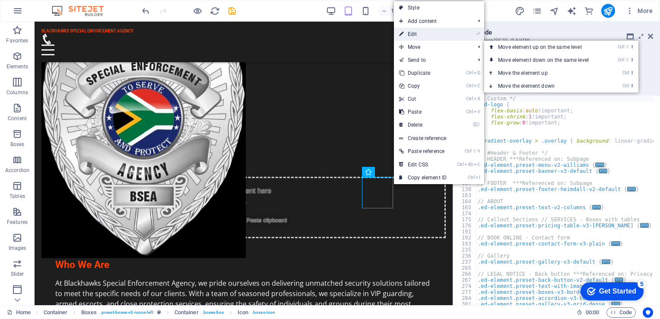
click at [416, 30] on link "⏎ Edit" at bounding box center [423, 34] width 58 height 13
select select "xMidYMid"
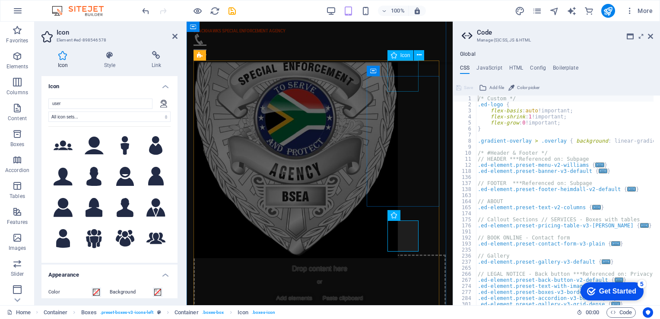
scroll to position [652, 0]
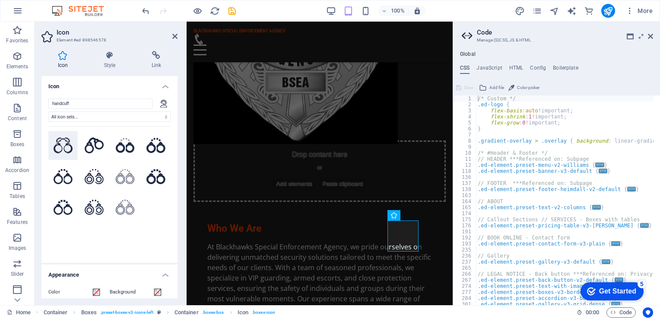
type input "handcuff"
click at [67, 147] on icon at bounding box center [63, 145] width 19 height 16
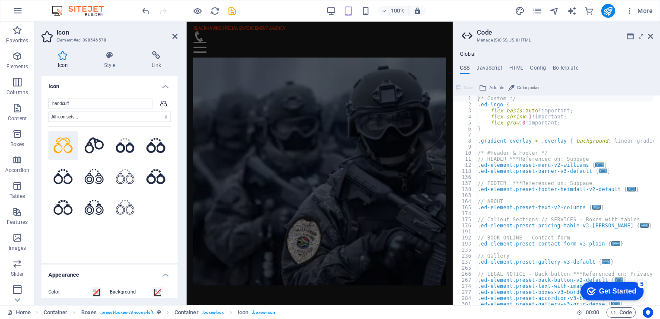
scroll to position [0, 0]
drag, startPoint x: 450, startPoint y: 135, endPoint x: 639, endPoint y: 75, distance: 198.3
drag, startPoint x: 448, startPoint y: 51, endPoint x: 648, endPoint y: 64, distance: 200.0
click at [653, 37] on aside "Code Manage (S)CSS, JS & HTML Global CSS JavaScript HTML Config Boilerplate /* …" at bounding box center [556, 163] width 207 height 283
click at [649, 37] on icon at bounding box center [650, 36] width 5 height 7
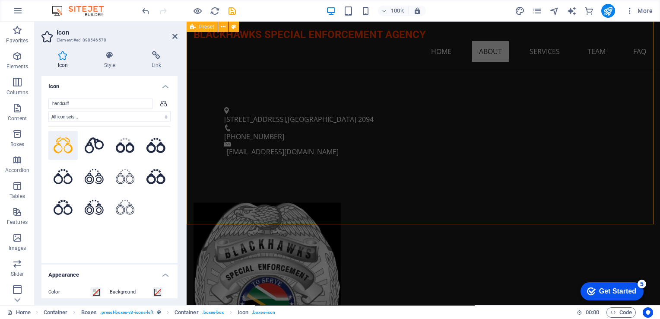
scroll to position [281, 0]
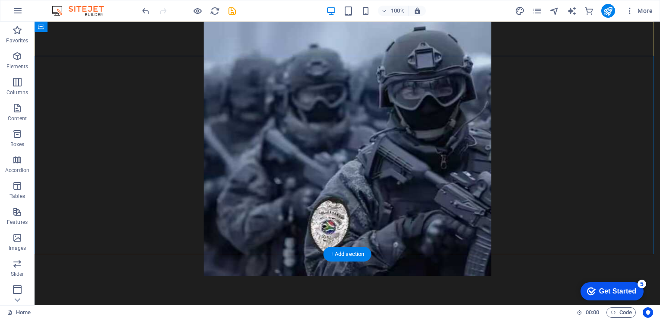
scroll to position [0, 0]
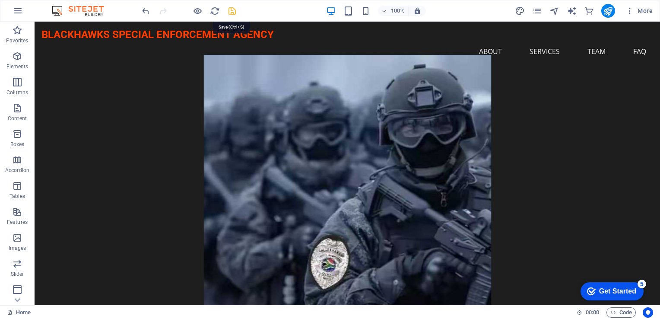
click at [230, 10] on icon "save" at bounding box center [232, 11] width 10 height 10
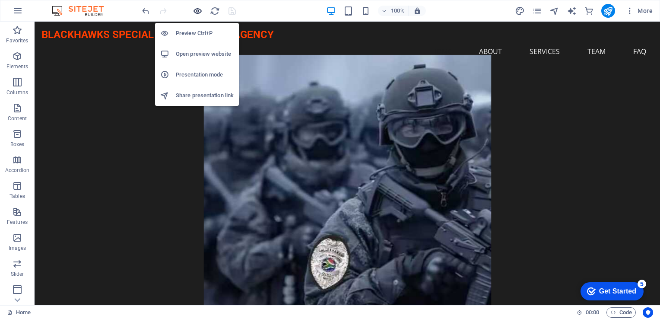
click at [199, 10] on icon "button" at bounding box center [198, 11] width 10 height 10
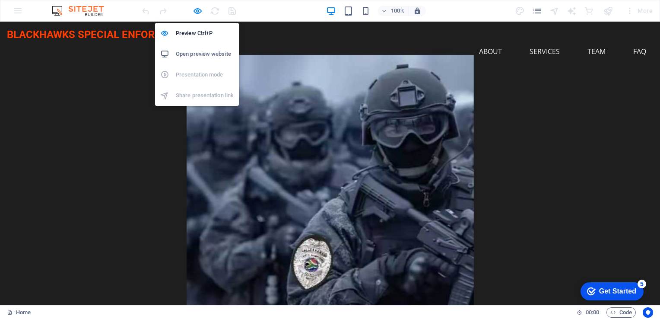
click at [211, 53] on h6 "Open preview website" at bounding box center [205, 54] width 58 height 10
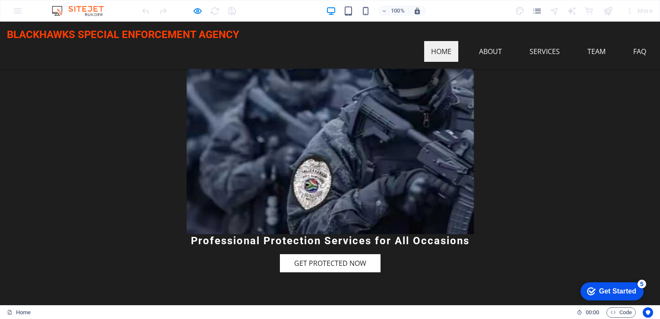
scroll to position [216, 0]
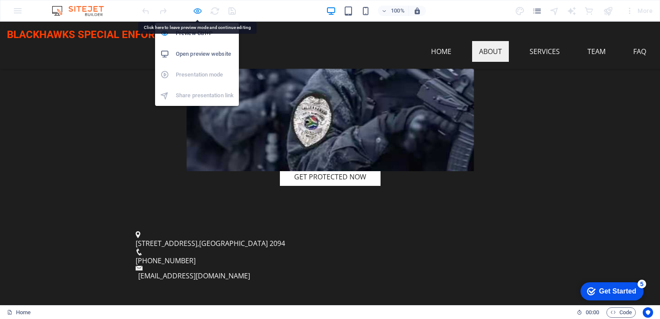
click at [194, 12] on icon "button" at bounding box center [198, 11] width 10 height 10
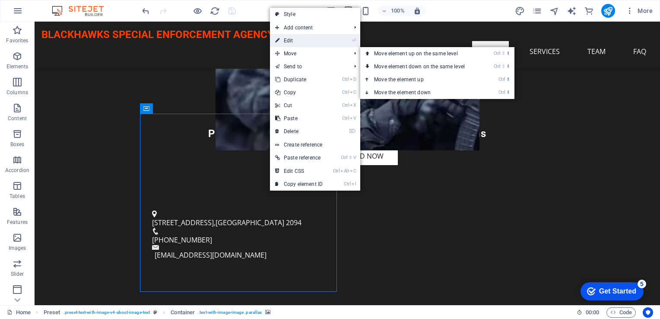
click at [297, 44] on link "⏎ Edit" at bounding box center [299, 40] width 58 height 13
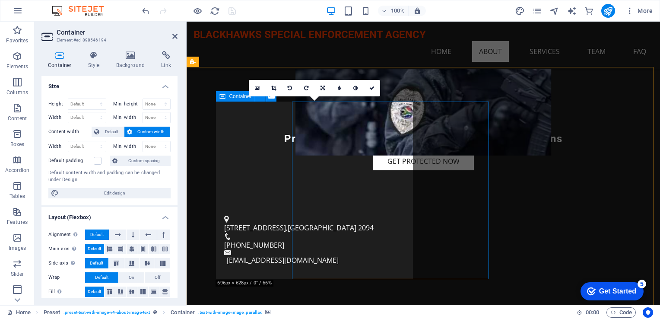
scroll to position [228, 0]
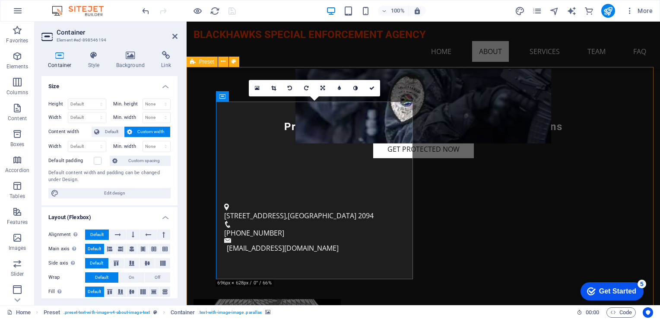
click at [130, 60] on h4 "Background" at bounding box center [132, 60] width 45 height 18
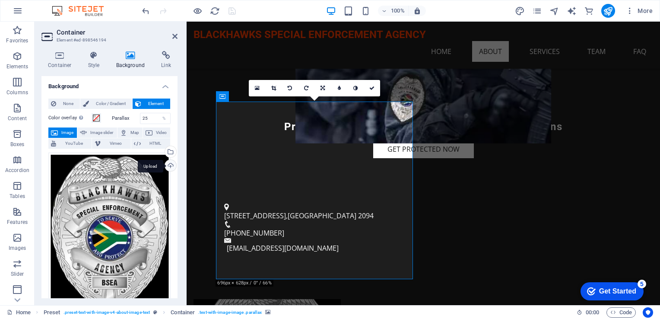
click at [171, 164] on div "Upload" at bounding box center [169, 166] width 13 height 13
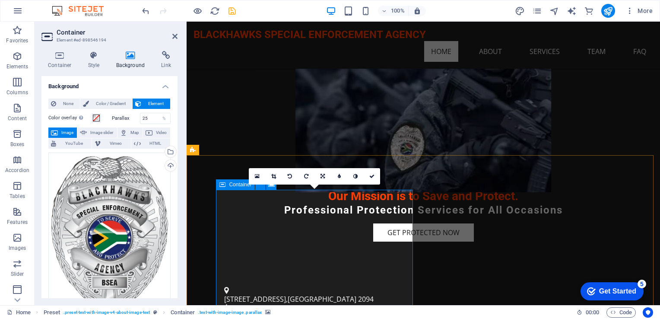
scroll to position [185, 0]
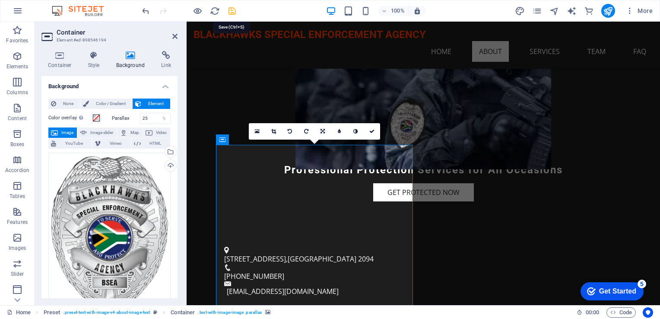
click at [236, 12] on icon "save" at bounding box center [232, 11] width 10 height 10
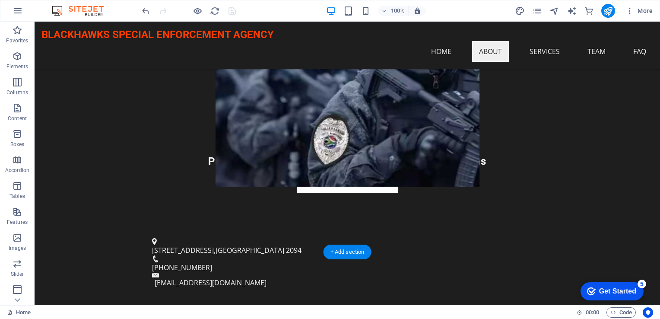
scroll to position [43, 0]
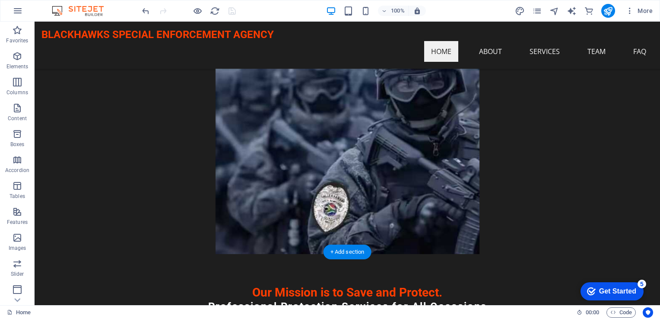
click at [551, 187] on figure at bounding box center [347, 135] width 594 height 238
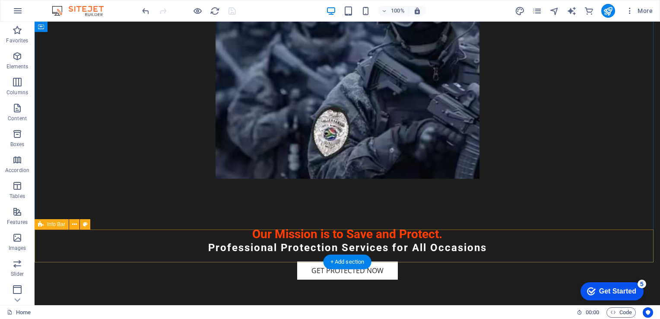
scroll to position [0, 0]
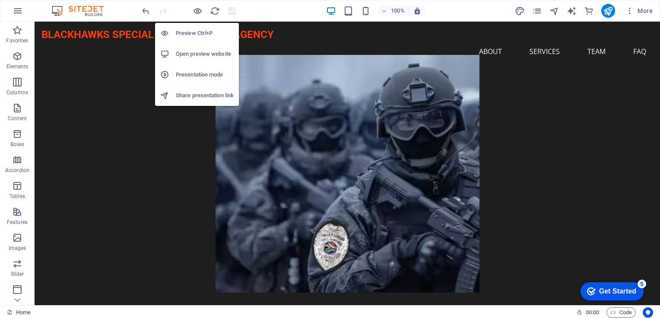
click at [204, 6] on div at bounding box center [188, 11] width 97 height 14
click at [200, 12] on icon "button" at bounding box center [198, 11] width 10 height 10
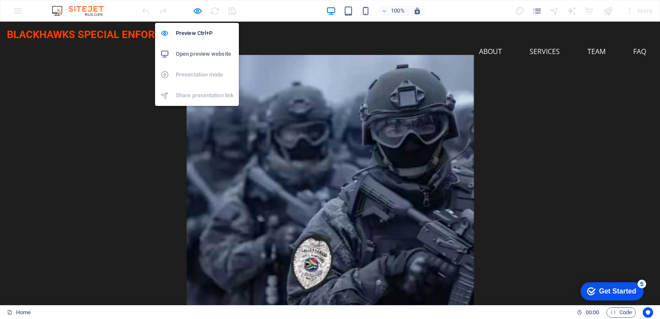
click at [207, 56] on h6 "Open preview website" at bounding box center [205, 54] width 58 height 10
click at [203, 28] on h6 "Preview Ctrl+P" at bounding box center [205, 33] width 58 height 10
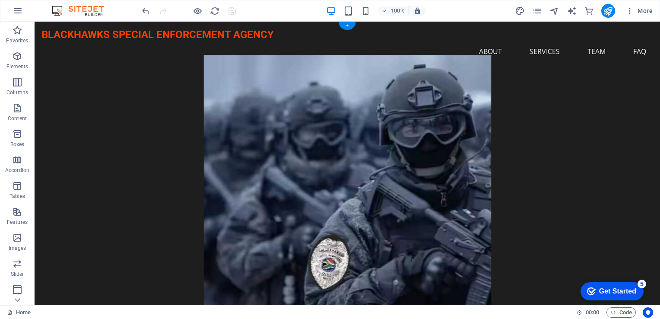
click at [321, 127] on figure at bounding box center [347, 184] width 594 height 258
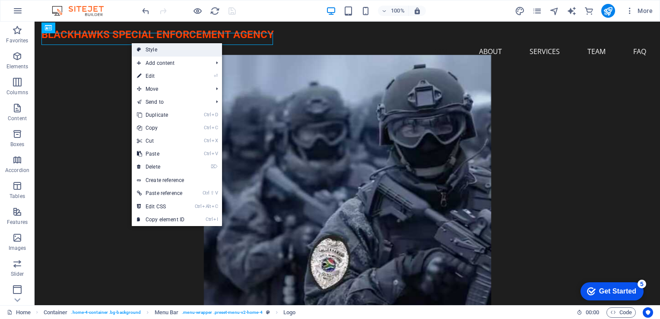
click at [143, 51] on link "Style" at bounding box center [177, 49] width 90 height 13
select select "rem"
select select "preset-menu-v2-home-4"
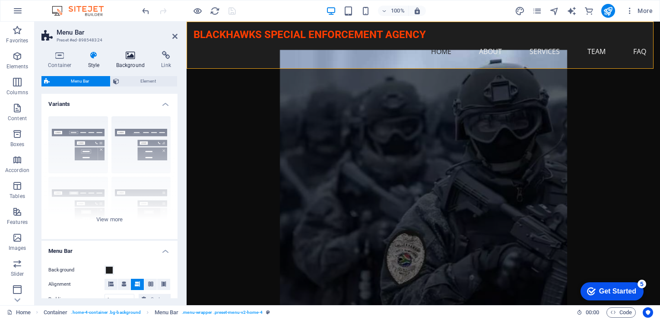
click at [138, 57] on icon at bounding box center [131, 55] width 42 height 9
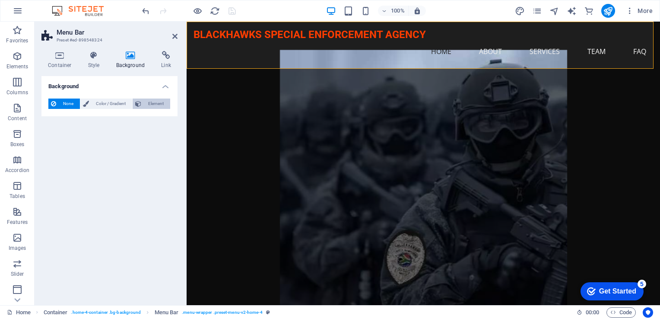
click at [152, 103] on span "Element" at bounding box center [156, 103] width 24 height 10
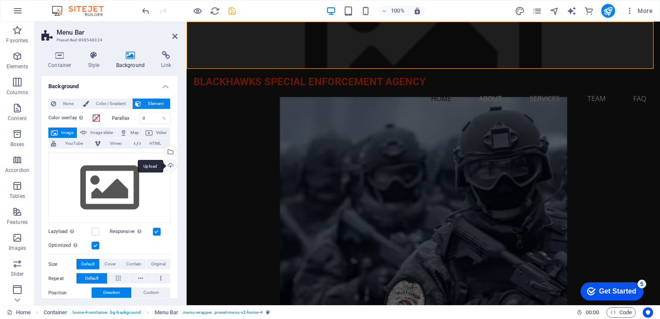
click at [170, 165] on div "Upload" at bounding box center [169, 166] width 13 height 13
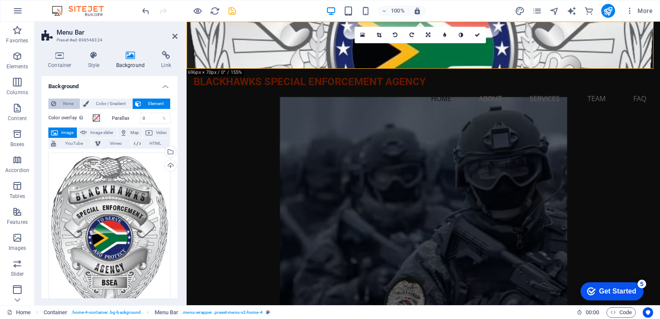
click at [71, 103] on span "None" at bounding box center [68, 103] width 19 height 10
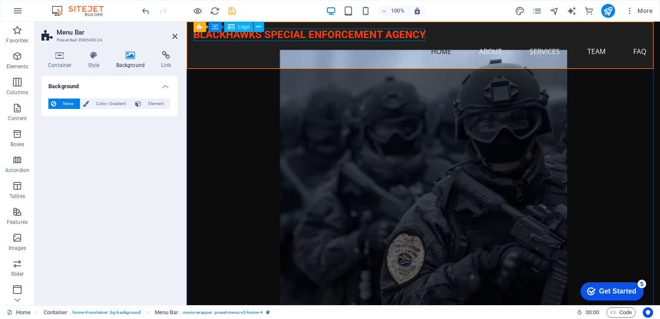
click at [380, 34] on div "BLACKHAWKS SPECIAL ENFORCEMENT AGENCY" at bounding box center [422, 35] width 459 height 13
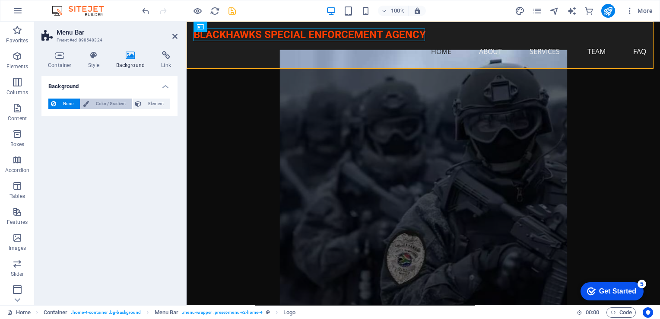
click at [114, 102] on span "Color / Gradient" at bounding box center [111, 103] width 38 height 10
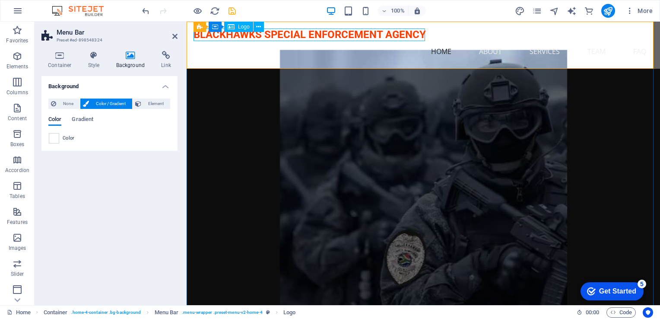
click at [330, 34] on div "BLACKHAWKS SPECIAL ENFORCEMENT AGENCY" at bounding box center [422, 35] width 459 height 13
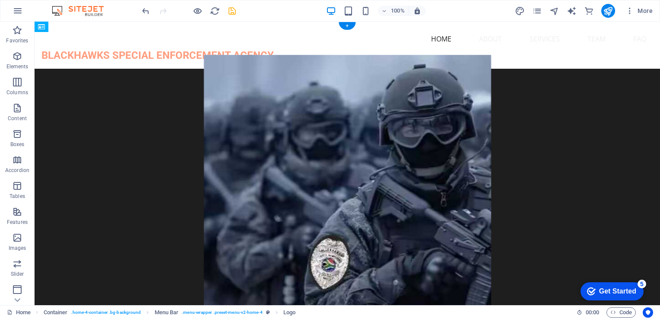
drag, startPoint x: 270, startPoint y: 37, endPoint x: 360, endPoint y: 32, distance: 89.9
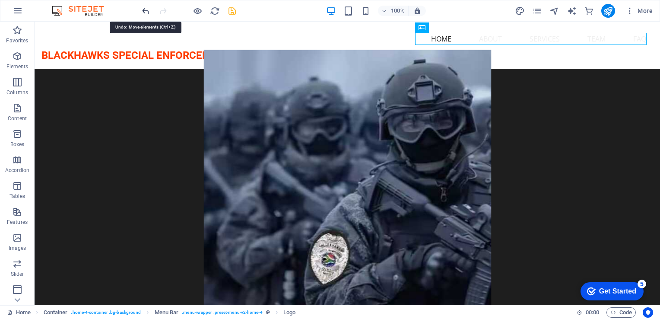
click at [149, 8] on icon "undo" at bounding box center [146, 11] width 10 height 10
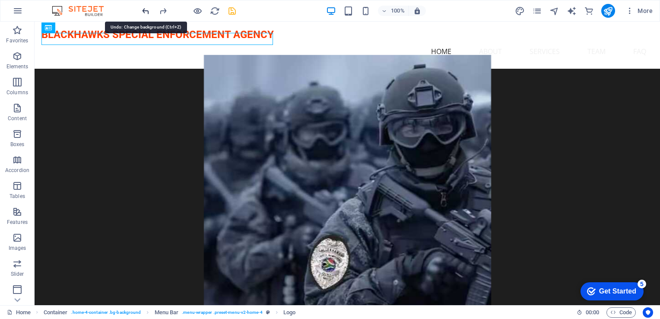
click at [149, 8] on icon "undo" at bounding box center [146, 11] width 10 height 10
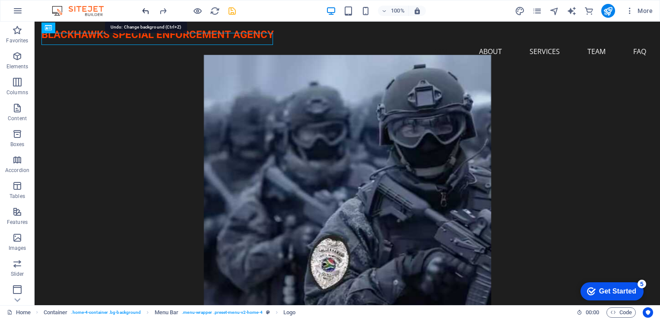
click at [144, 10] on icon "undo" at bounding box center [146, 11] width 10 height 10
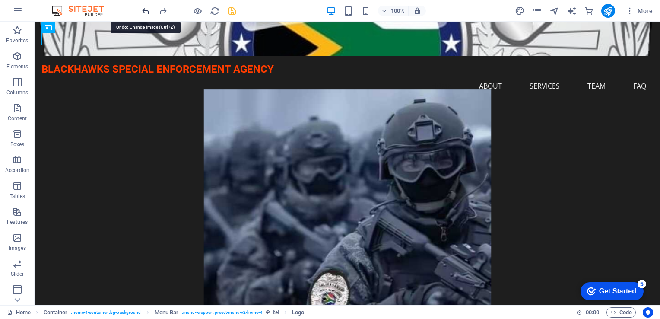
click at [144, 10] on icon "undo" at bounding box center [146, 11] width 10 height 10
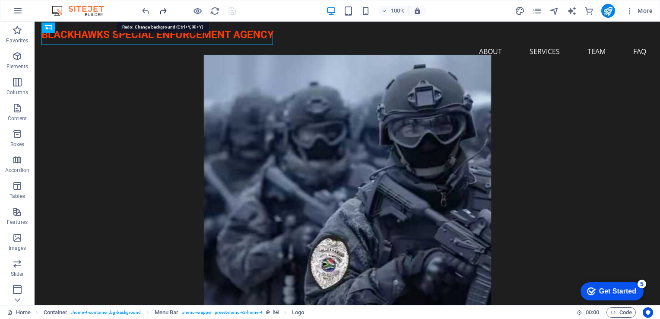
click at [162, 9] on icon "redo" at bounding box center [163, 11] width 10 height 10
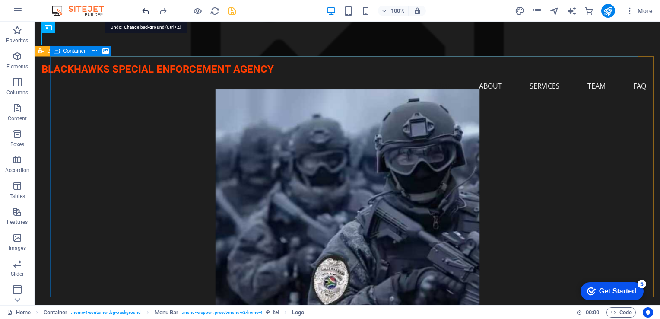
click at [148, 11] on icon "undo" at bounding box center [146, 11] width 10 height 10
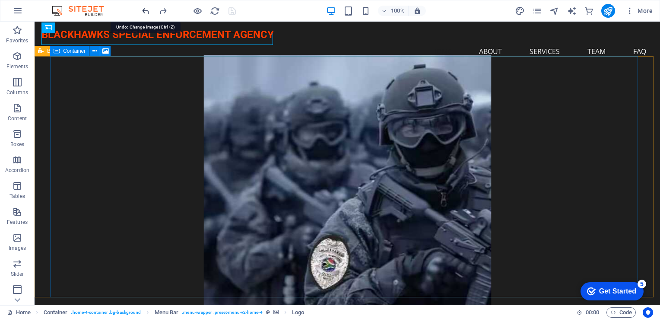
click at [148, 11] on icon "undo" at bounding box center [146, 11] width 10 height 10
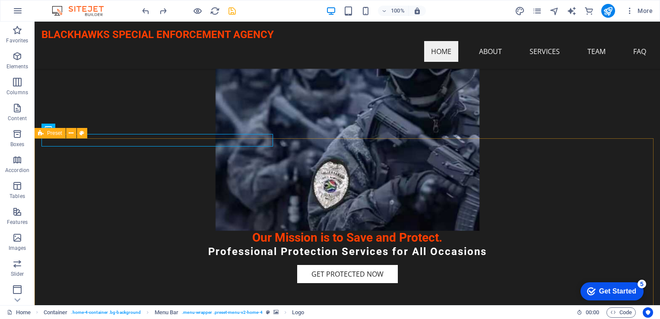
scroll to position [85, 0]
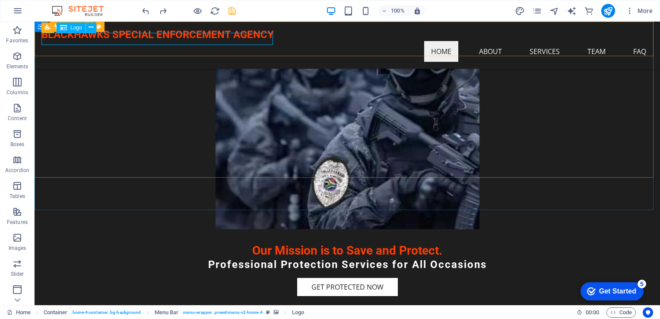
click at [107, 35] on div "BLACKHAWKS SPECIAL ENFORCEMENT AGENCY" at bounding box center [346, 35] width 611 height 13
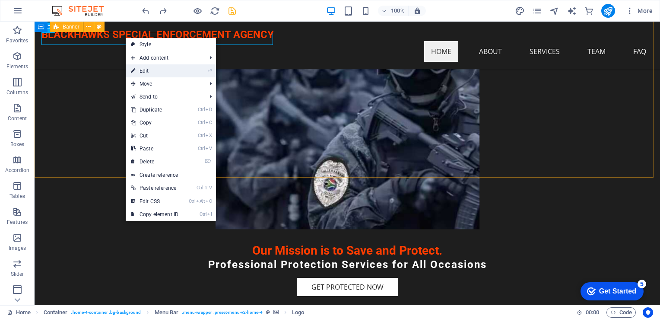
click at [138, 73] on link "⏎ Edit" at bounding box center [155, 70] width 58 height 13
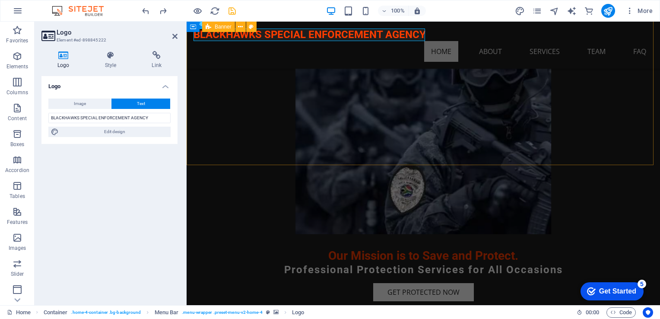
scroll to position [98, 0]
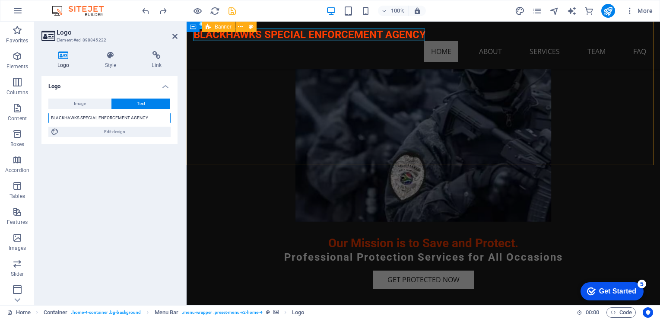
click at [117, 119] on input "BLACKHAWKS SPECIAL ENFORCEMENT AGENCY" at bounding box center [109, 118] width 122 height 10
drag, startPoint x: 154, startPoint y: 117, endPoint x: 48, endPoint y: 115, distance: 106.3
click at [48, 115] on div "Image Text Drag files here, click to choose files or select files from Files or…" at bounding box center [109, 118] width 136 height 52
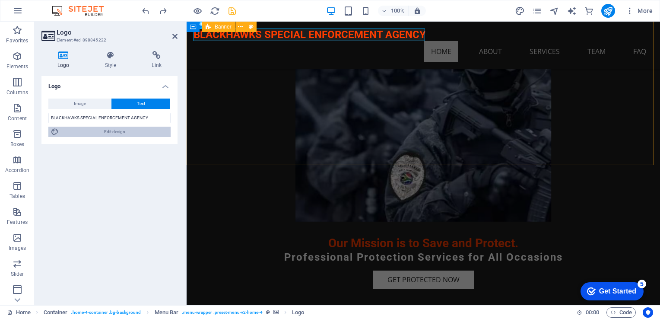
click at [58, 130] on icon at bounding box center [55, 132] width 8 height 10
select select "px"
select select "200"
select select "px"
select select "rem"
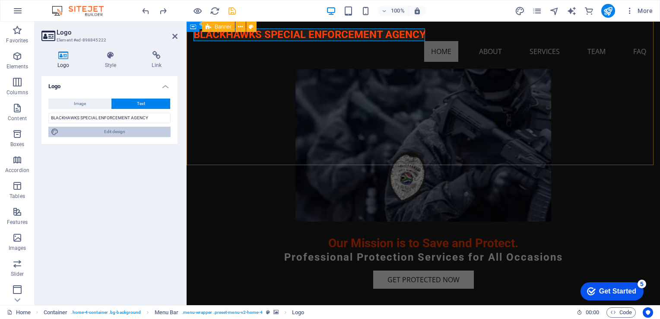
select select "700"
select select "px"
select select "rem"
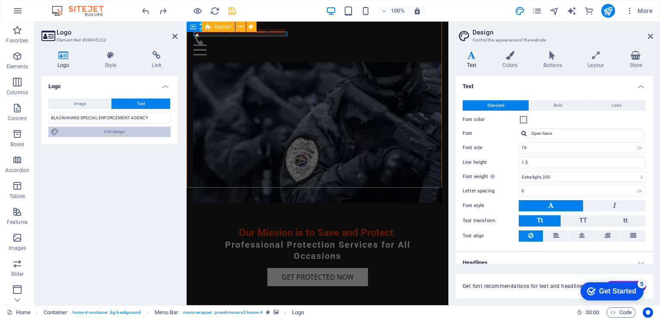
scroll to position [75, 0]
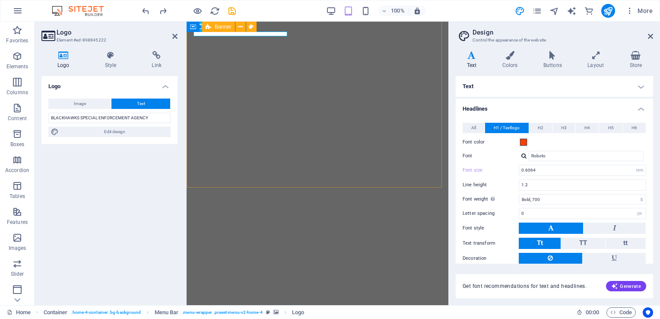
select select "rem"
select select "700"
select select "px"
select select "rem"
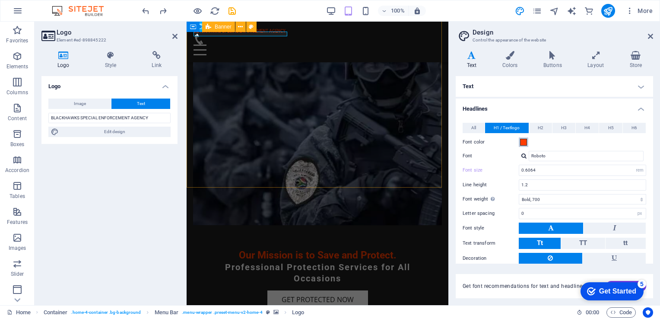
click at [523, 142] on span at bounding box center [523, 142] width 7 height 7
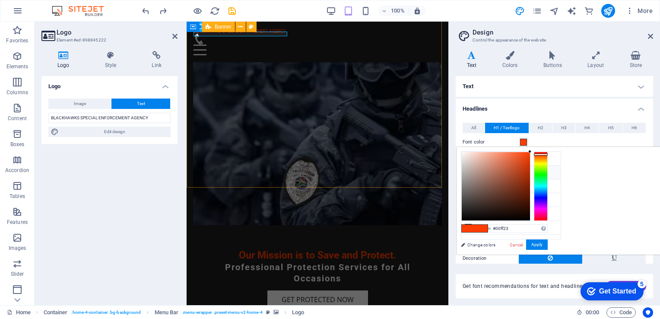
click at [548, 175] on div at bounding box center [541, 186] width 14 height 69
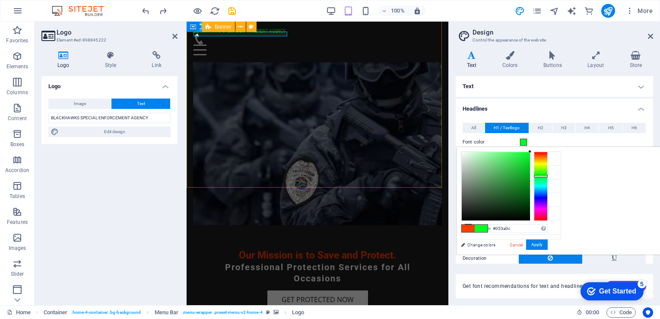
click at [530, 204] on div at bounding box center [496, 186] width 68 height 68
click at [530, 196] on div at bounding box center [496, 186] width 68 height 68
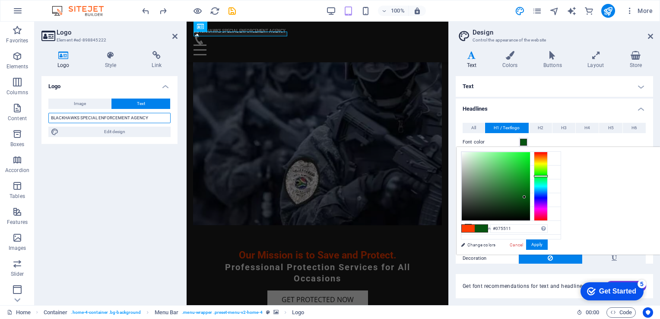
type input "#087717"
click at [530, 187] on div at bounding box center [496, 186] width 68 height 68
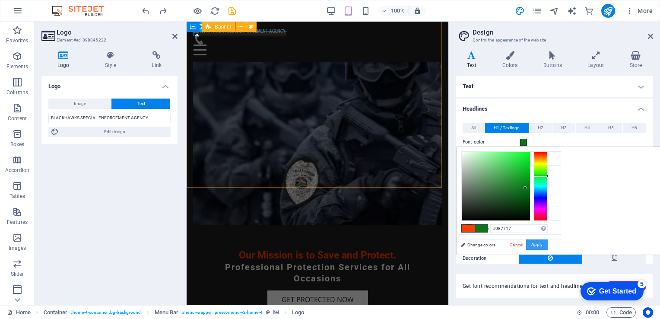
click at [548, 247] on button "Apply" at bounding box center [537, 244] width 22 height 10
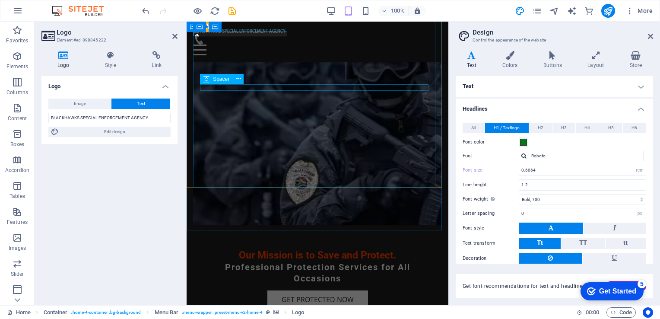
click at [209, 84] on div "Spacer" at bounding box center [216, 79] width 33 height 10
click at [291, 47] on figure at bounding box center [317, 113] width 249 height 244
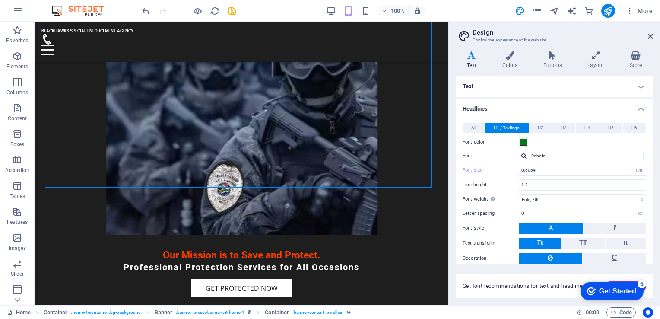
click at [149, 17] on div at bounding box center [188, 11] width 97 height 14
click at [149, 10] on icon "undo" at bounding box center [146, 11] width 10 height 10
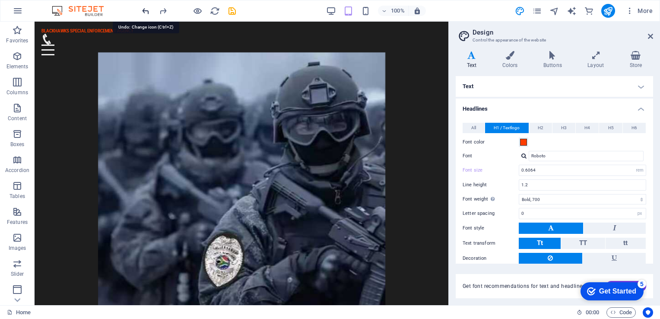
click at [145, 9] on icon "undo" at bounding box center [146, 11] width 10 height 10
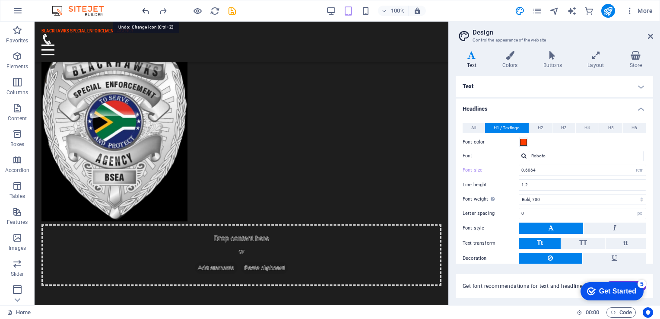
scroll to position [567, 0]
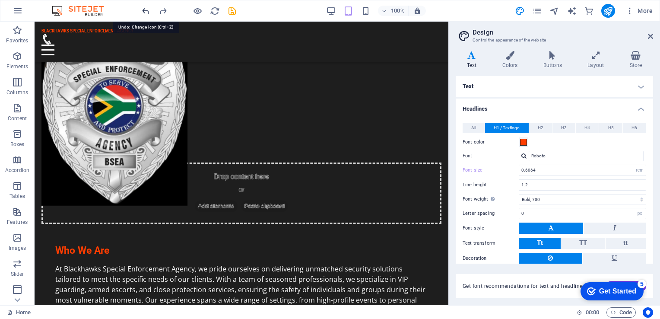
click at [145, 9] on icon "undo" at bounding box center [146, 11] width 10 height 10
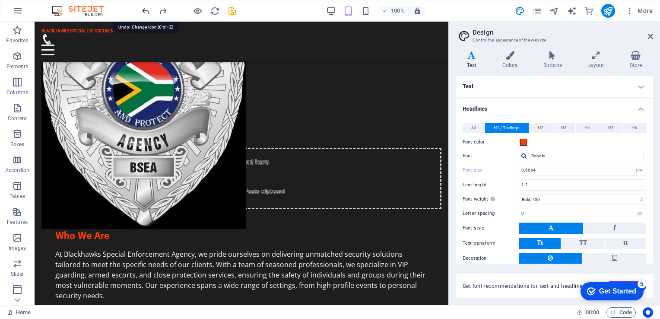
click at [145, 9] on icon "undo" at bounding box center [146, 11] width 10 height 10
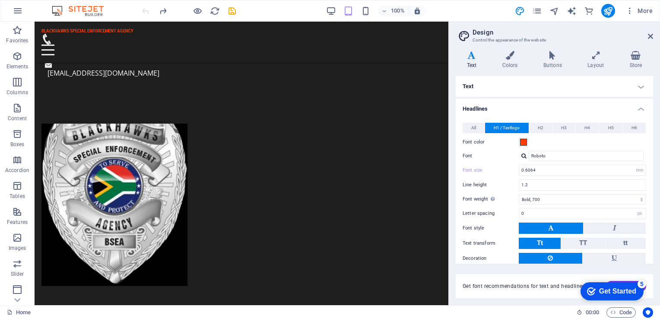
scroll to position [0, 0]
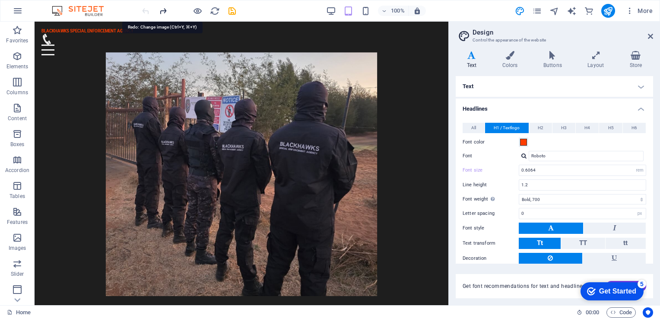
click at [164, 9] on icon "redo" at bounding box center [163, 11] width 10 height 10
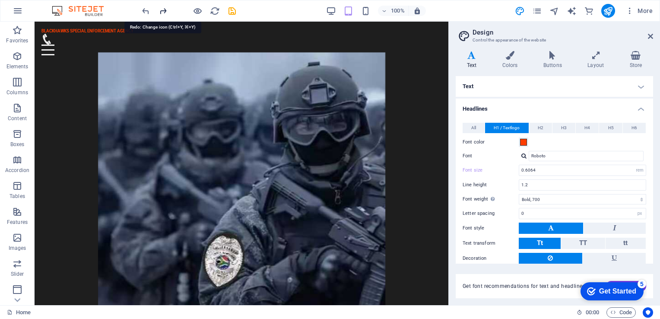
click at [164, 9] on icon "redo" at bounding box center [163, 11] width 10 height 10
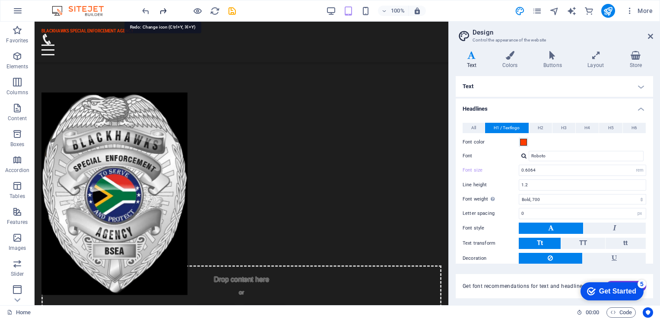
scroll to position [451, 0]
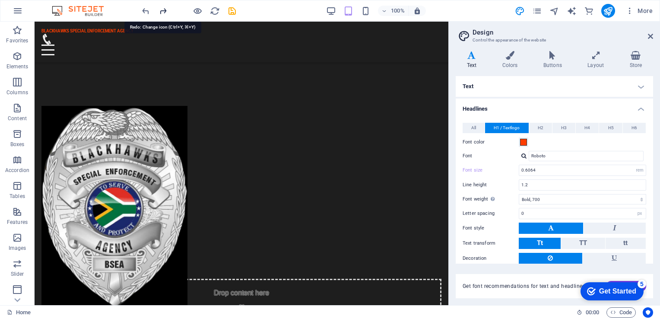
click at [164, 9] on icon "redo" at bounding box center [163, 11] width 10 height 10
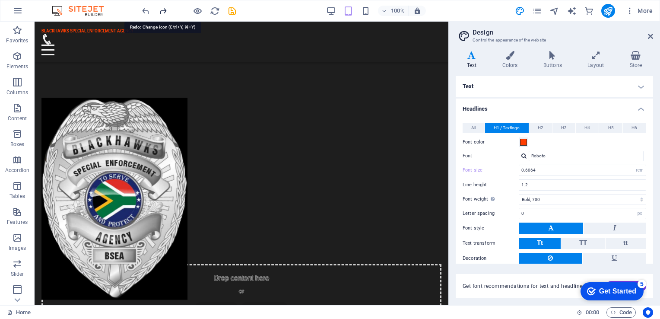
click at [164, 9] on icon "redo" at bounding box center [163, 11] width 10 height 10
click at [145, 8] on icon "undo" at bounding box center [146, 11] width 10 height 10
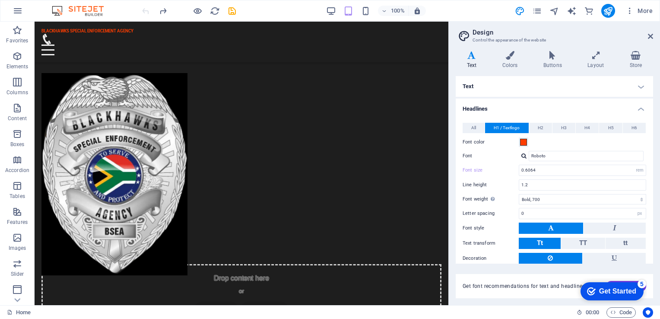
scroll to position [41, 0]
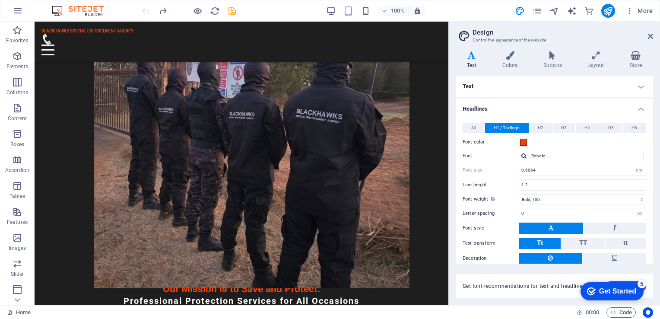
click at [145, 8] on div at bounding box center [188, 11] width 97 height 14
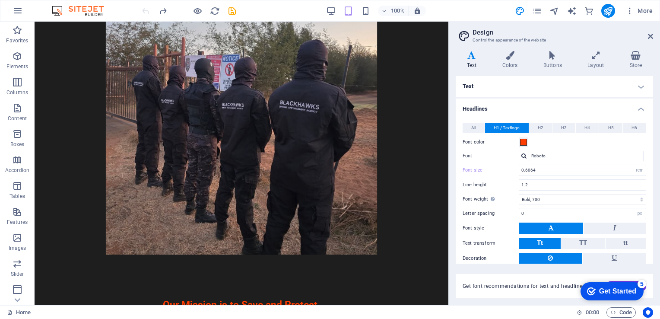
scroll to position [0, 0]
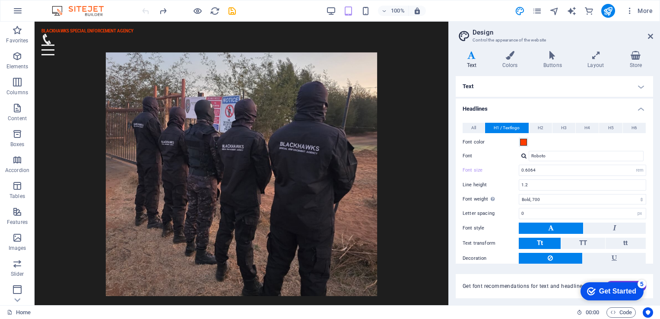
click at [145, 8] on div at bounding box center [188, 11] width 97 height 14
click at [145, 7] on div at bounding box center [188, 11] width 97 height 14
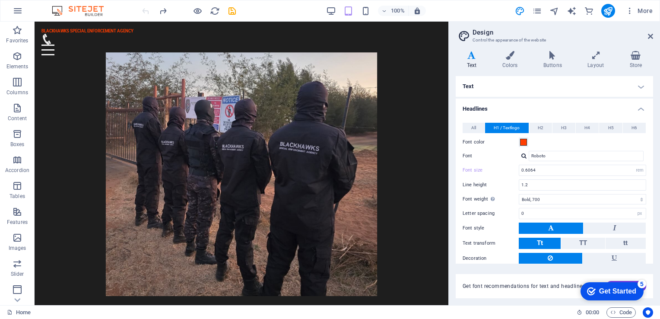
click at [145, 7] on div at bounding box center [188, 11] width 97 height 14
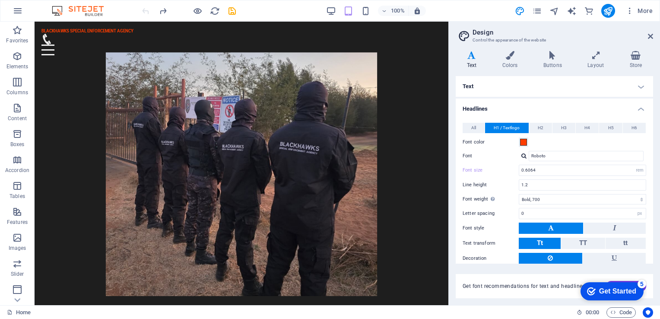
click at [145, 7] on div at bounding box center [188, 11] width 97 height 14
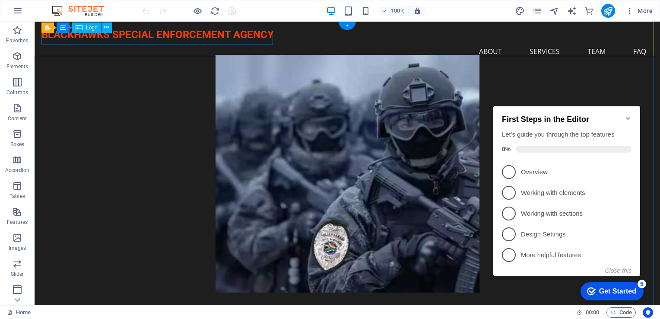
click at [246, 41] on div "BLACKHAWKS SPECIAL ENFORCEMENT AGENCY" at bounding box center [346, 35] width 611 height 13
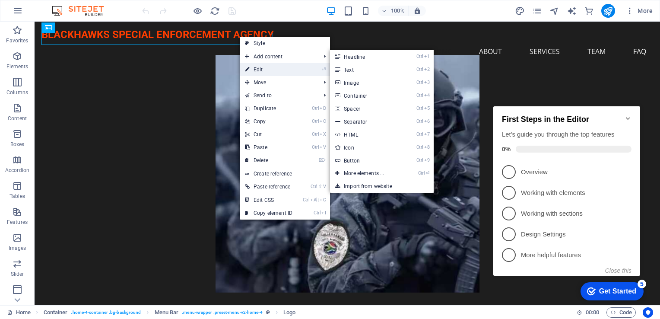
click at [257, 67] on link "⏎ Edit" at bounding box center [269, 69] width 58 height 13
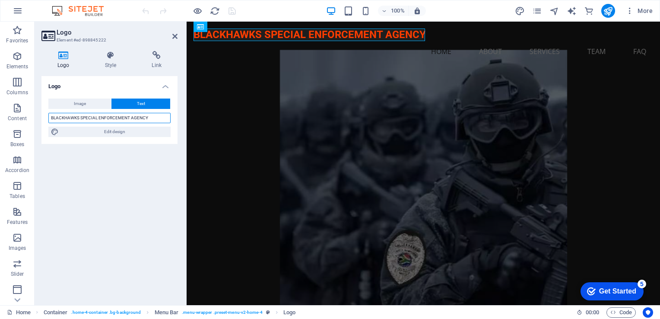
drag, startPoint x: 147, startPoint y: 117, endPoint x: 47, endPoint y: 117, distance: 100.2
click at [47, 117] on div "Image Text Drag files here, click to choose files or select files from Files or…" at bounding box center [109, 118] width 136 height 52
click at [164, 184] on div "Logo Image Text Drag files here, click to choose files or select files from Fil…" at bounding box center [109, 187] width 136 height 222
drag, startPoint x: 136, startPoint y: 113, endPoint x: 111, endPoint y: 179, distance: 70.9
click at [111, 179] on div "Logo Image Text Drag files here, click to choose files or select files from Fil…" at bounding box center [109, 187] width 136 height 222
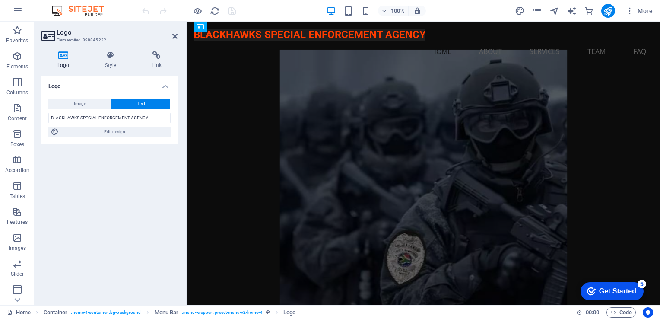
click at [96, 226] on div "Logo Image Text Drag files here, click to choose files or select files from Fil…" at bounding box center [109, 187] width 136 height 222
click at [113, 135] on span "Edit design" at bounding box center [114, 132] width 107 height 10
select select "px"
select select "200"
select select "px"
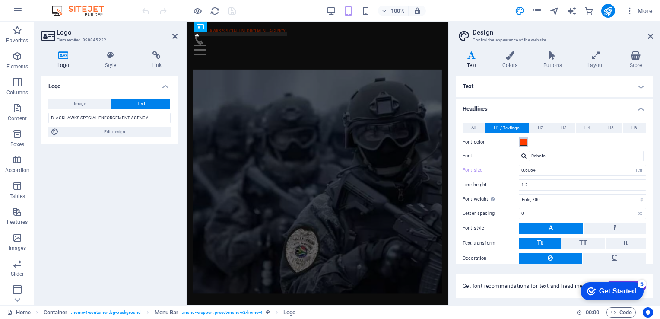
click at [523, 140] on span at bounding box center [523, 142] width 7 height 7
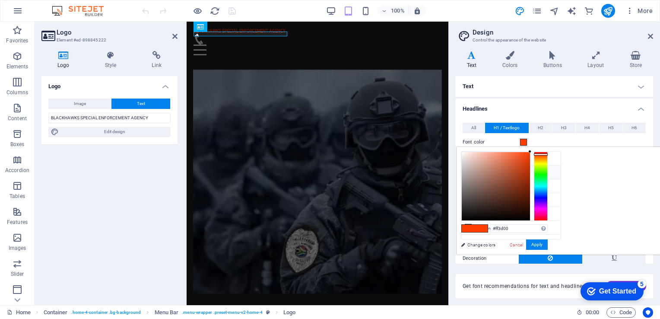
click at [467, 171] on icon at bounding box center [468, 172] width 6 height 6
type input "#00ff23"
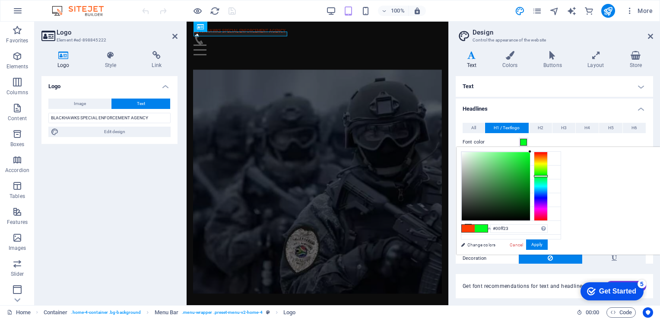
click at [548, 175] on div at bounding box center [541, 186] width 14 height 69
click at [548, 241] on button "Apply" at bounding box center [537, 244] width 22 height 10
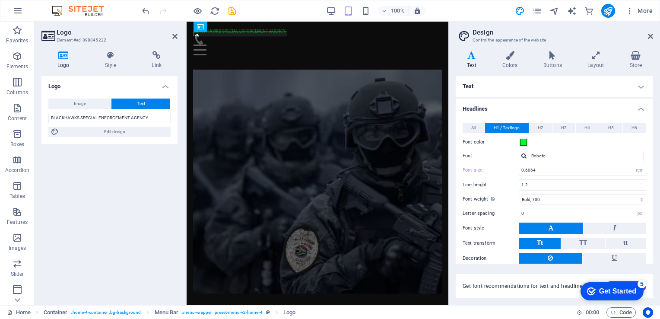
click at [337, 99] on figure at bounding box center [317, 181] width 249 height 258
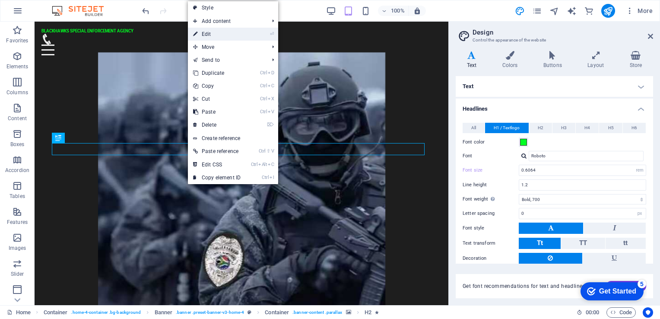
click at [236, 37] on link "⏎ Edit" at bounding box center [217, 34] width 58 height 13
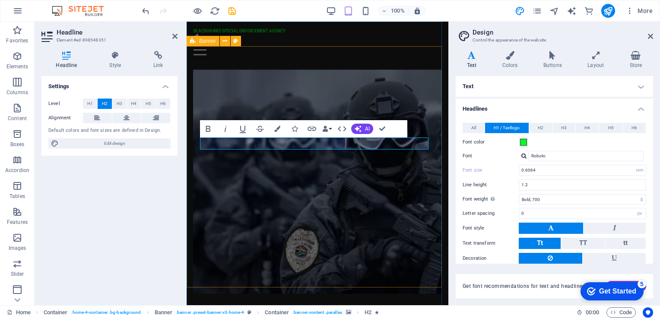
click at [424, 253] on figure at bounding box center [317, 181] width 249 height 258
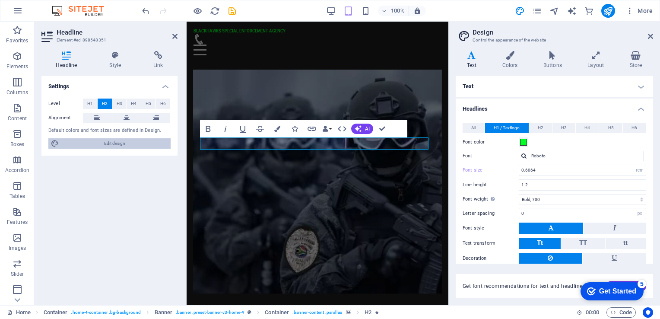
click at [119, 146] on span "Edit design" at bounding box center [114, 143] width 107 height 10
click at [523, 146] on button "Font color" at bounding box center [524, 142] width 10 height 10
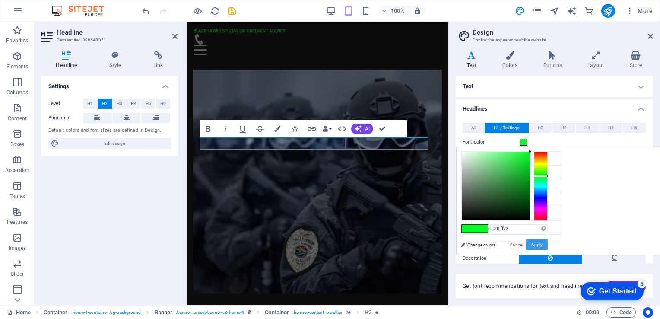
click at [548, 248] on button "Apply" at bounding box center [537, 244] width 22 height 10
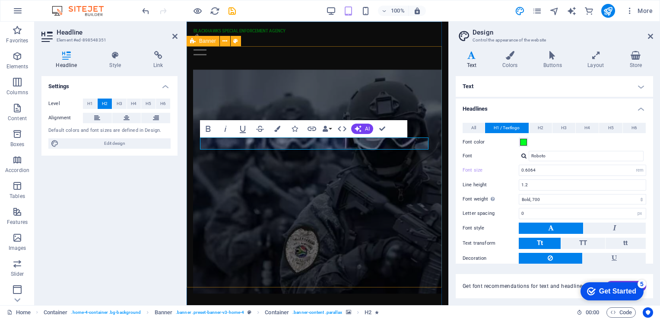
click at [203, 209] on figure at bounding box center [317, 181] width 249 height 258
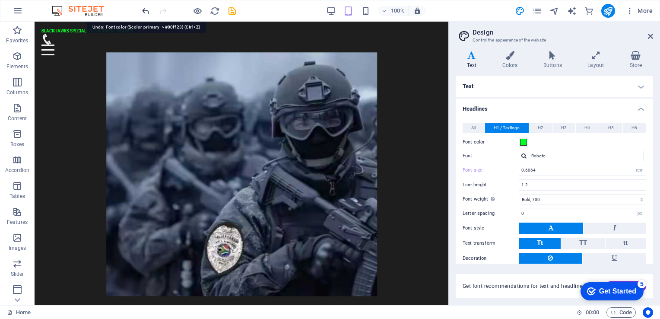
click at [145, 10] on icon "undo" at bounding box center [146, 11] width 10 height 10
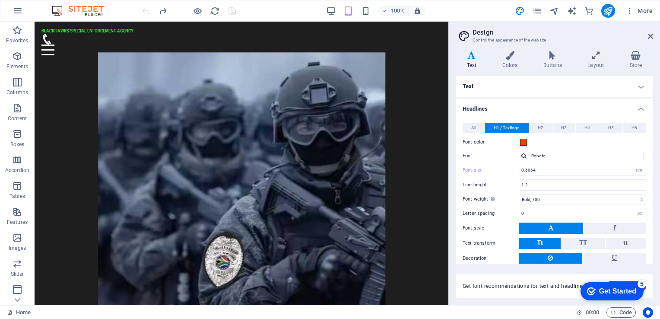
click at [145, 10] on div at bounding box center [188, 11] width 97 height 14
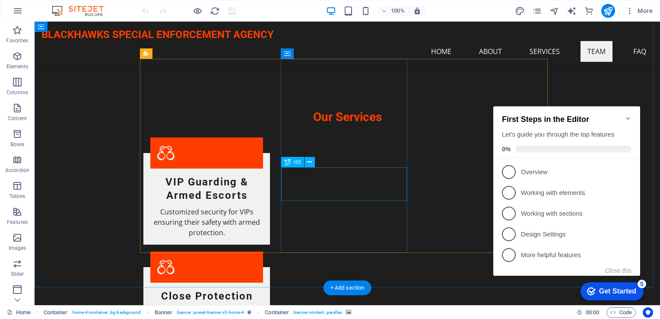
scroll to position [820, 0]
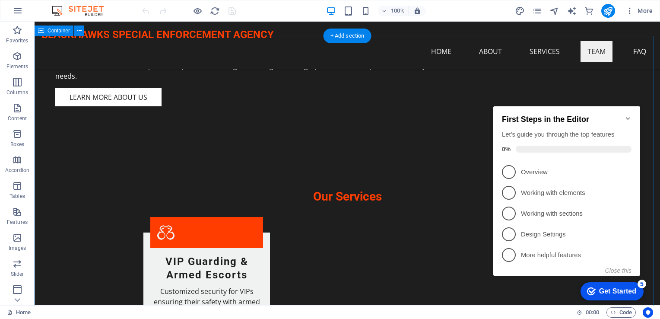
drag, startPoint x: 589, startPoint y: 92, endPoint x: 584, endPoint y: 92, distance: 4.8
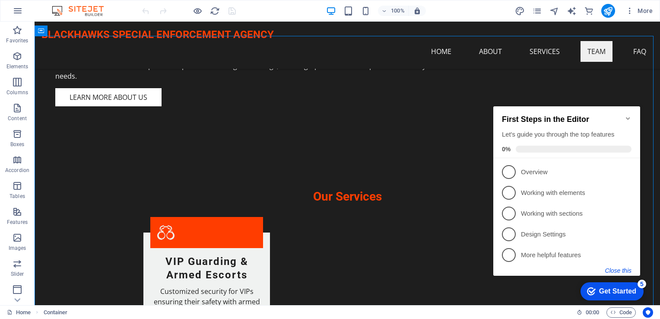
click at [628, 267] on button "Close this" at bounding box center [618, 270] width 26 height 7
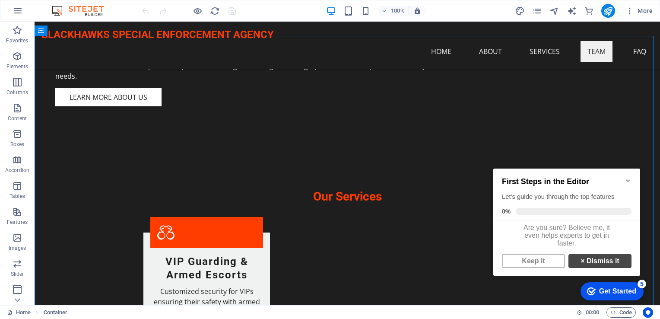
click at [605, 268] on link "× Dismiss it" at bounding box center [599, 261] width 63 height 14
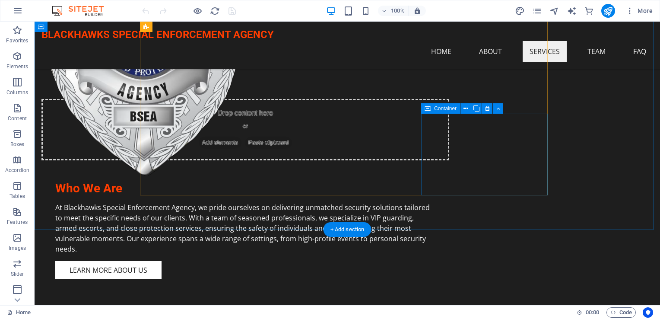
scroll to position [627, 0]
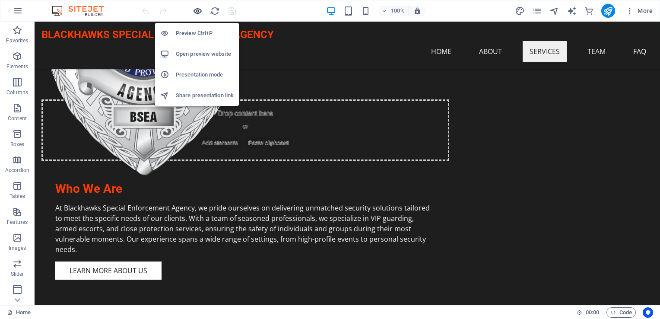
click at [194, 8] on icon "button" at bounding box center [198, 11] width 10 height 10
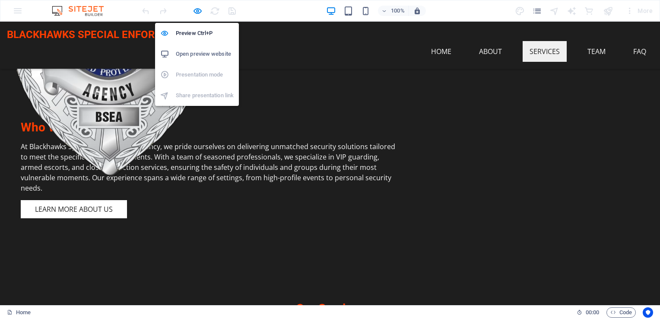
click at [206, 57] on h6 "Open preview website" at bounding box center [205, 54] width 58 height 10
